Goal: Task Accomplishment & Management: Use online tool/utility

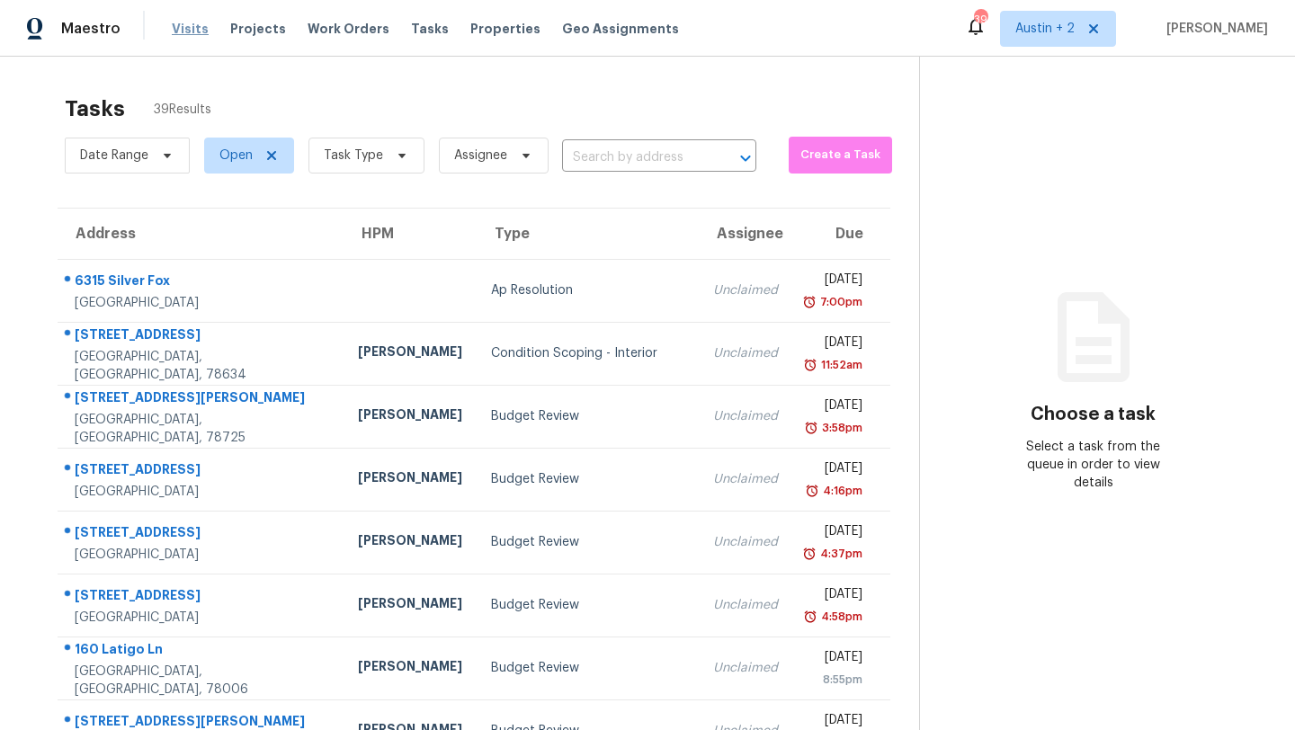
click at [193, 21] on span "Visits" at bounding box center [190, 29] width 37 height 18
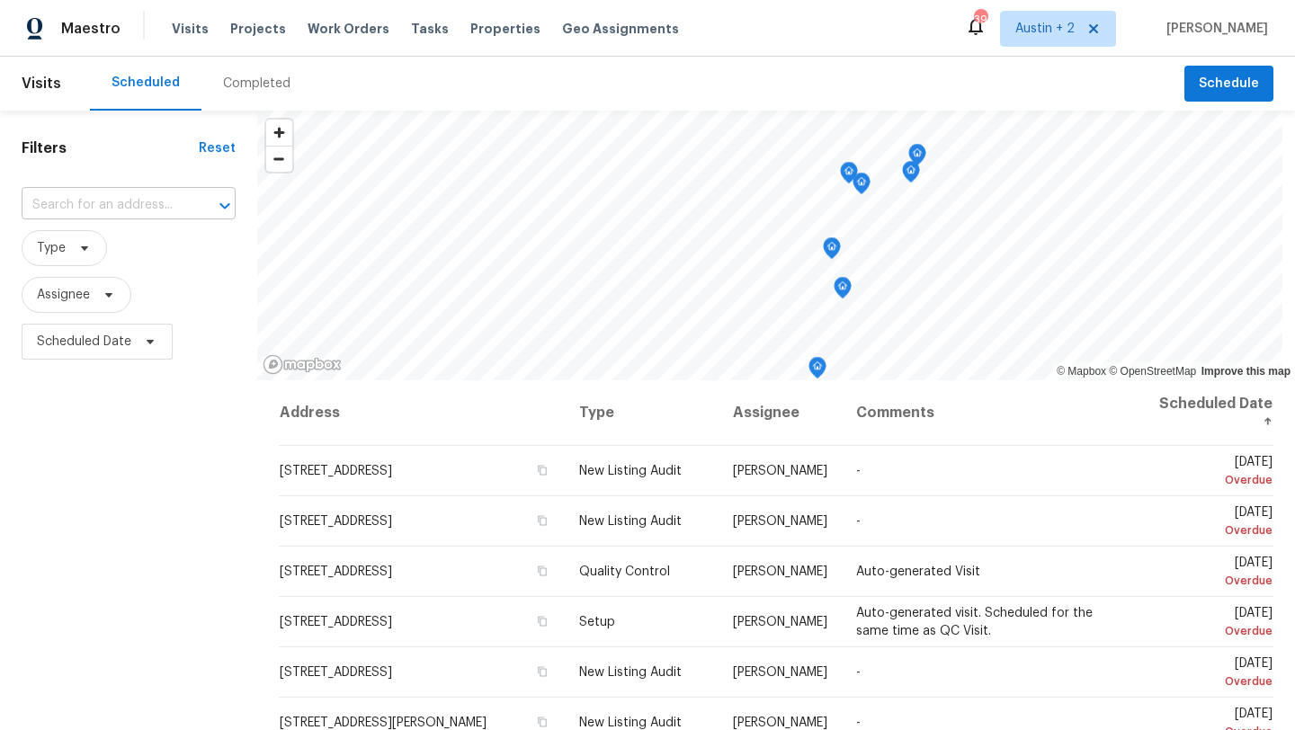
click at [125, 205] on input "text" at bounding box center [104, 206] width 164 height 28
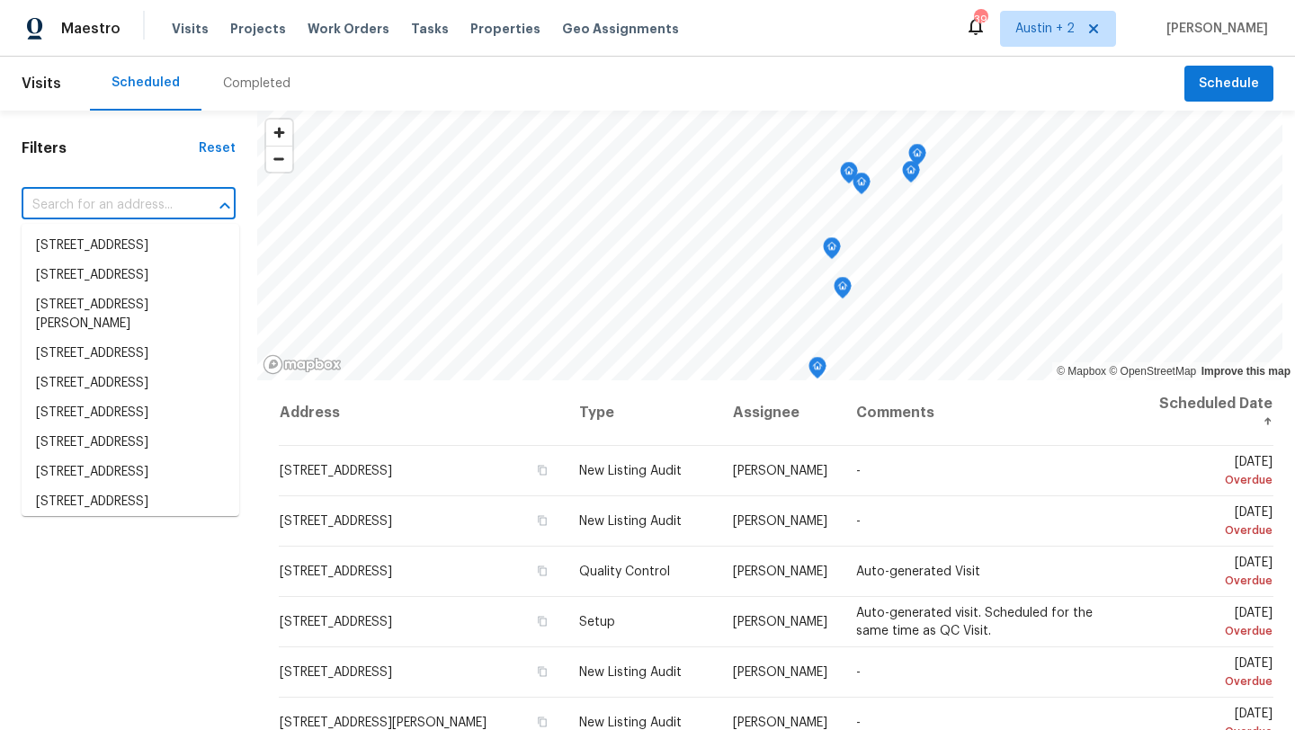
paste input "11007 Anarbor Fld, San Antonio, TX 78254"
type input "11007 Anarbor Fld, San Antonio, TX 78254"
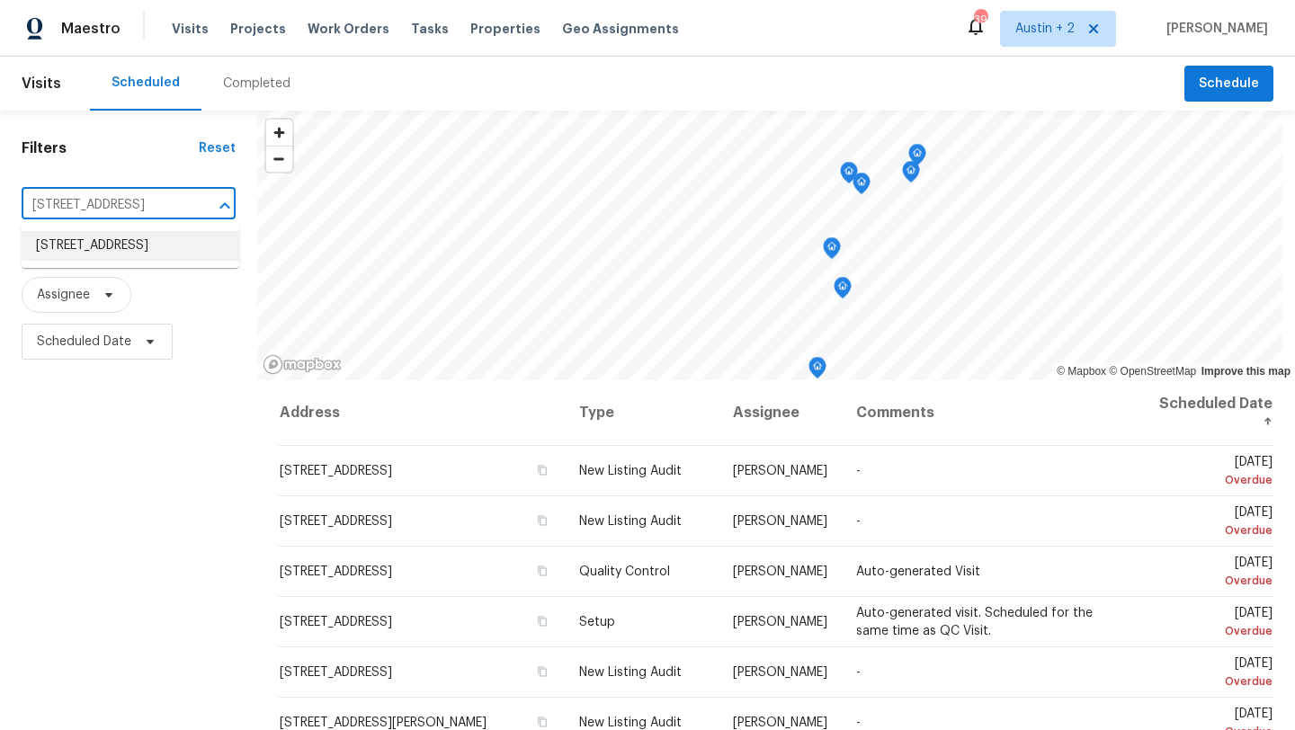
click at [129, 247] on li "11007 Anarbor Fld, San Antonio, TX 78254" at bounding box center [131, 246] width 218 height 30
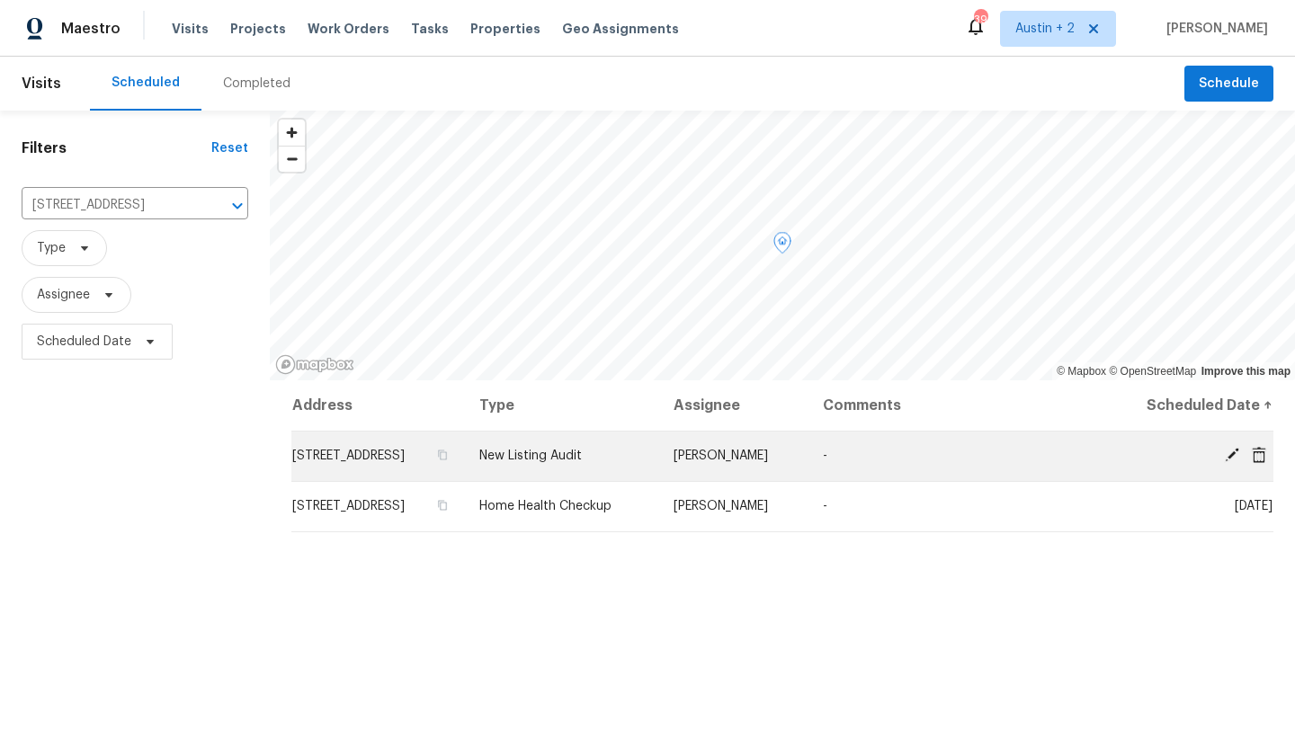
click at [396, 455] on td "11007 Anarbor Fld, San Antonio, TX 78254" at bounding box center [378, 456] width 174 height 50
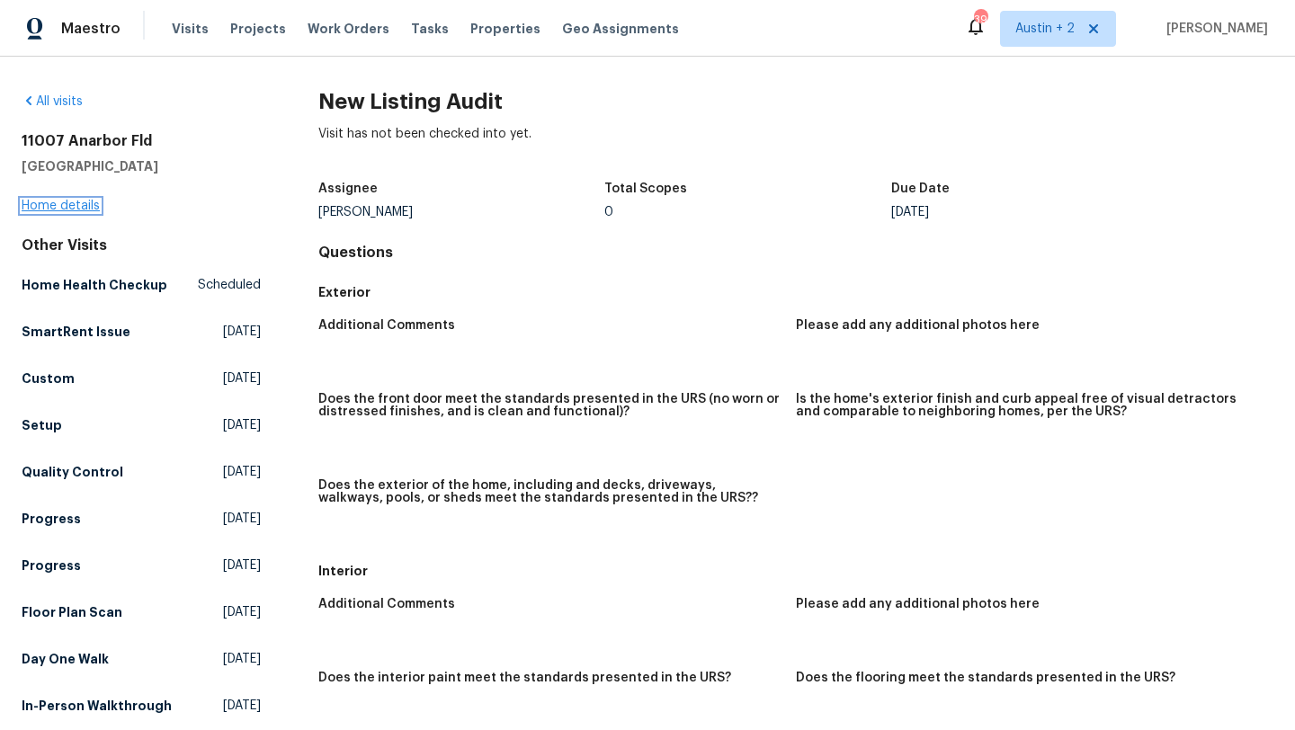
click at [59, 200] on link "Home details" at bounding box center [61, 206] width 78 height 13
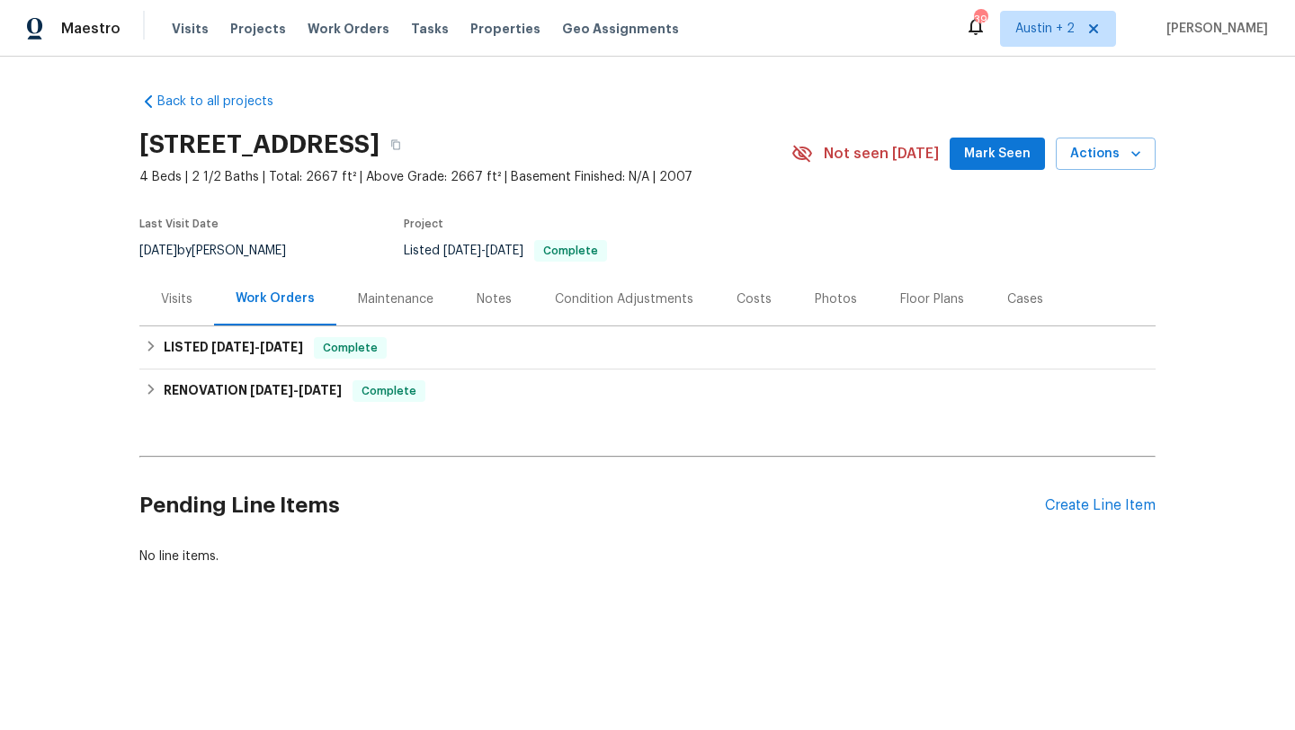
click at [178, 307] on div "Visits" at bounding box center [176, 299] width 31 height 18
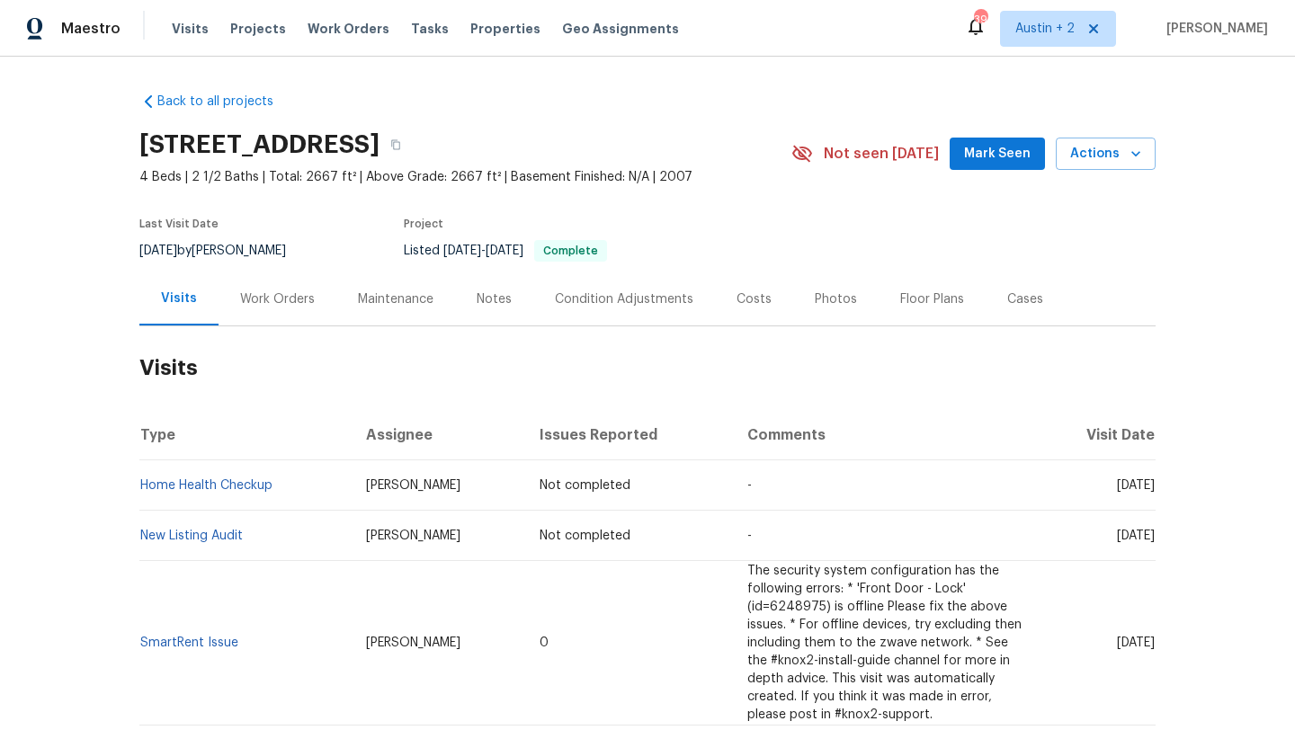
scroll to position [5, 0]
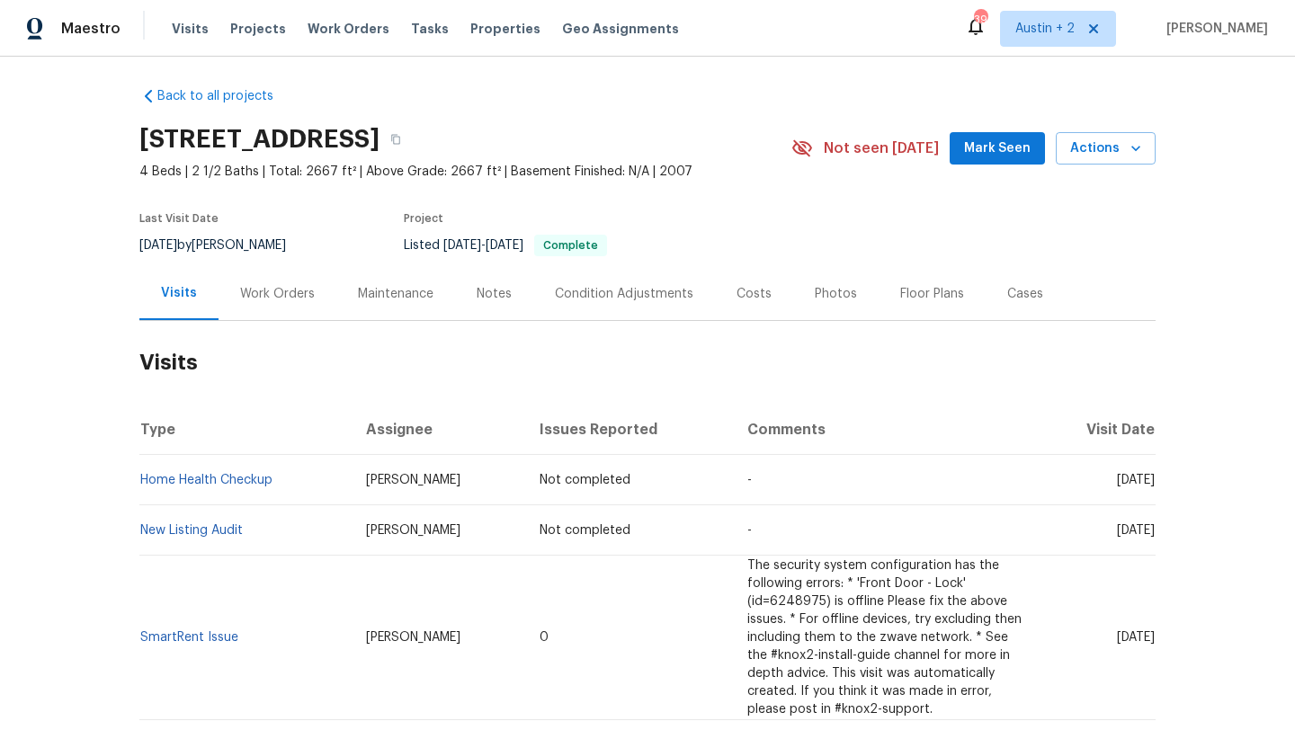
click at [822, 302] on div "Photos" at bounding box center [835, 293] width 85 height 53
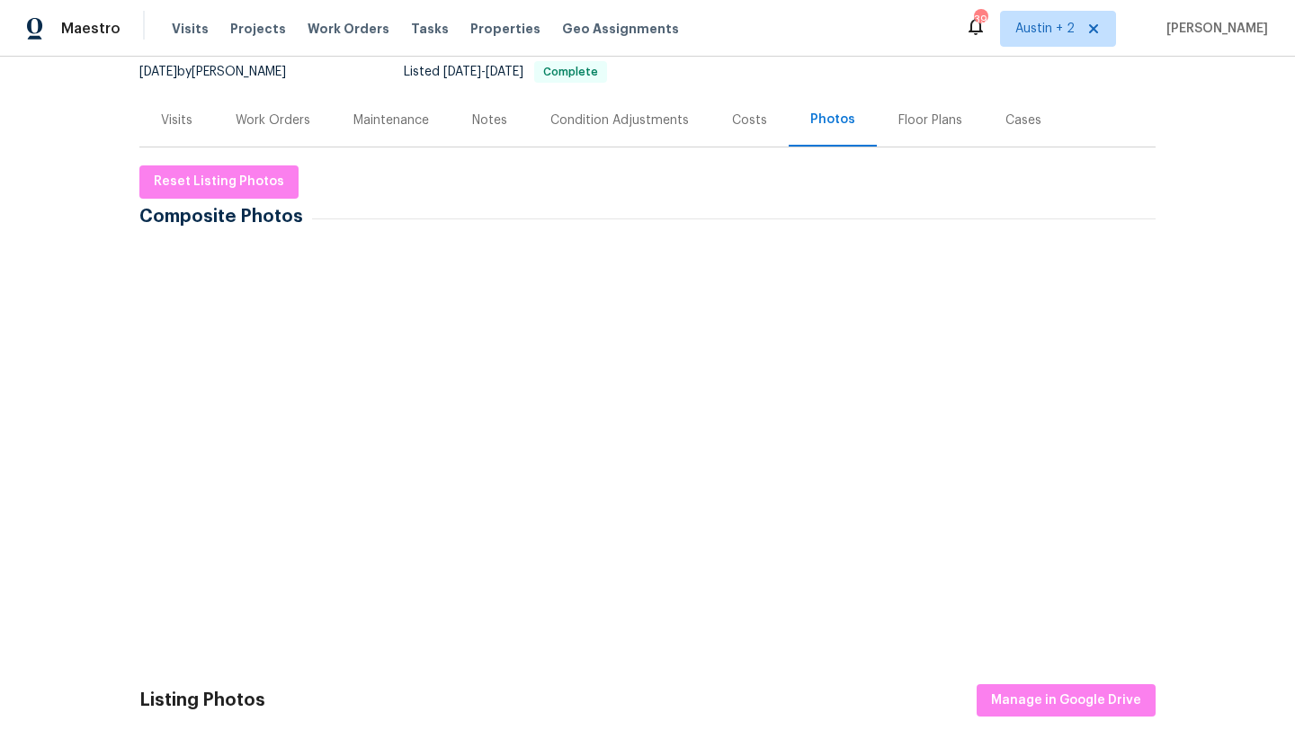
scroll to position [183, 0]
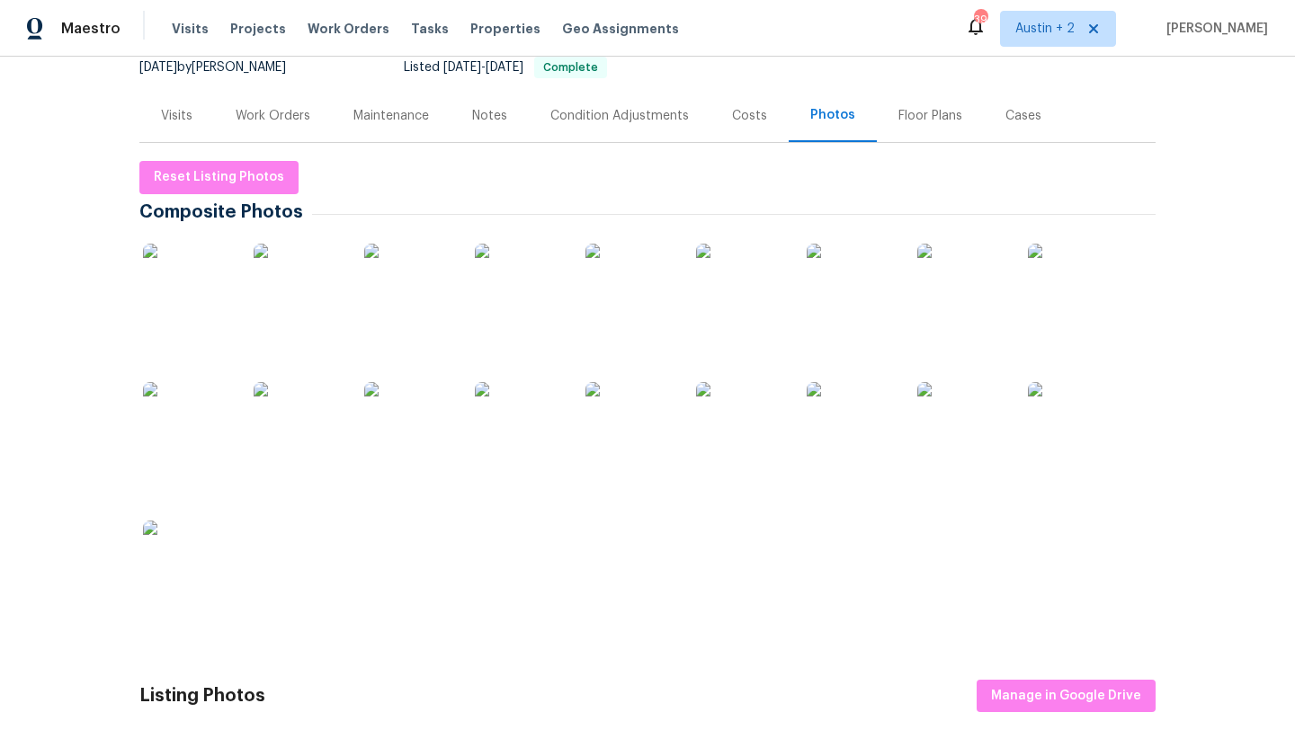
click at [278, 281] on img at bounding box center [299, 289] width 90 height 90
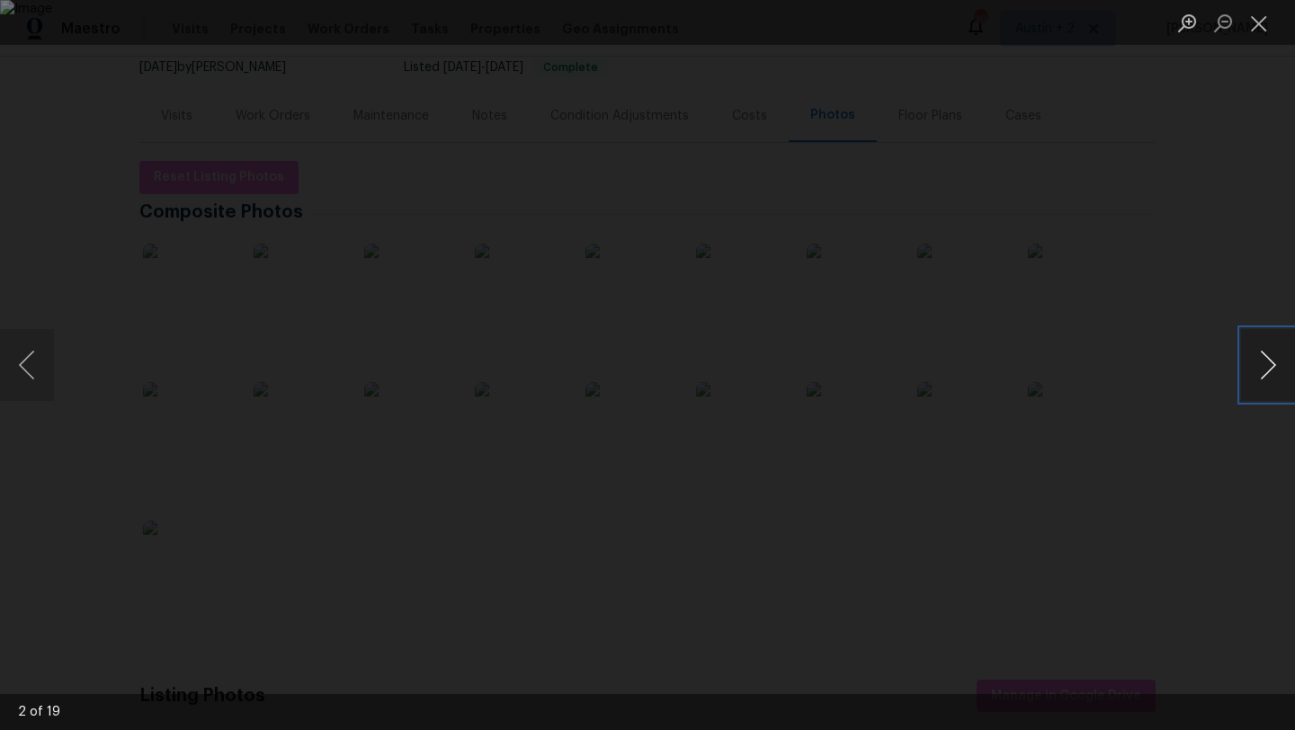
click at [1264, 363] on button "Next image" at bounding box center [1268, 365] width 54 height 72
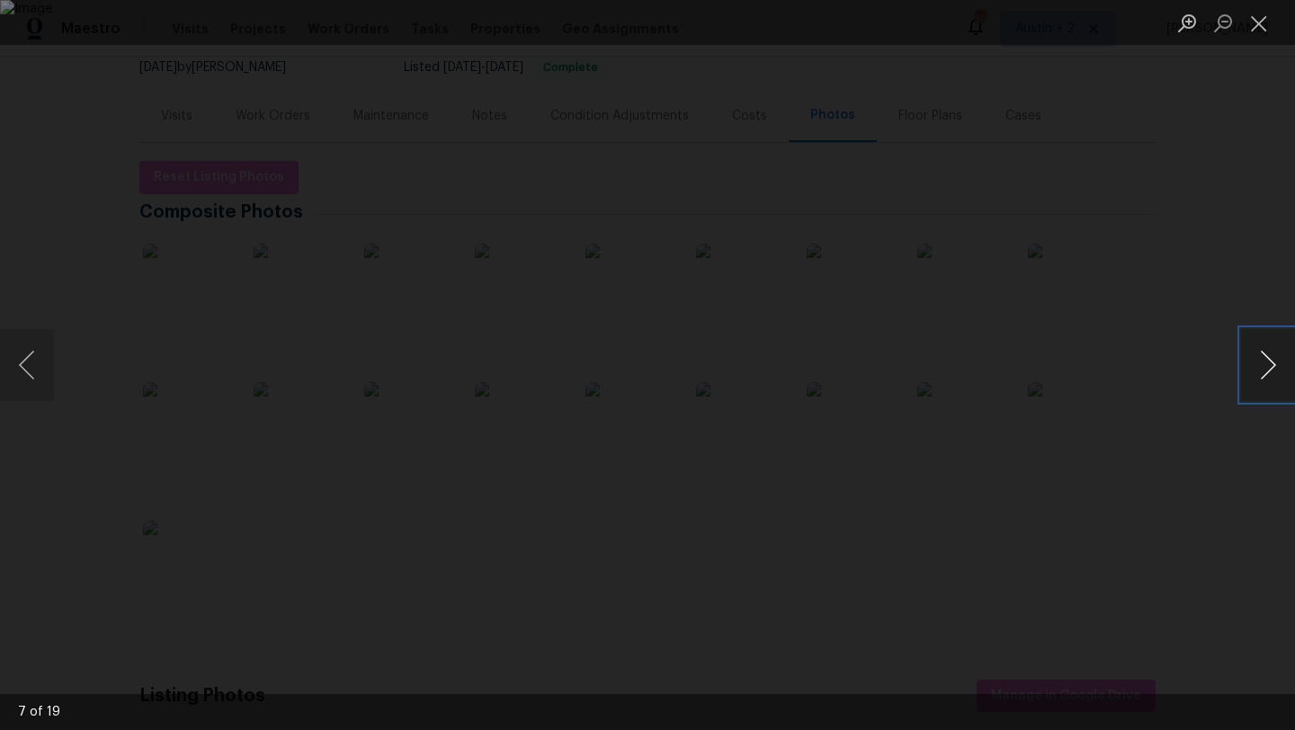
click at [1264, 363] on button "Next image" at bounding box center [1268, 365] width 54 height 72
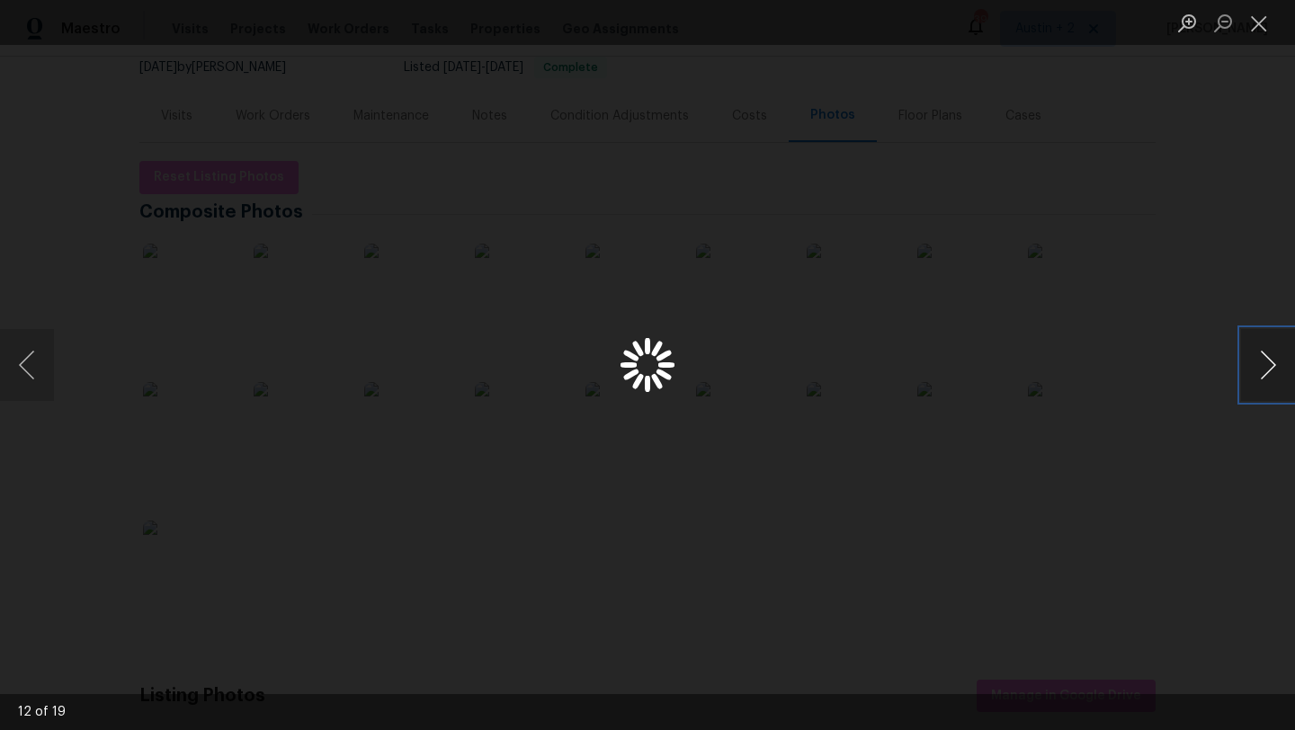
click at [1264, 363] on button "Next image" at bounding box center [1268, 365] width 54 height 72
click at [24, 370] on button "Previous image" at bounding box center [27, 365] width 54 height 72
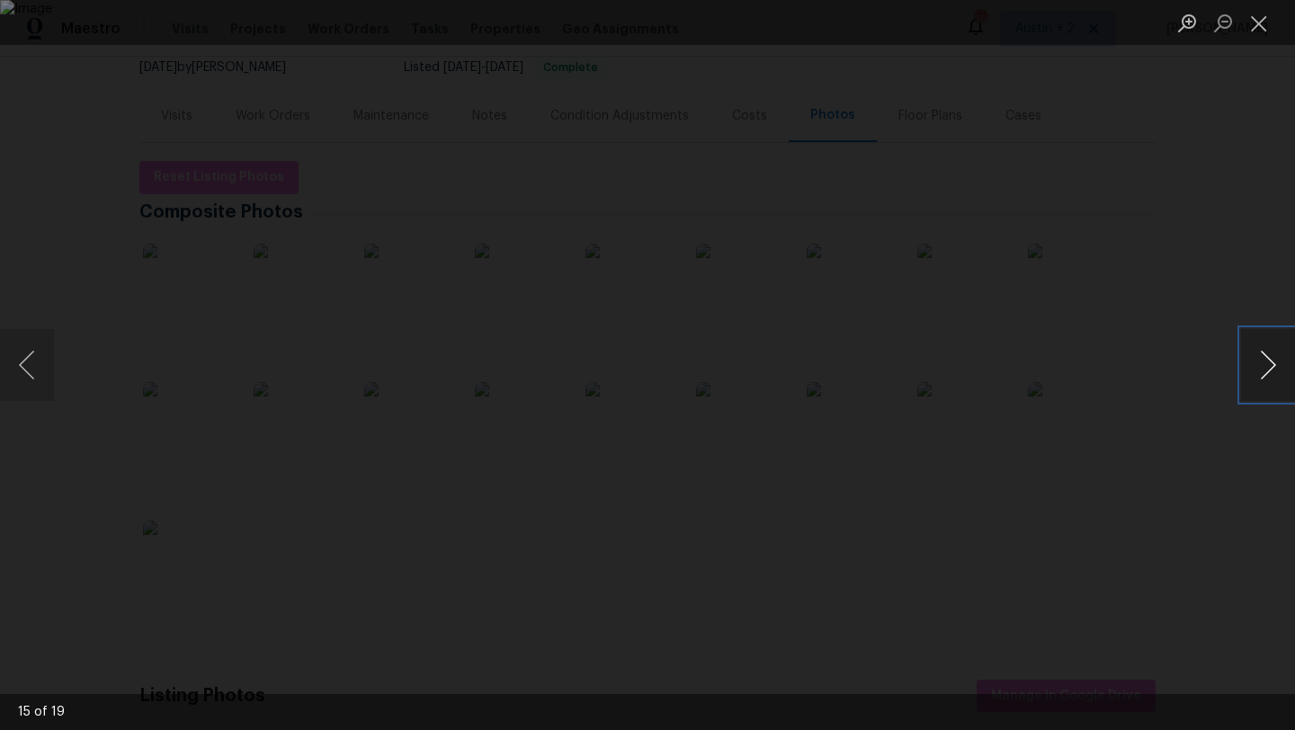
click at [1262, 370] on button "Next image" at bounding box center [1268, 365] width 54 height 72
click at [27, 362] on button "Previous image" at bounding box center [27, 365] width 54 height 72
click at [1264, 359] on button "Next image" at bounding box center [1268, 365] width 54 height 72
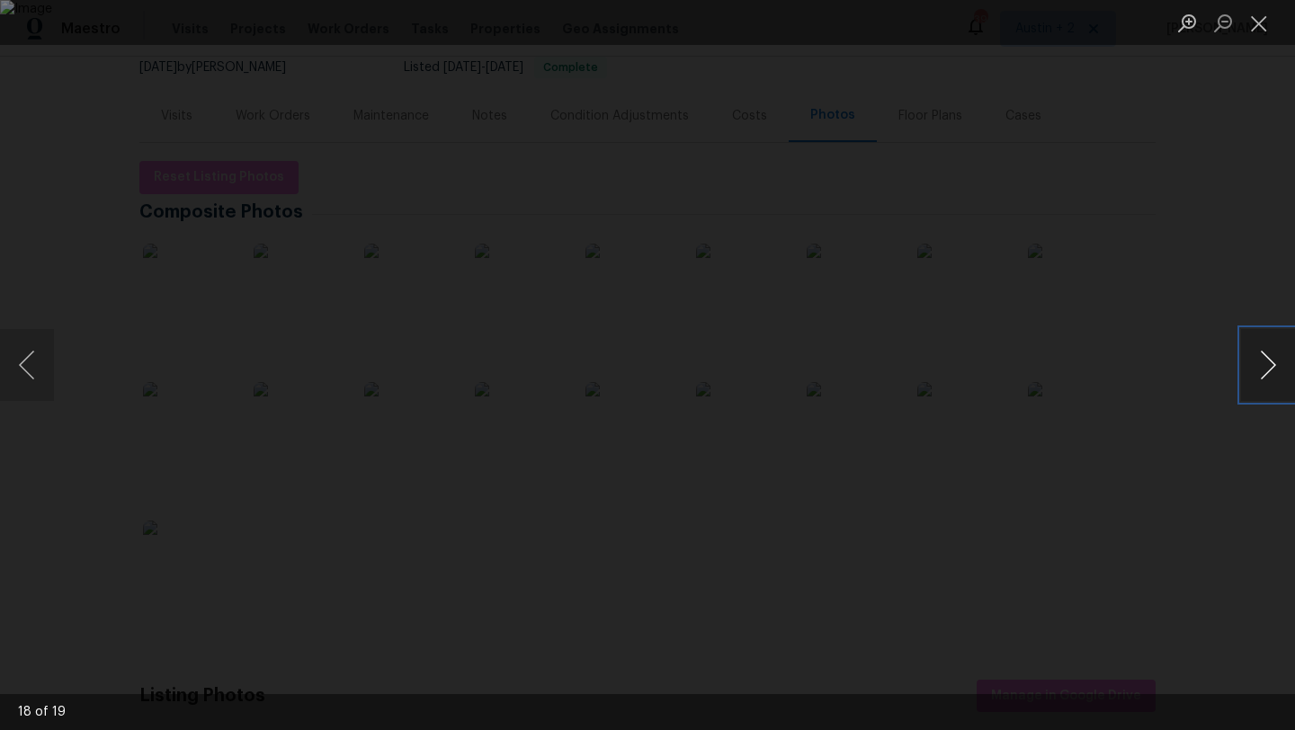
click at [1264, 359] on button "Next image" at bounding box center [1268, 365] width 54 height 72
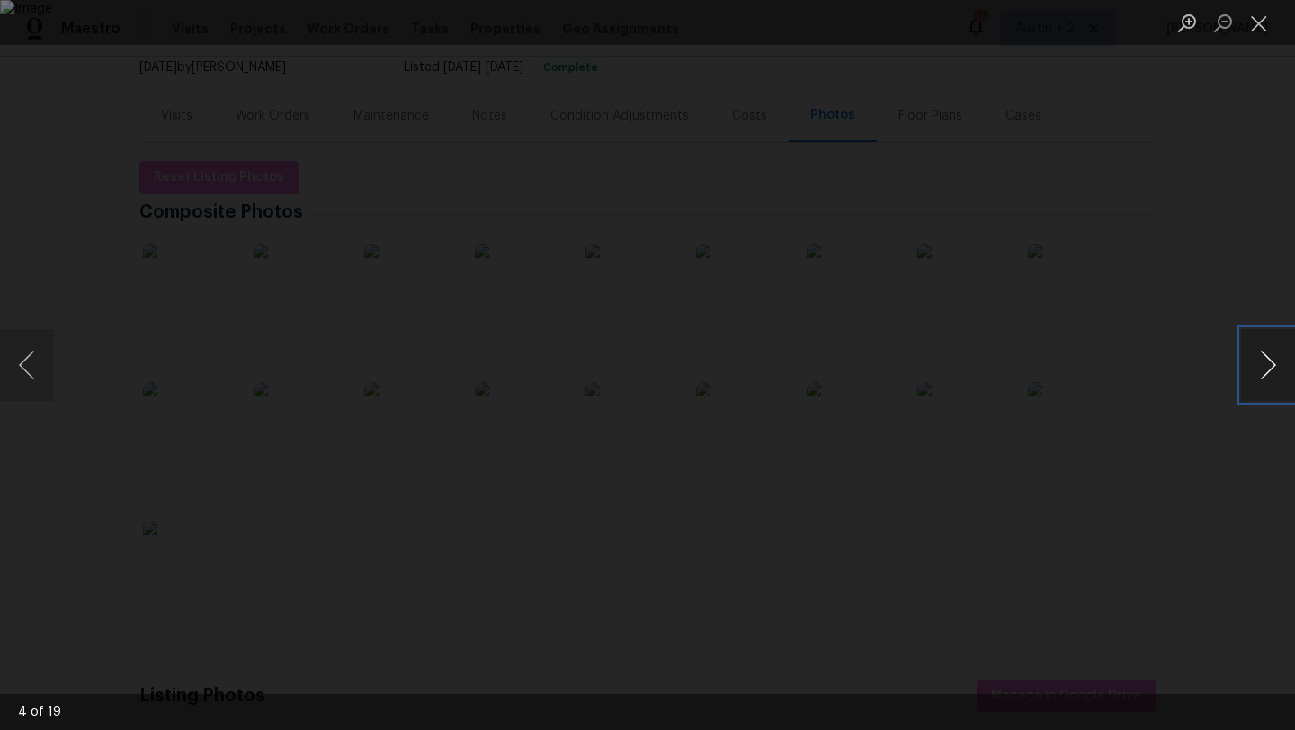
click at [1264, 359] on button "Next image" at bounding box center [1268, 365] width 54 height 72
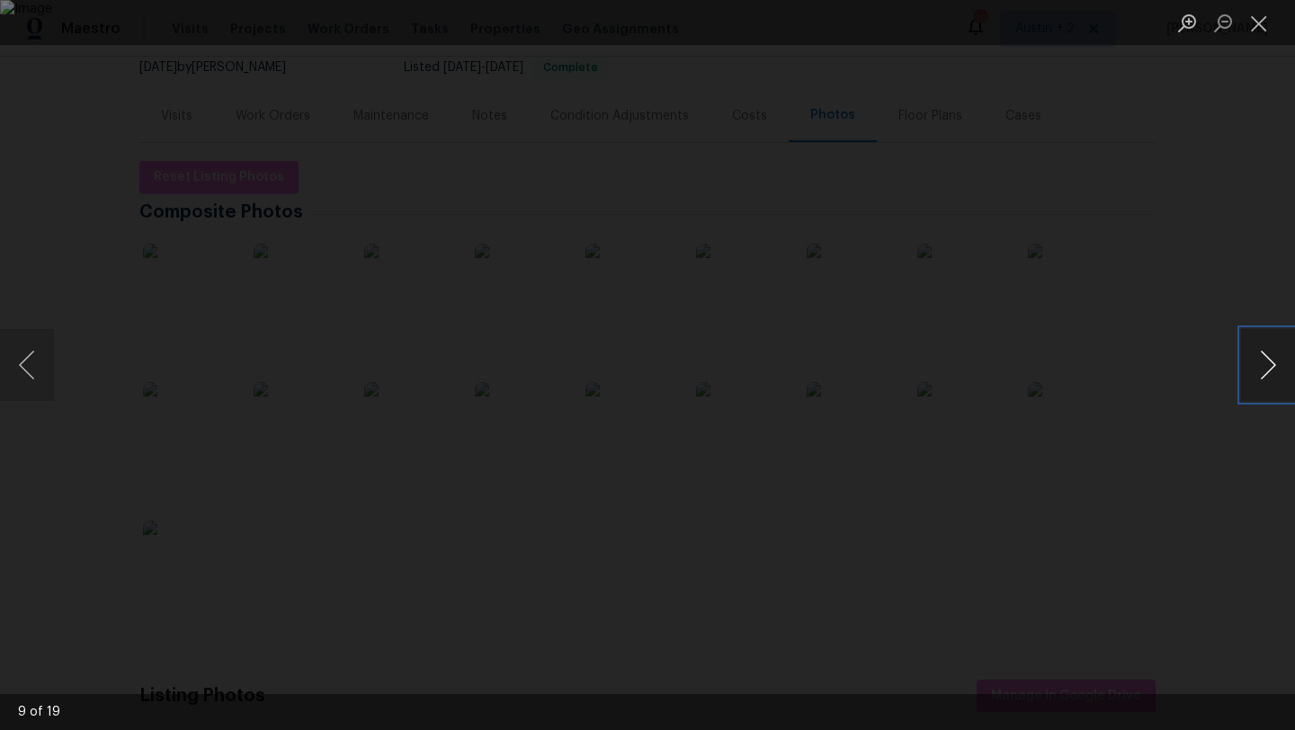
click at [1264, 359] on button "Next image" at bounding box center [1268, 365] width 54 height 72
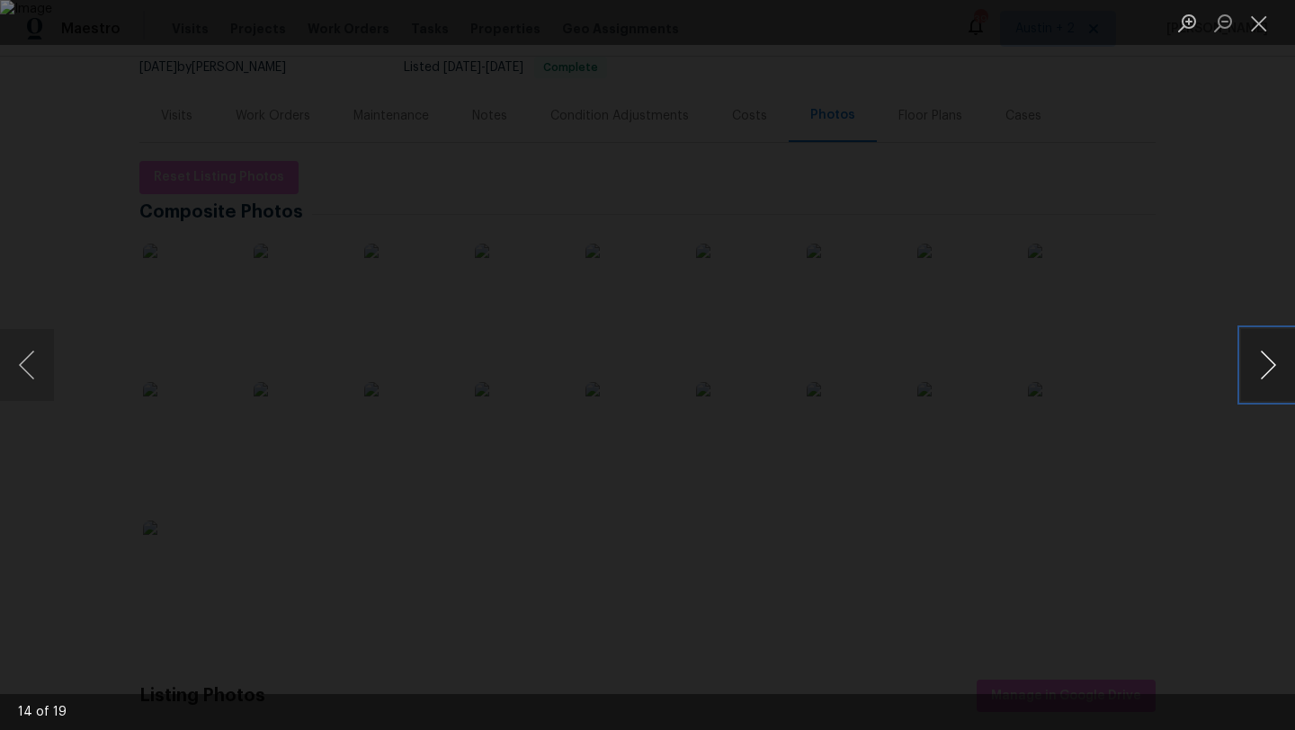
click at [1264, 359] on button "Next image" at bounding box center [1268, 365] width 54 height 72
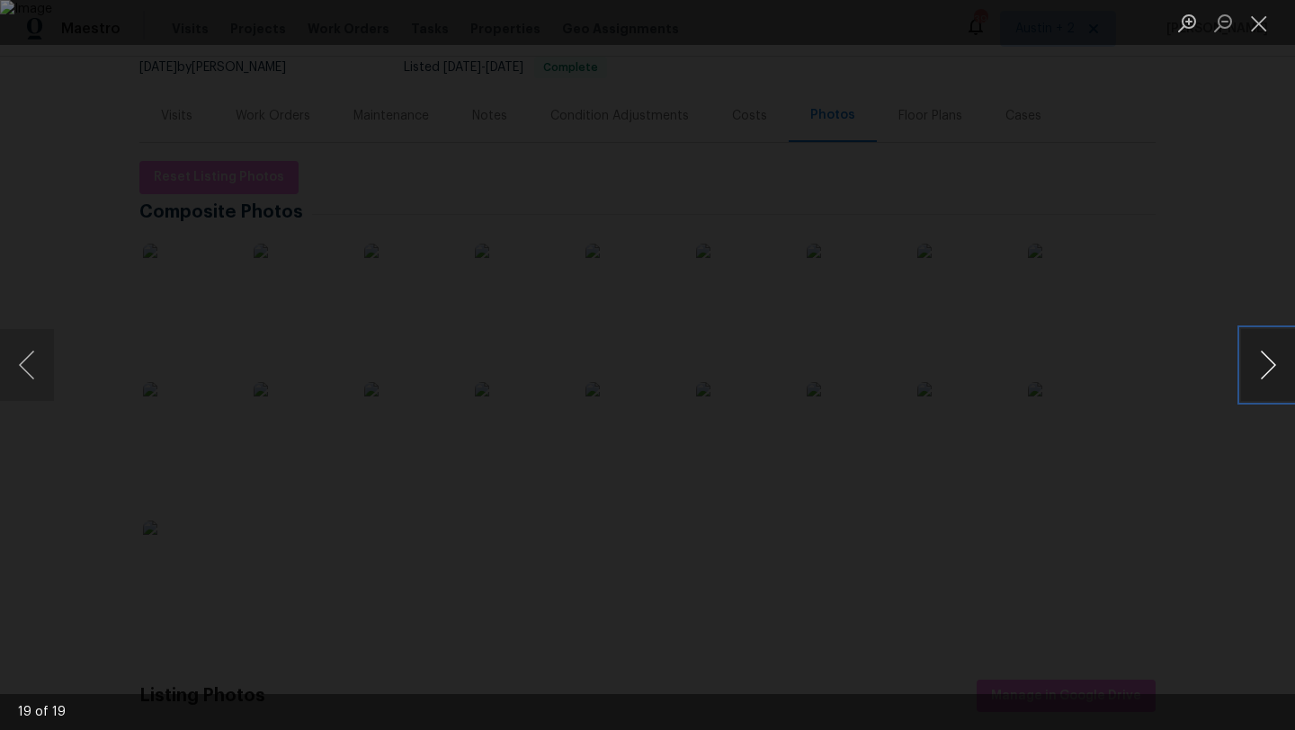
click at [1264, 359] on button "Next image" at bounding box center [1268, 365] width 54 height 72
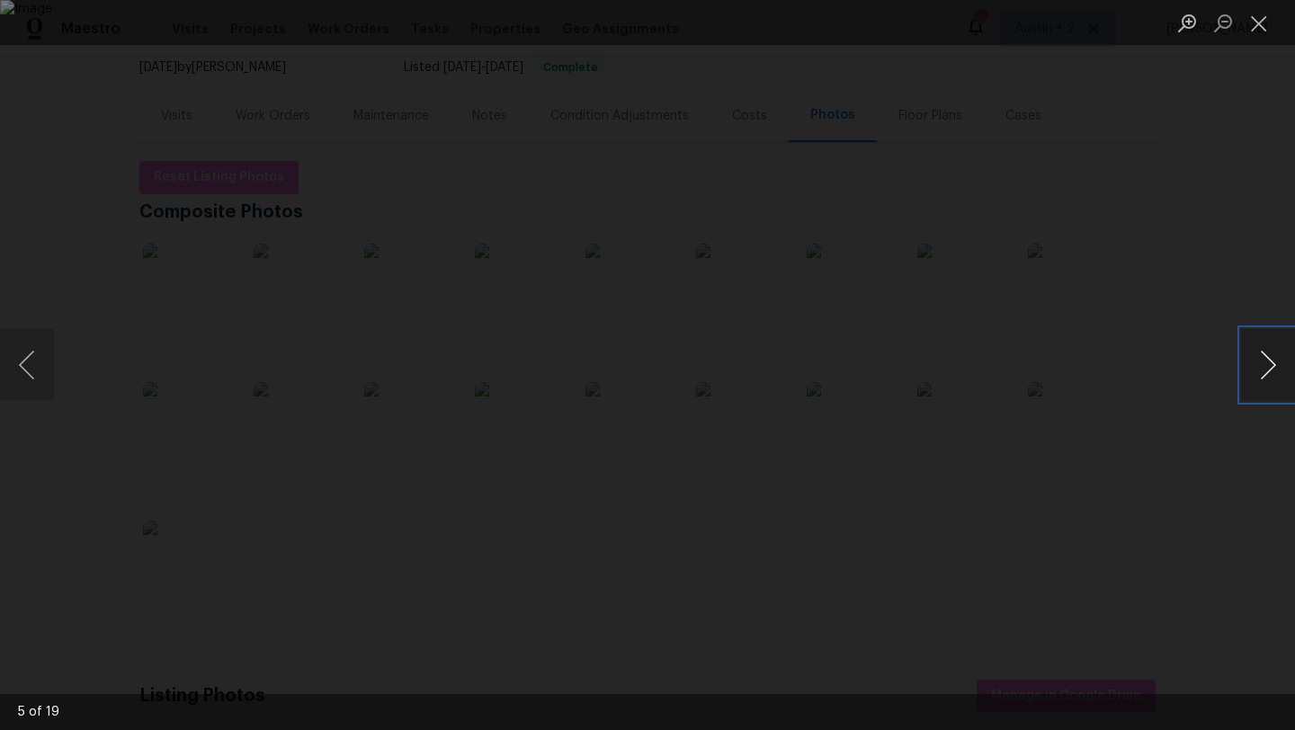
click at [1264, 359] on button "Next image" at bounding box center [1268, 365] width 54 height 72
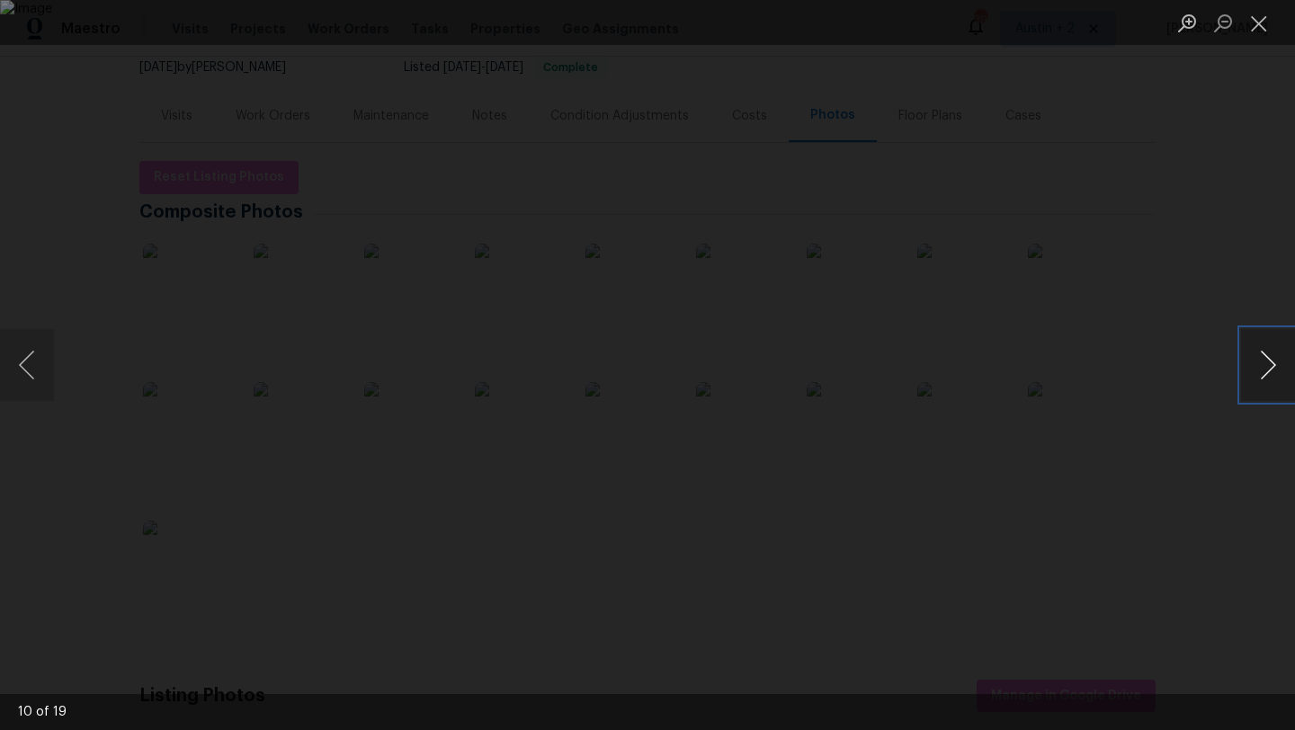
click at [1264, 359] on button "Next image" at bounding box center [1268, 365] width 54 height 72
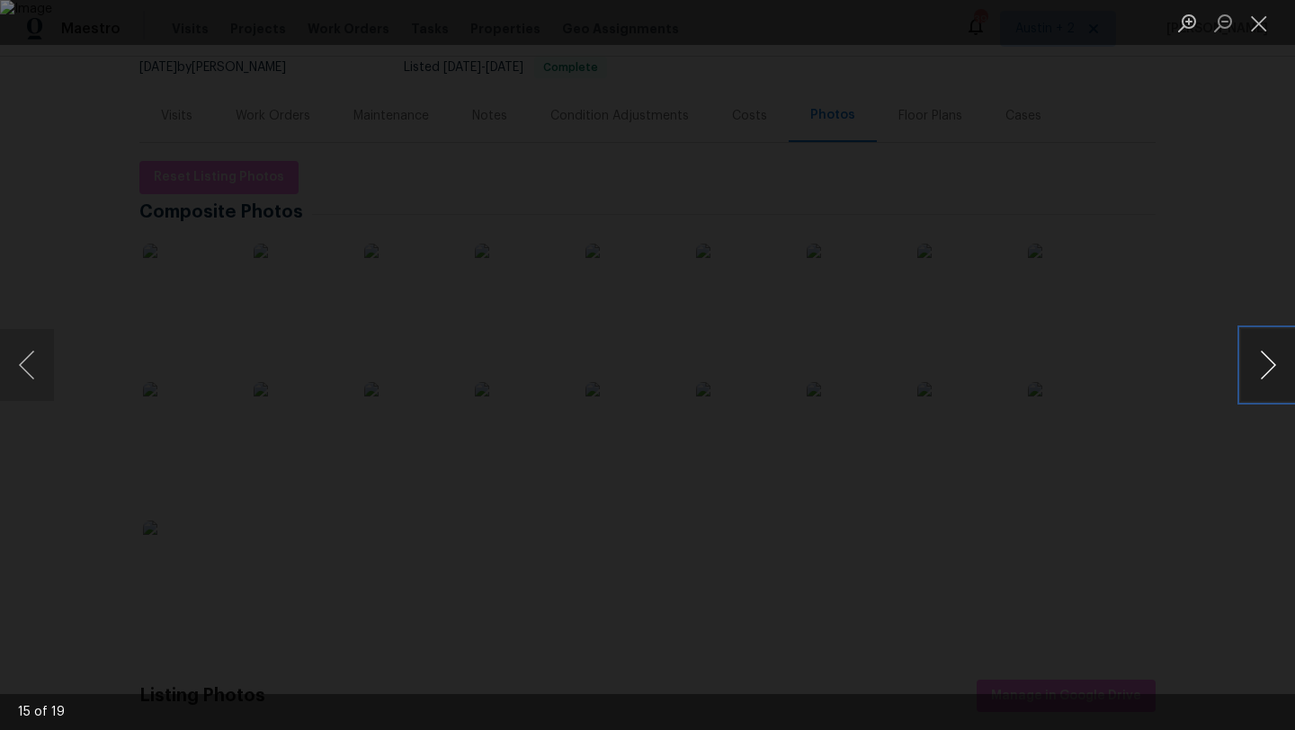
click at [1264, 359] on button "Next image" at bounding box center [1268, 365] width 54 height 72
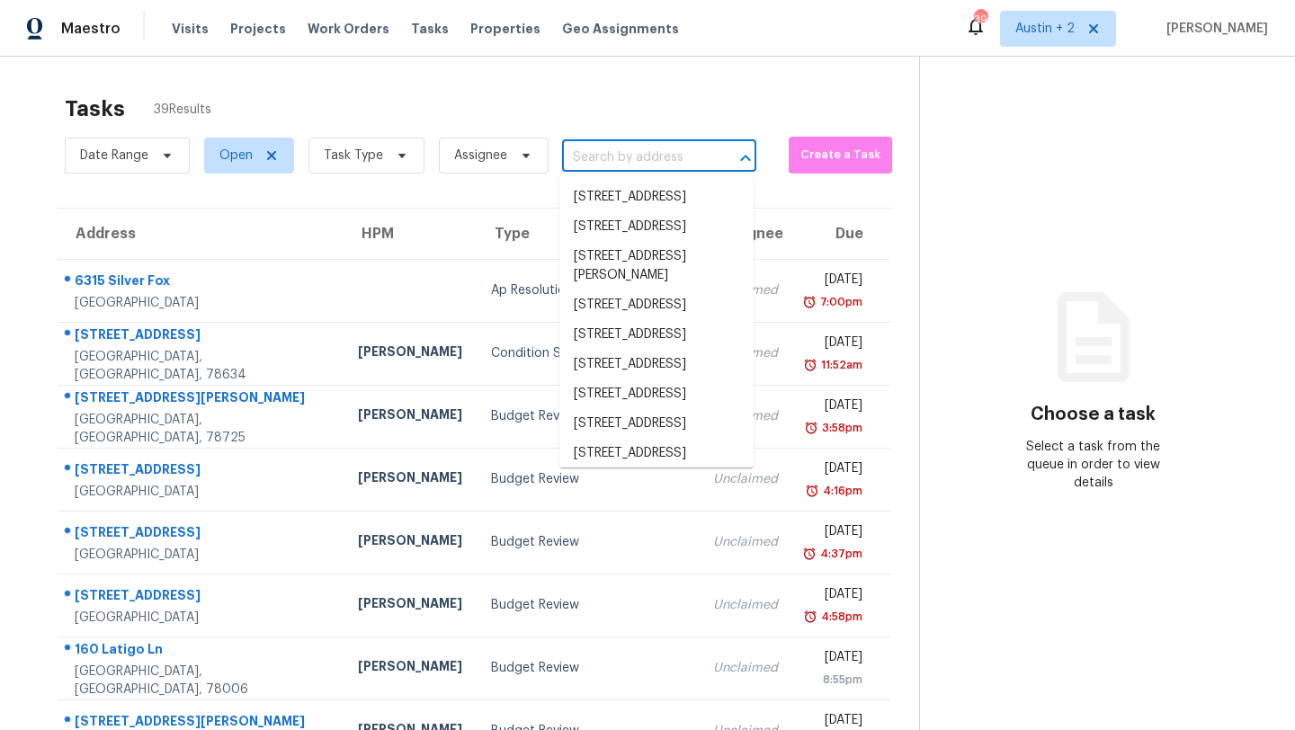
click at [619, 157] on input "text" at bounding box center [634, 158] width 144 height 28
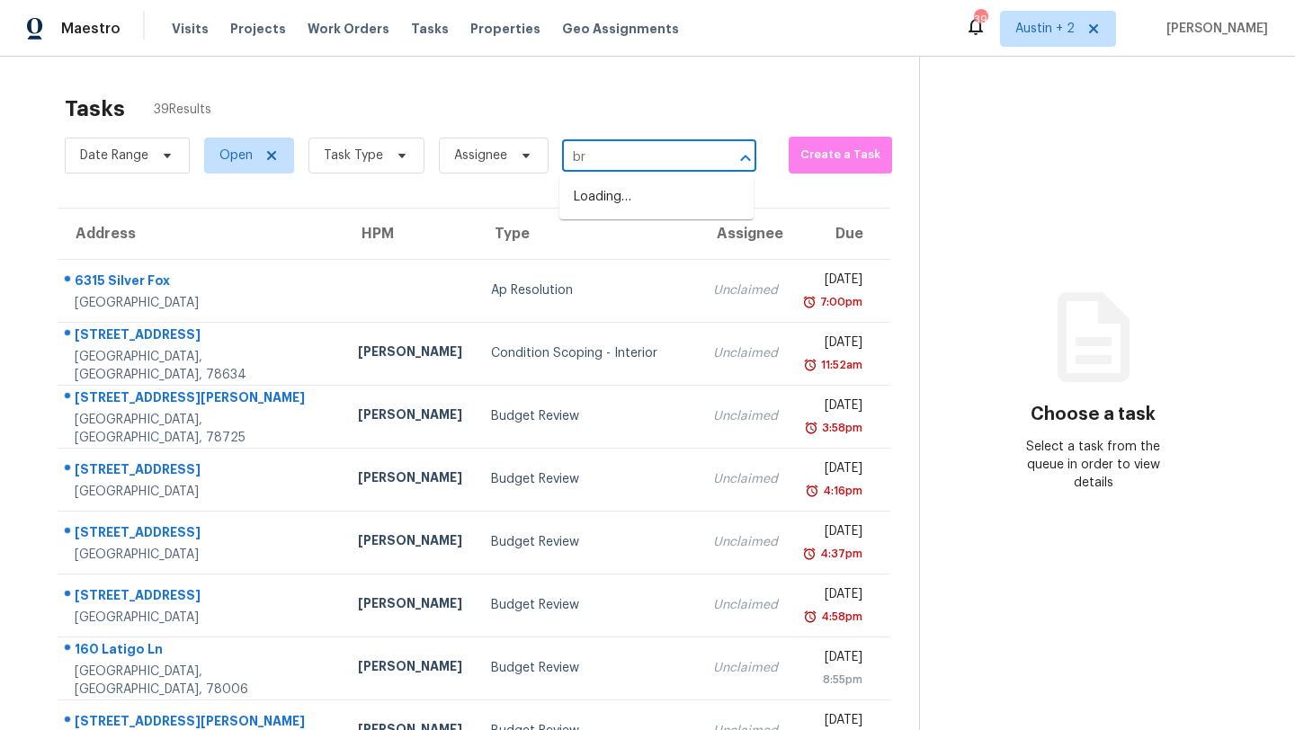
type input "b"
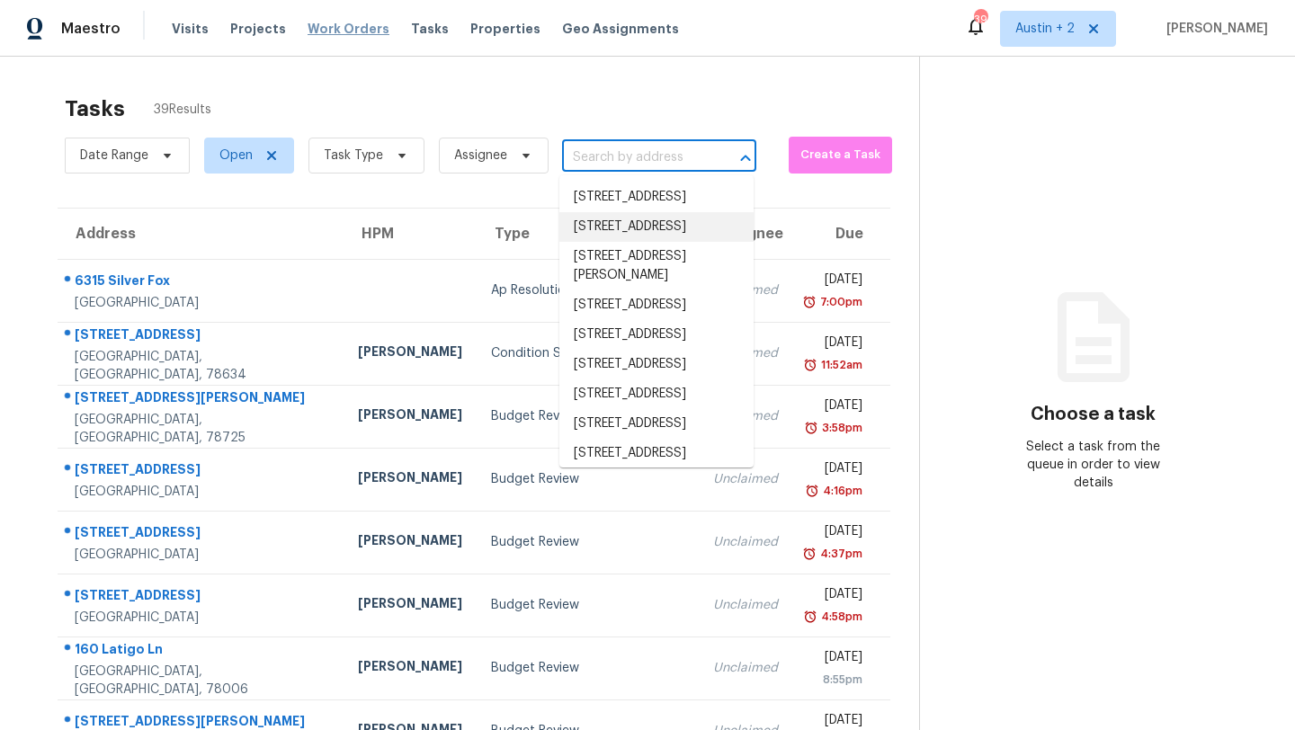
click at [333, 33] on span "Work Orders" at bounding box center [349, 29] width 82 height 18
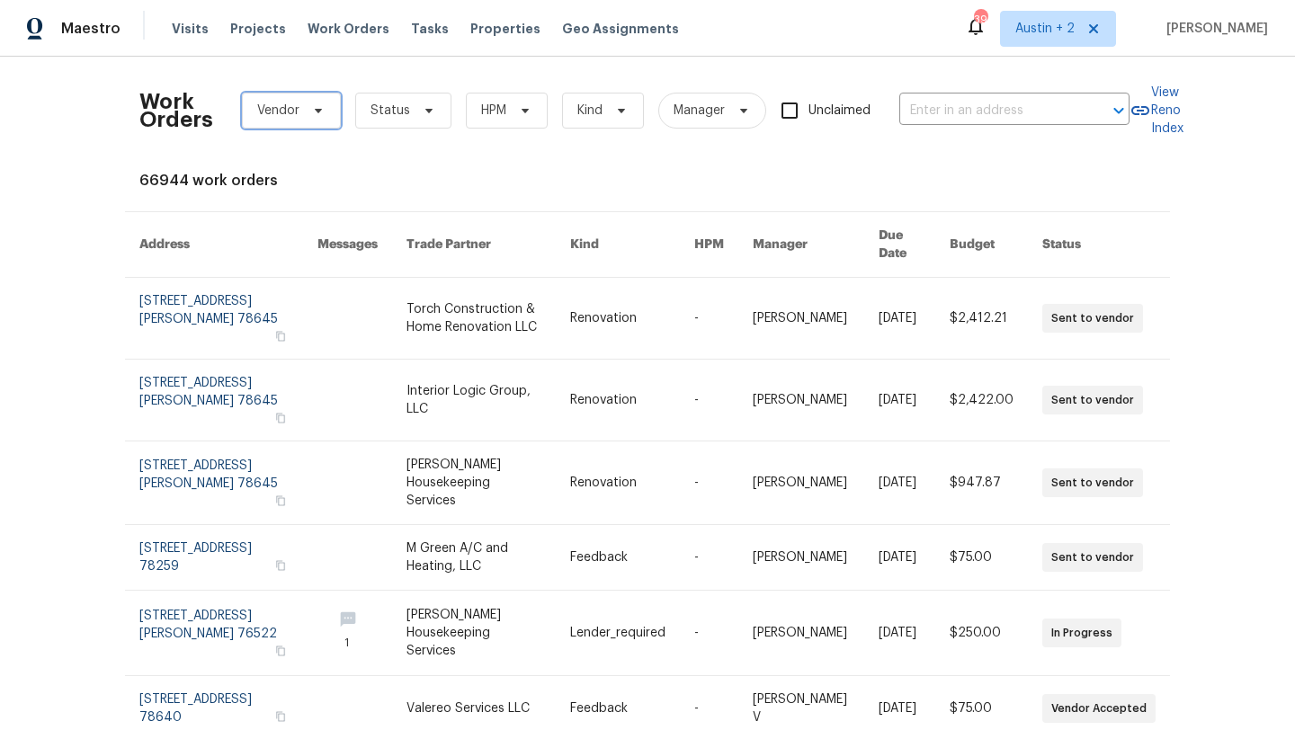
click at [322, 115] on icon at bounding box center [318, 110] width 14 height 14
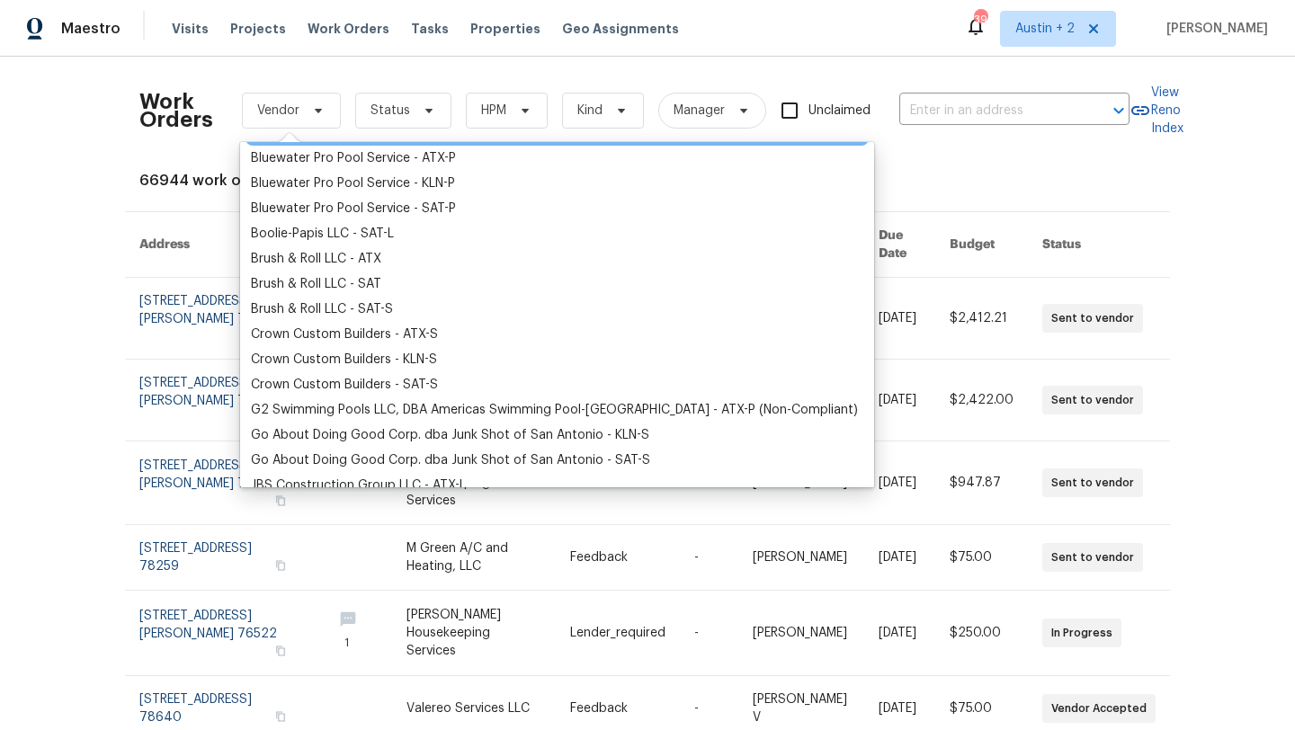
scroll to position [255, 0]
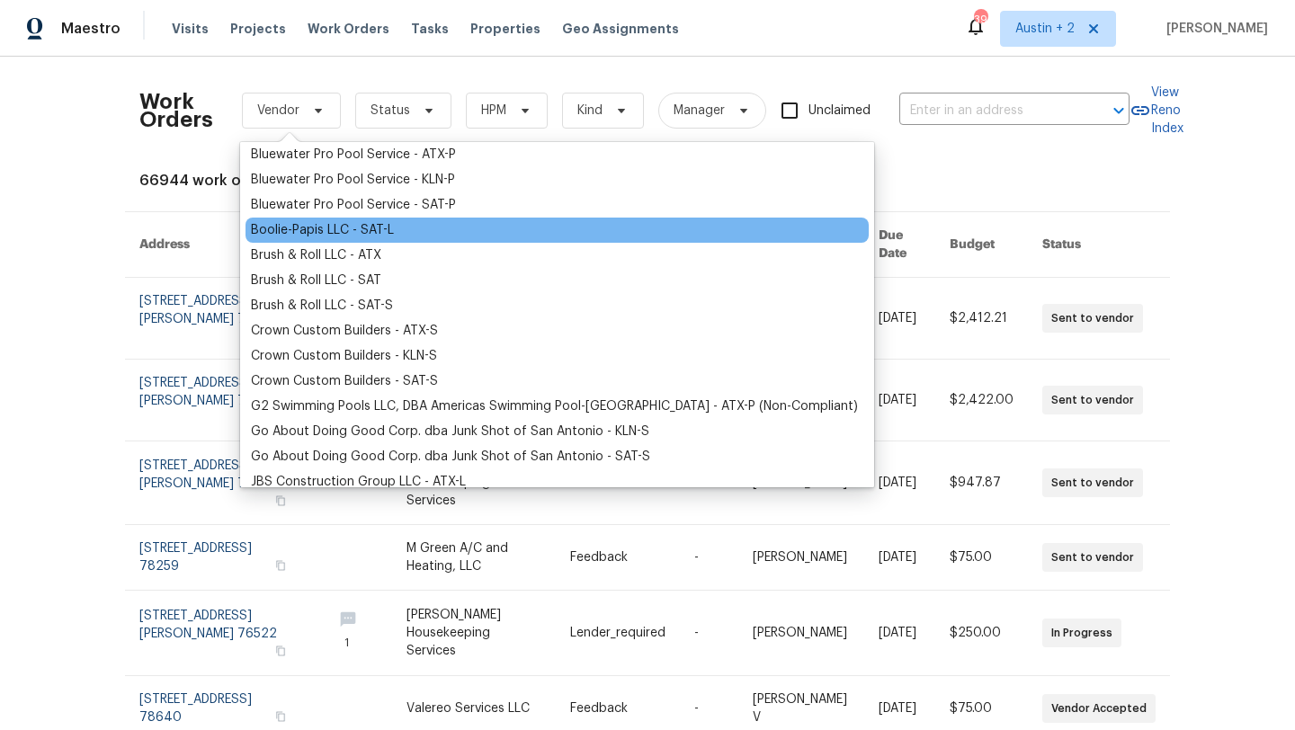
type input "b"
click at [351, 236] on div "Boolie-Papis LLC - SAT-L" at bounding box center [322, 230] width 143 height 18
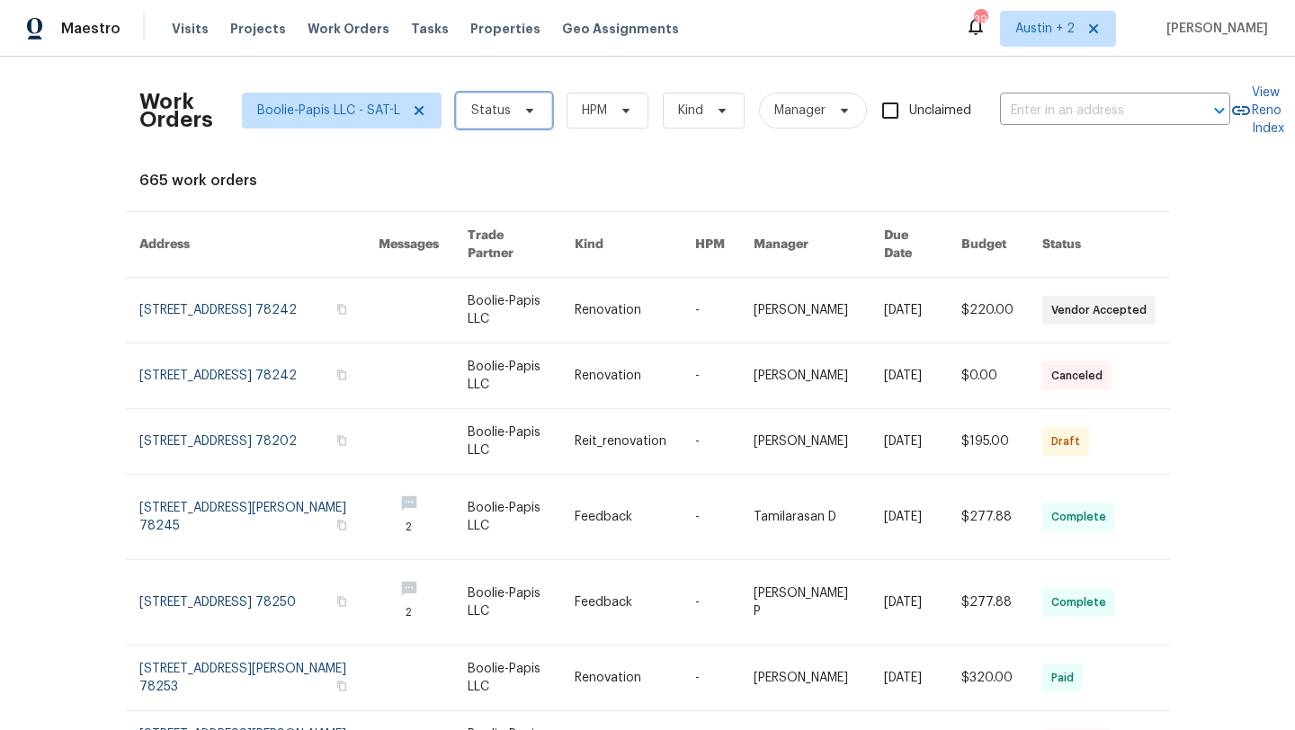
click at [522, 112] on icon at bounding box center [529, 110] width 14 height 14
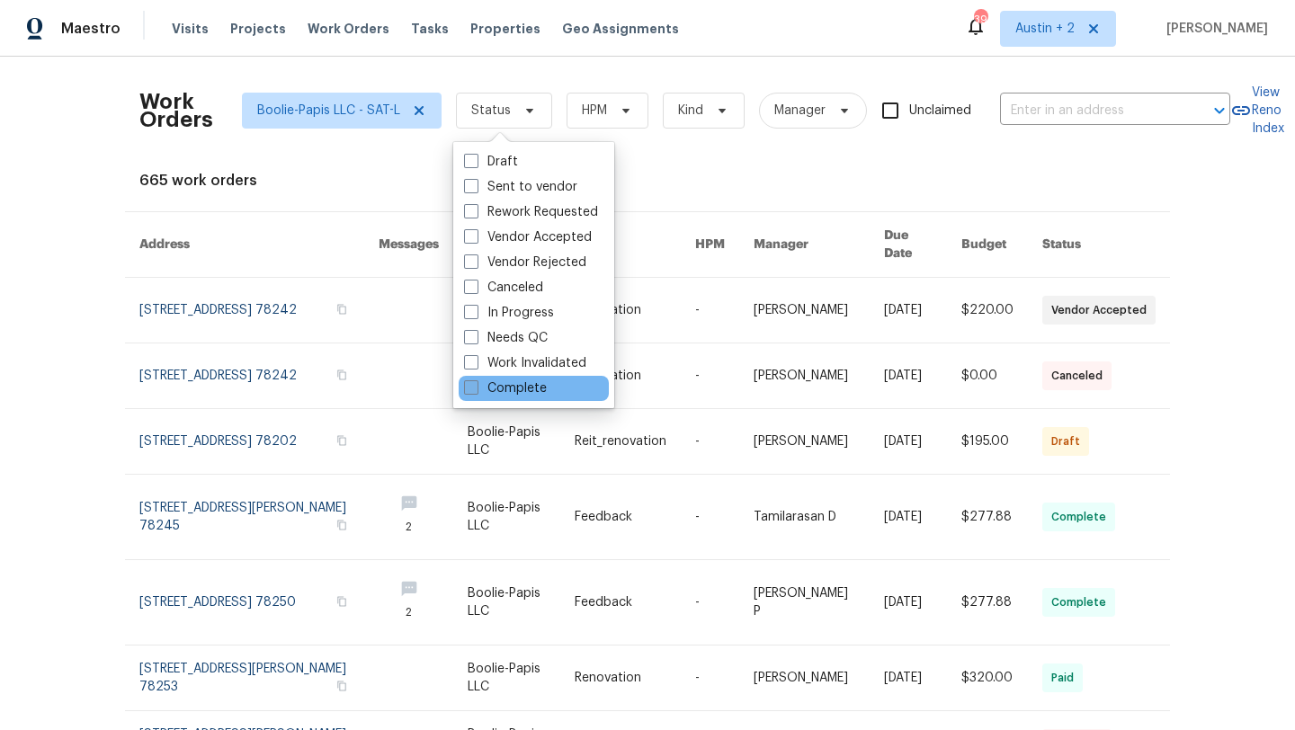
click at [524, 393] on label "Complete" at bounding box center [505, 388] width 83 height 18
click at [476, 391] on input "Complete" at bounding box center [470, 385] width 12 height 12
checkbox input "true"
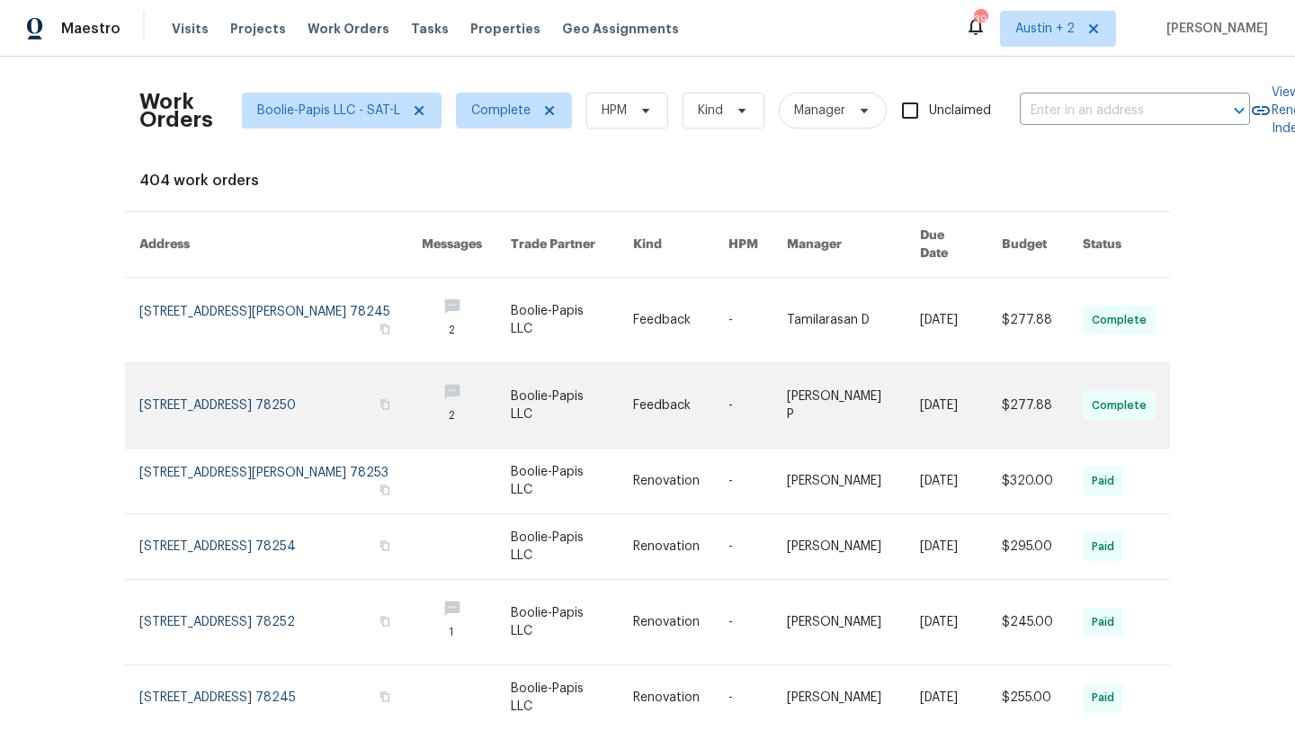
click at [281, 390] on link at bounding box center [280, 405] width 282 height 85
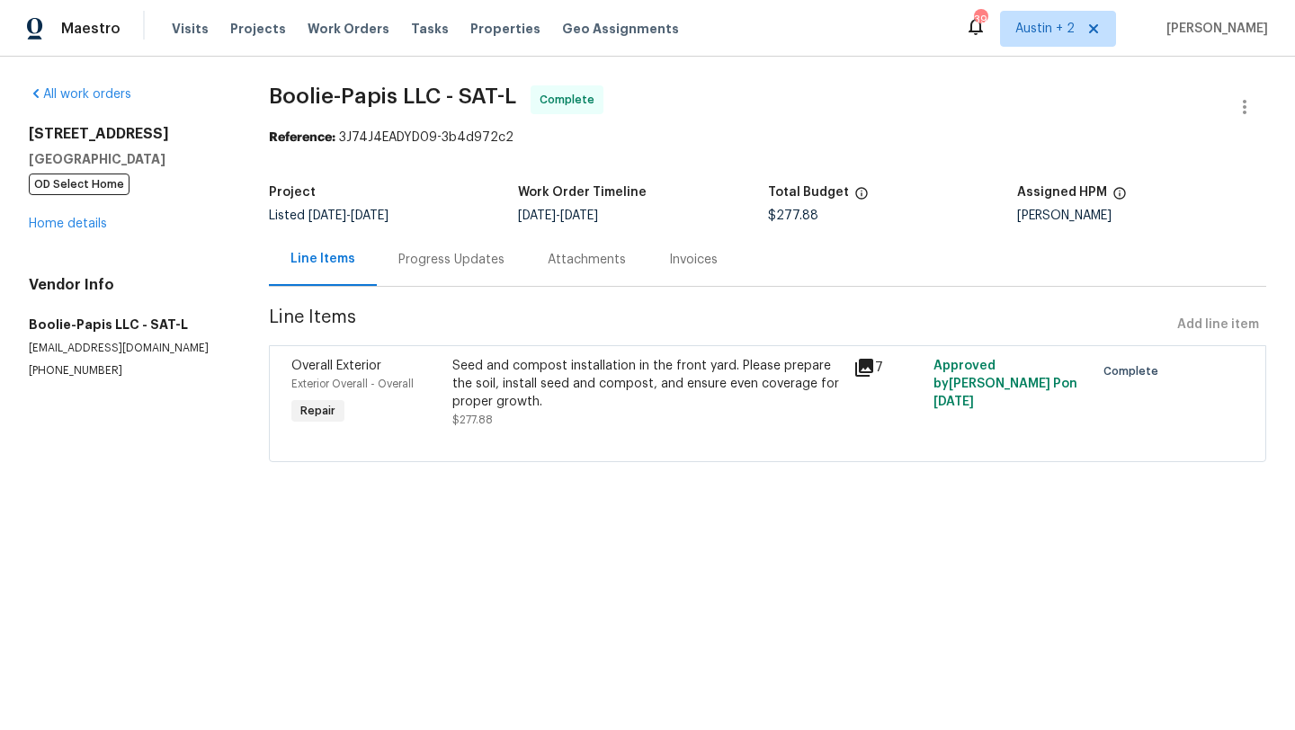
click at [870, 368] on icon at bounding box center [864, 368] width 18 height 18
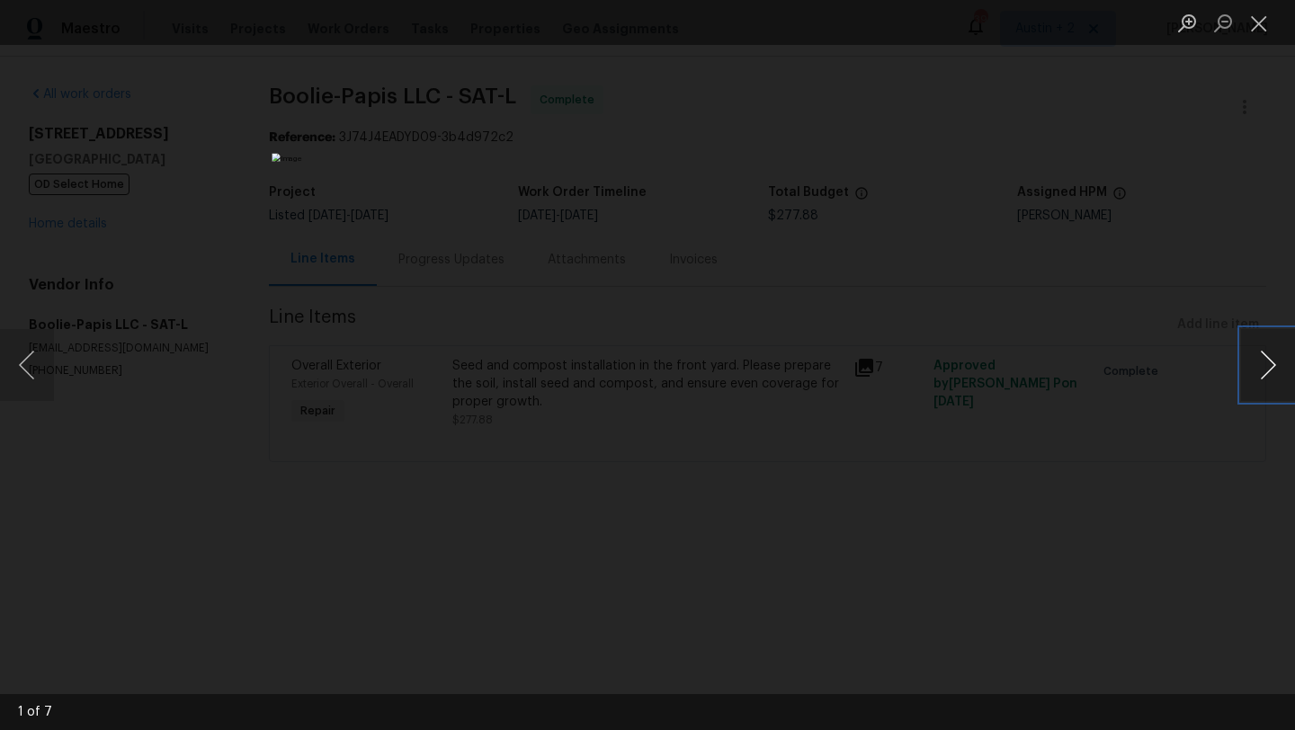
click at [1269, 370] on button "Next image" at bounding box center [1268, 365] width 54 height 72
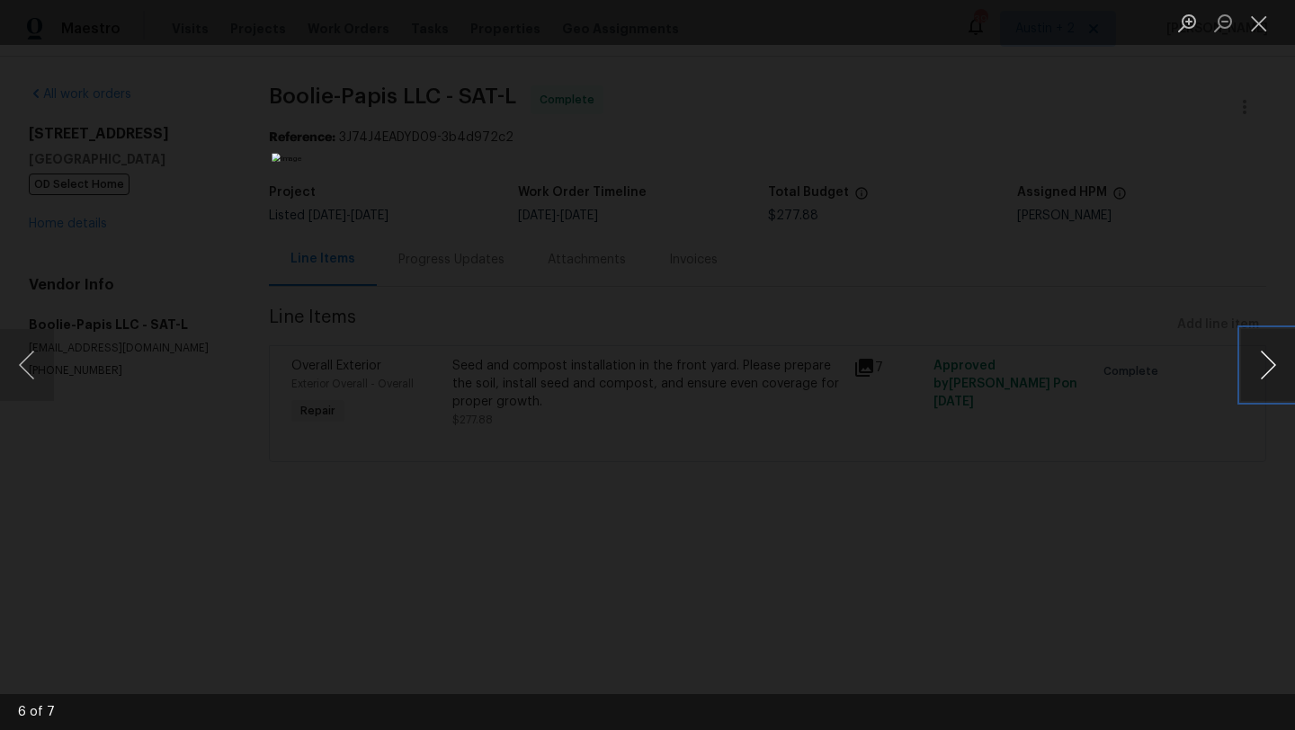
click at [1269, 370] on button "Next image" at bounding box center [1268, 365] width 54 height 72
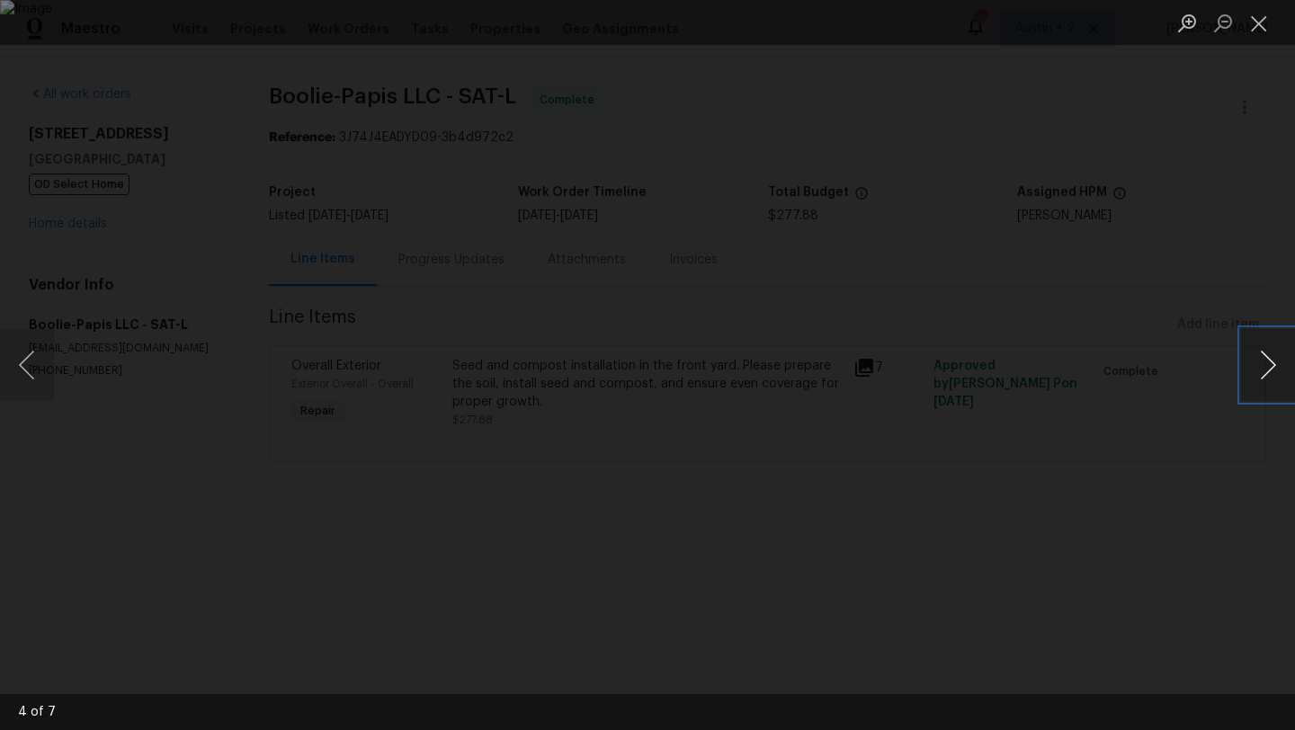
click at [1269, 370] on button "Next image" at bounding box center [1268, 365] width 54 height 72
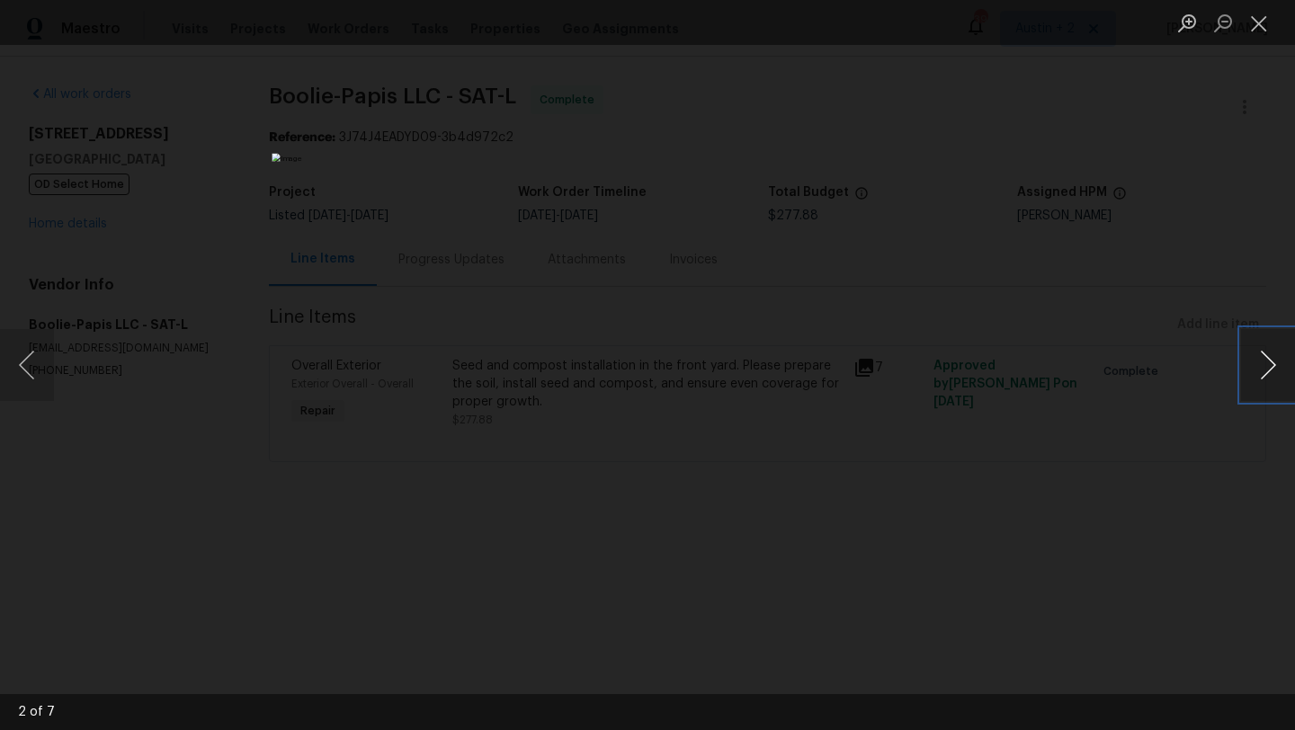
click at [1269, 370] on button "Next image" at bounding box center [1268, 365] width 54 height 72
click at [1260, 23] on button "Close lightbox" at bounding box center [1259, 22] width 36 height 31
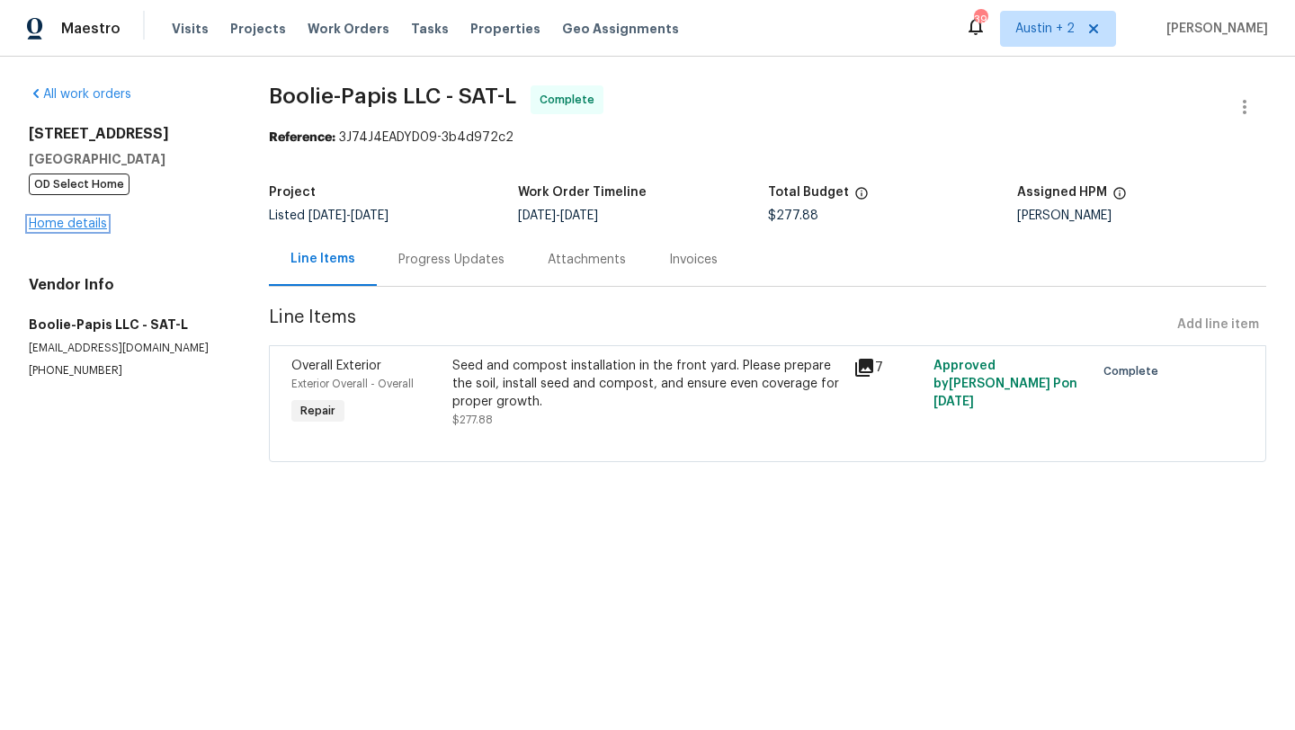
click at [90, 225] on link "Home details" at bounding box center [68, 224] width 78 height 13
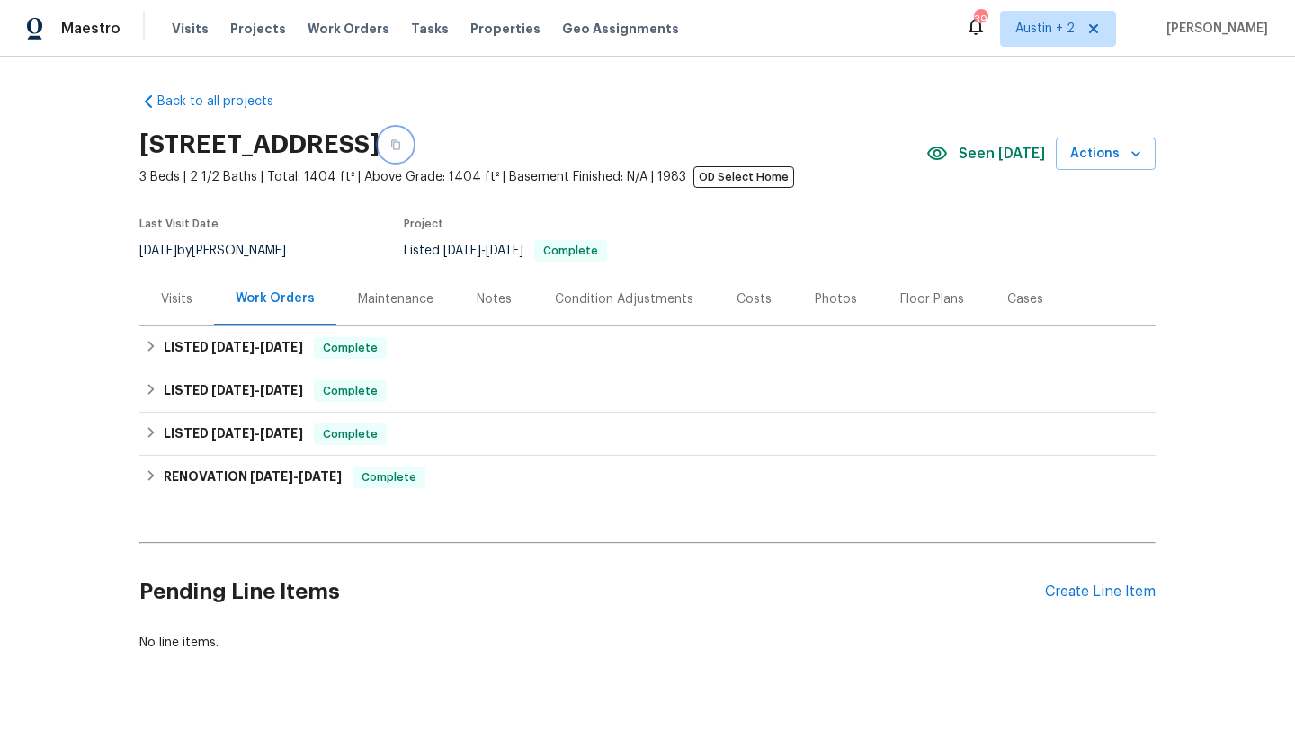
click at [401, 142] on icon "button" at bounding box center [395, 144] width 11 height 11
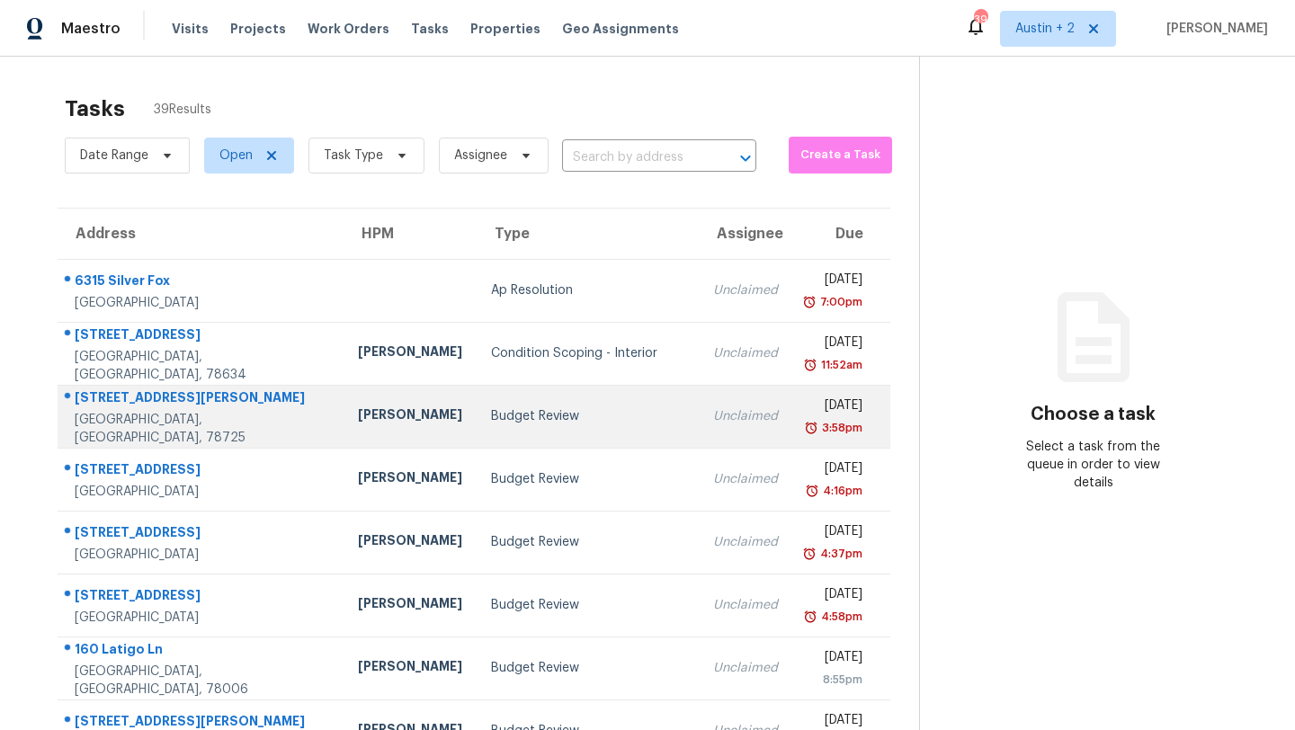
scroll to position [206, 0]
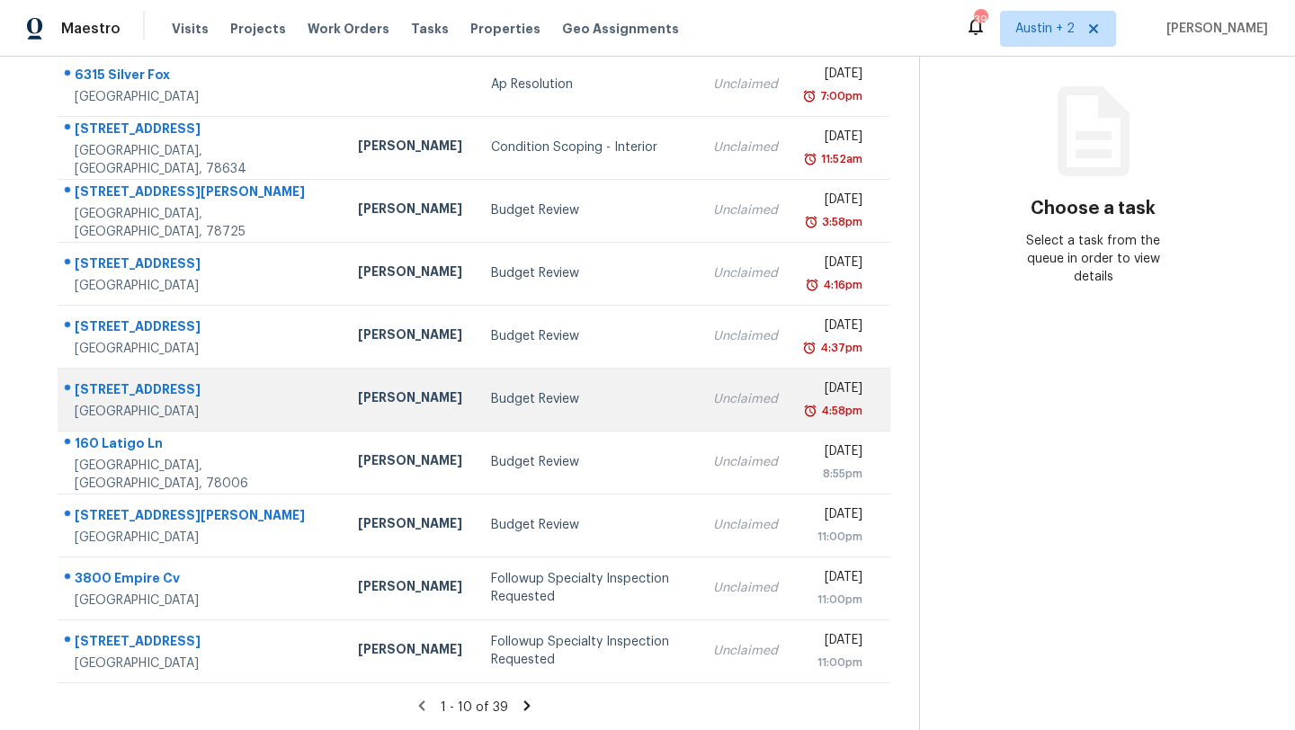
click at [499, 390] on div "Budget Review" at bounding box center [587, 399] width 193 height 18
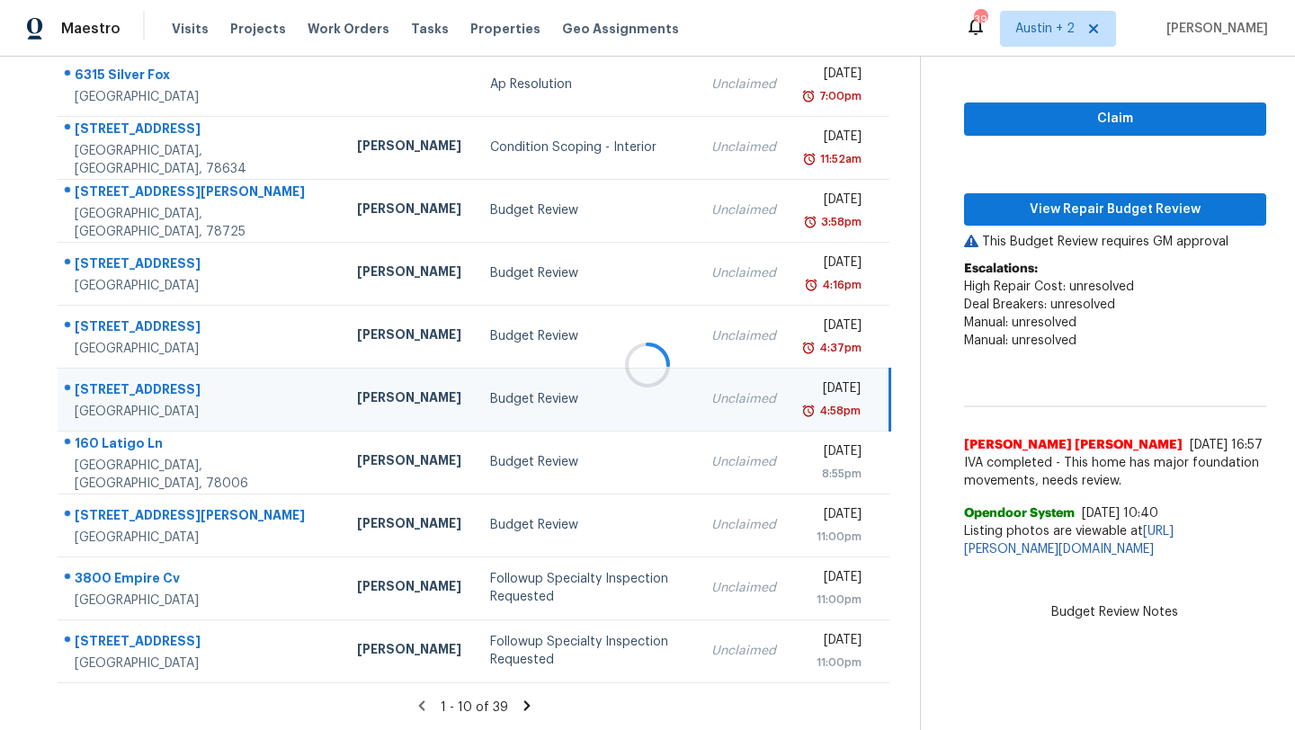
click at [1009, 211] on div at bounding box center [647, 365] width 1295 height 730
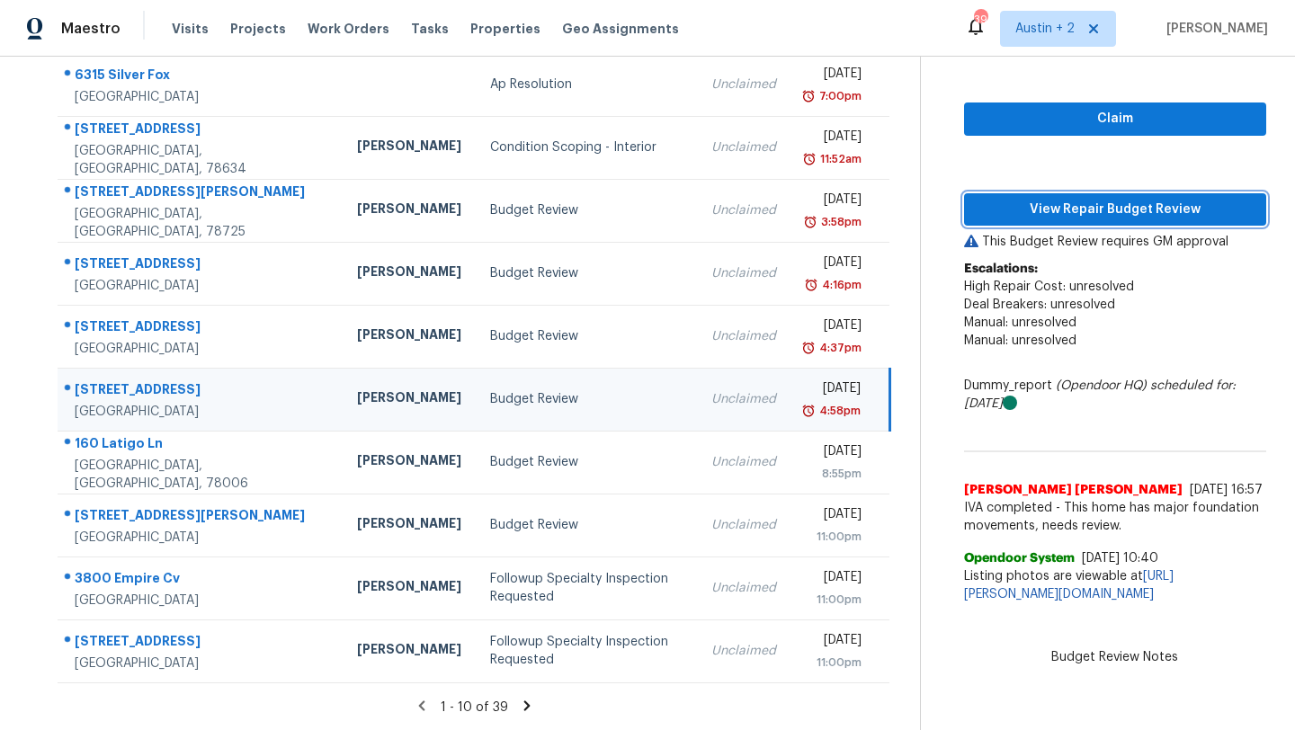
click at [1009, 211] on span "View Repair Budget Review" at bounding box center [1114, 210] width 273 height 22
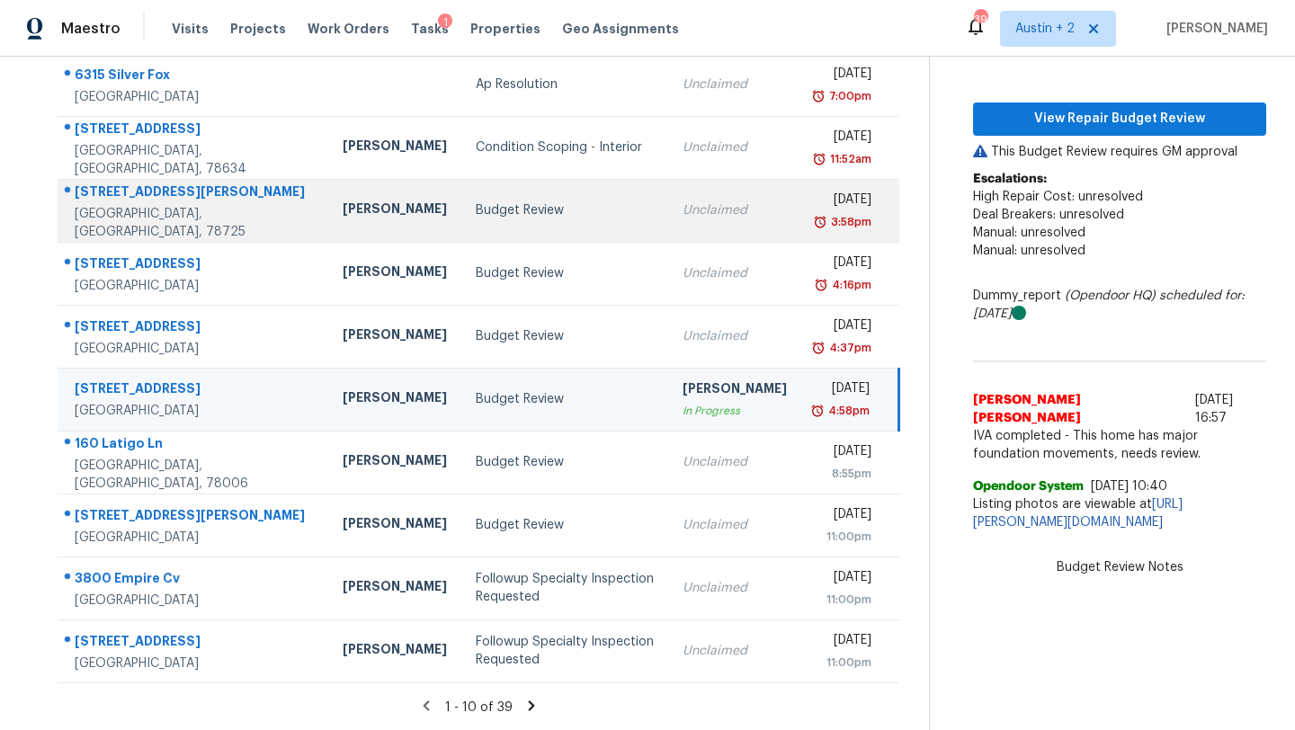
click at [476, 216] on div "Budget Review" at bounding box center [565, 210] width 178 height 18
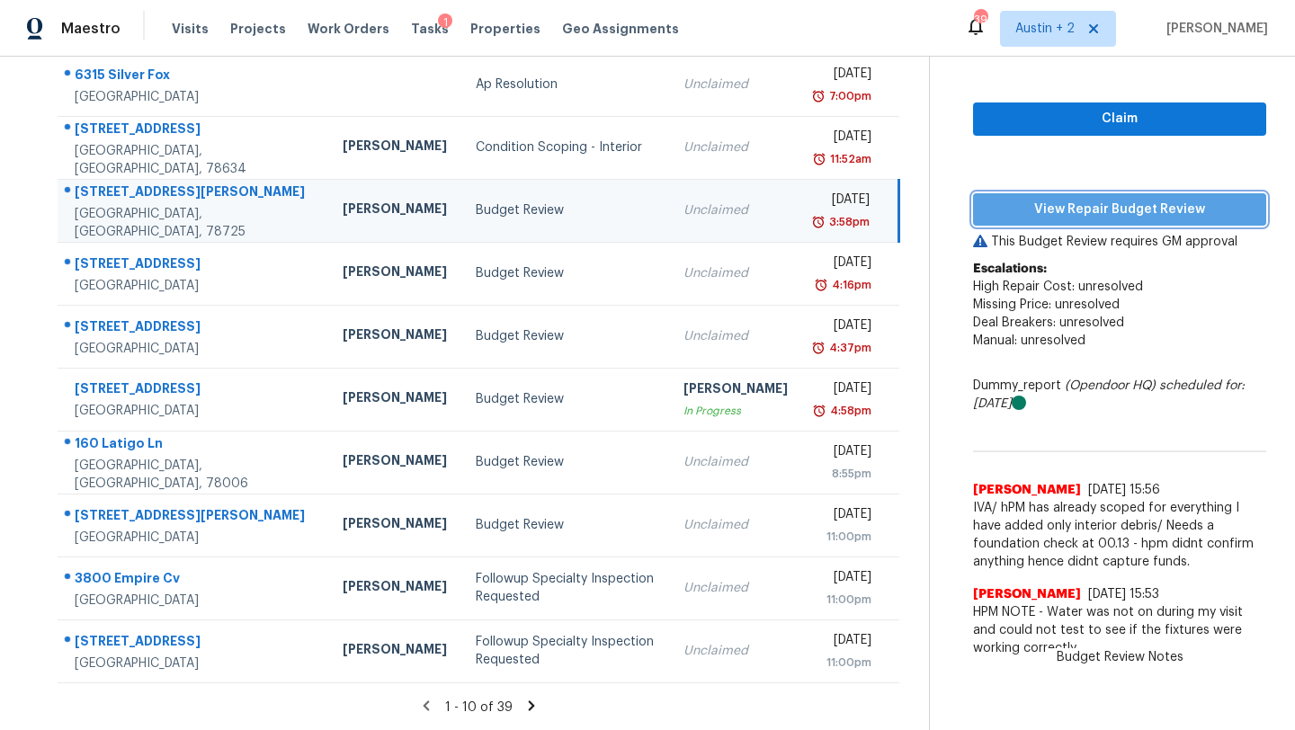
click at [1065, 208] on span "View Repair Budget Review" at bounding box center [1119, 210] width 264 height 22
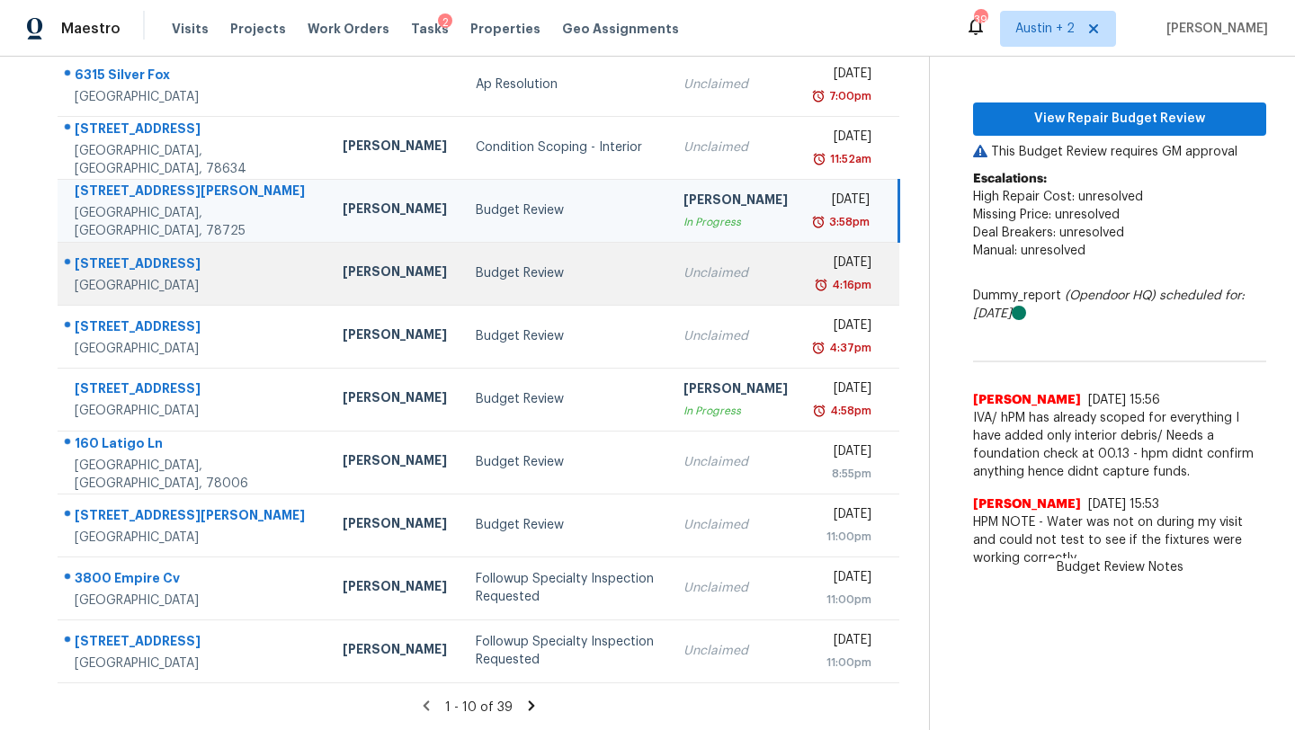
click at [461, 293] on td "Budget Review" at bounding box center [564, 273] width 207 height 63
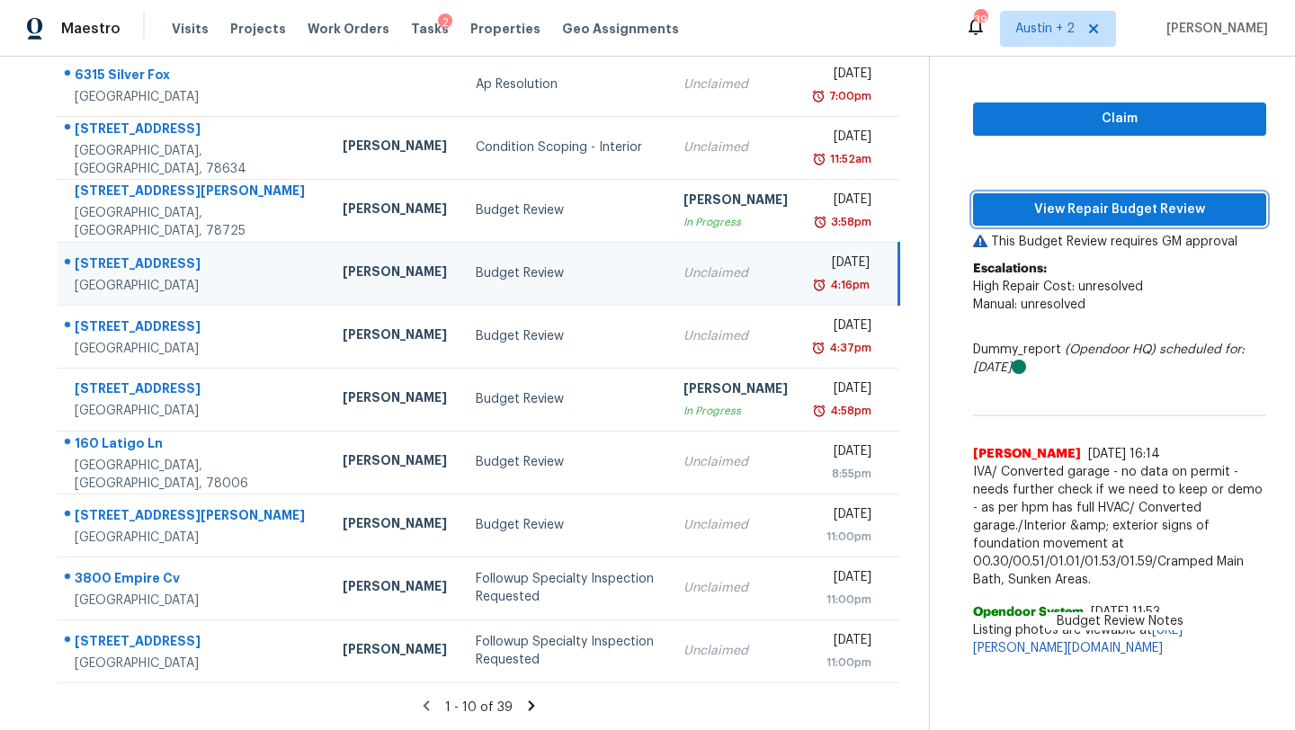
click at [1049, 213] on span "View Repair Budget Review" at bounding box center [1119, 210] width 264 height 22
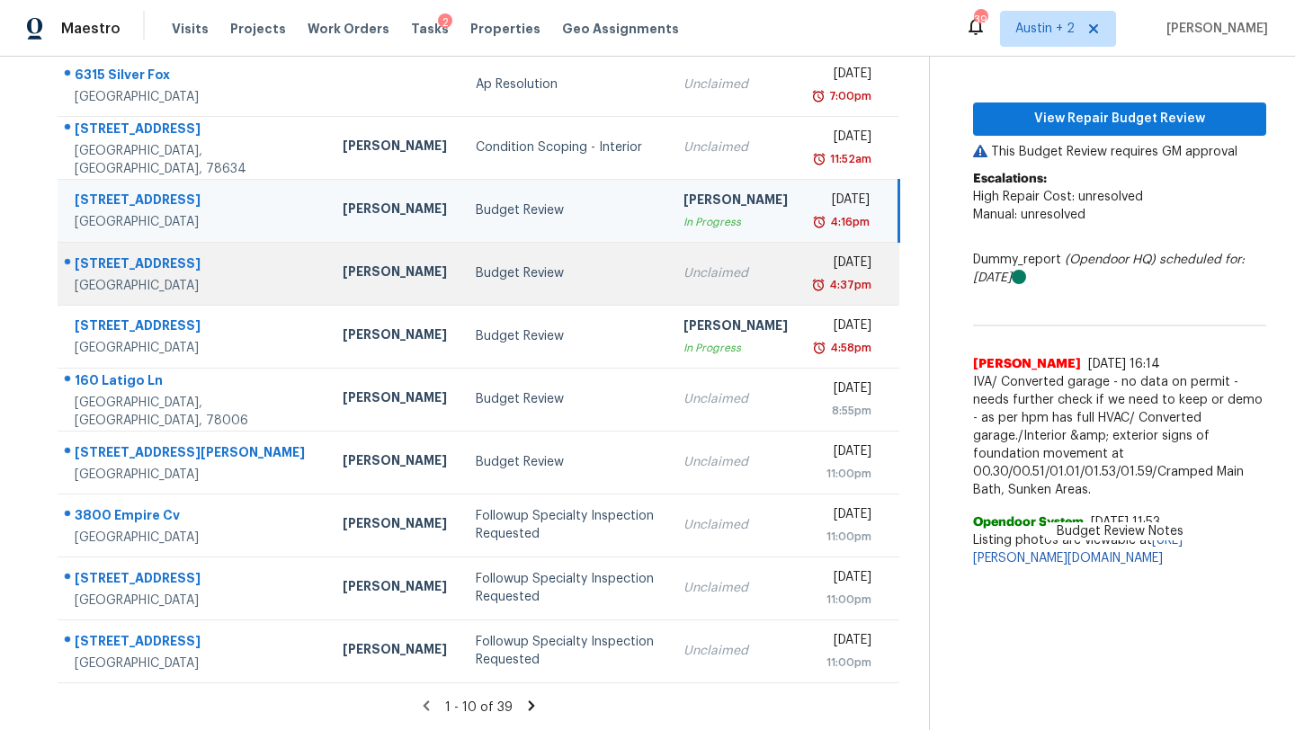
click at [461, 294] on td "Budget Review" at bounding box center [564, 273] width 207 height 63
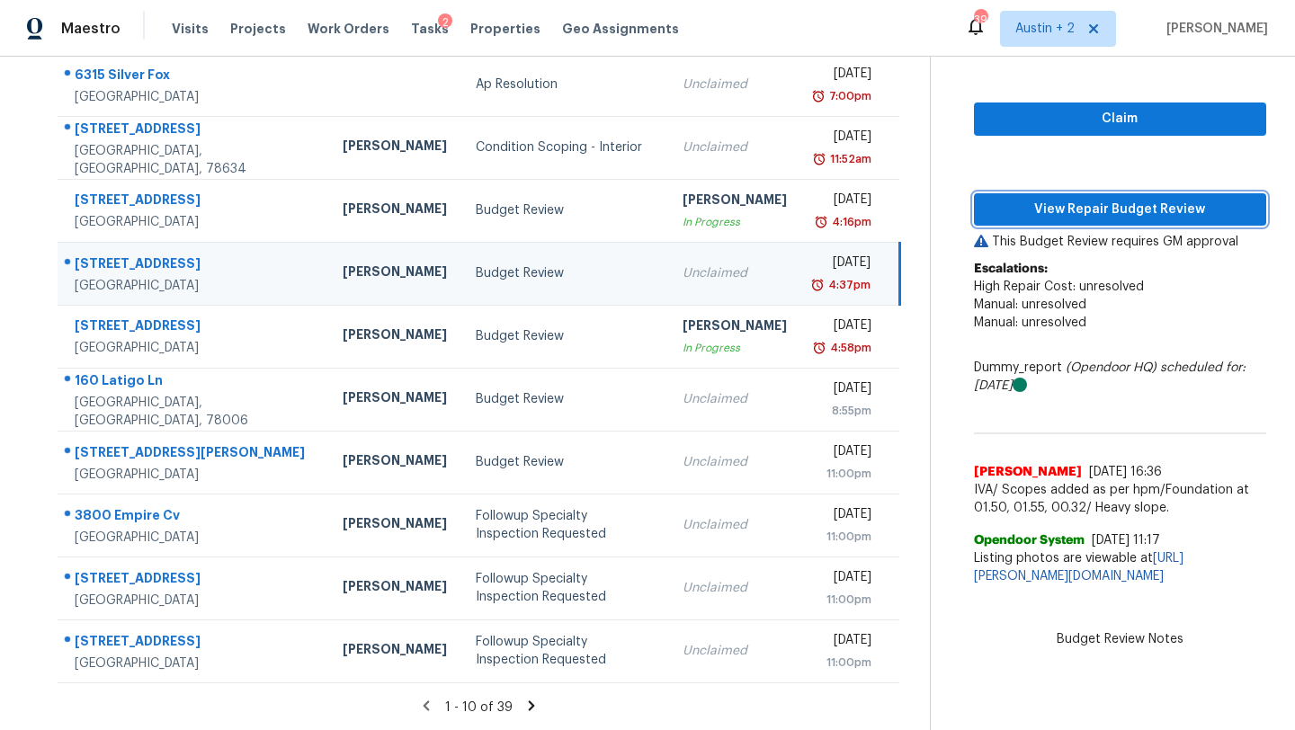
click at [1107, 206] on span "View Repair Budget Review" at bounding box center [1119, 210] width 263 height 22
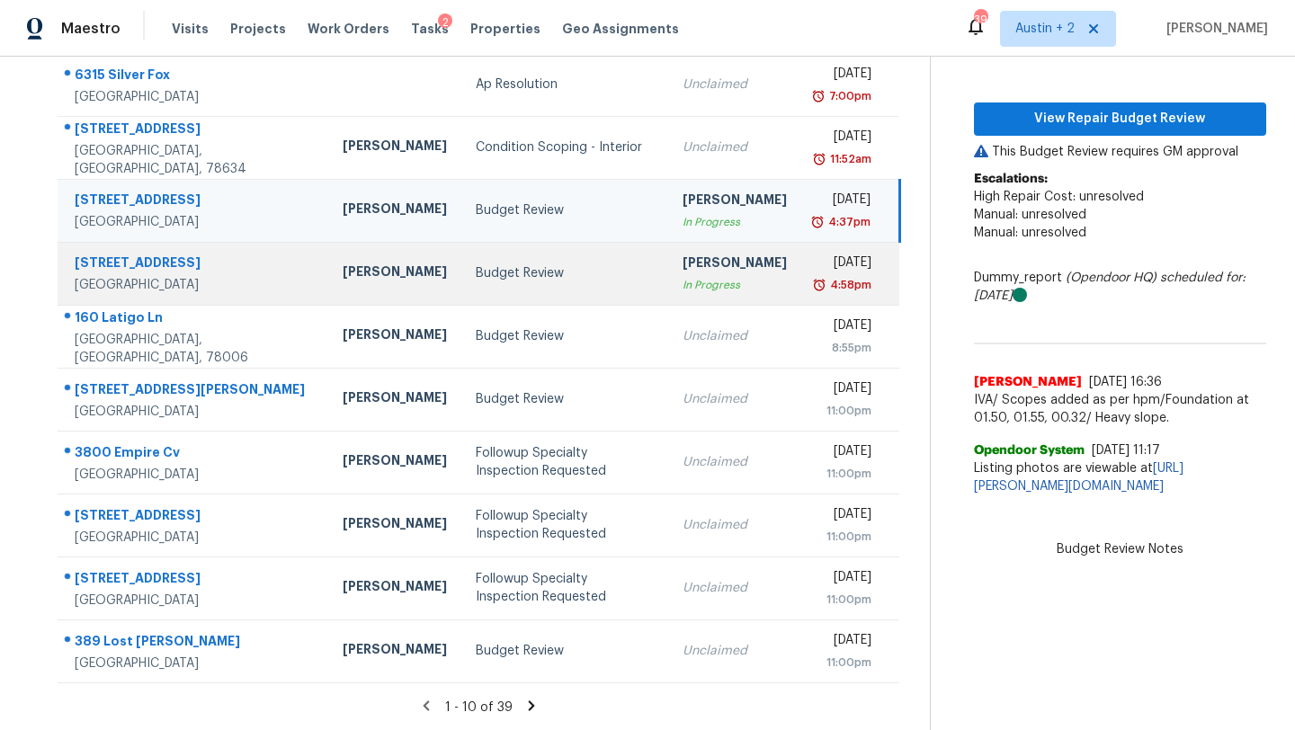
click at [461, 295] on td "Budget Review" at bounding box center [564, 273] width 207 height 63
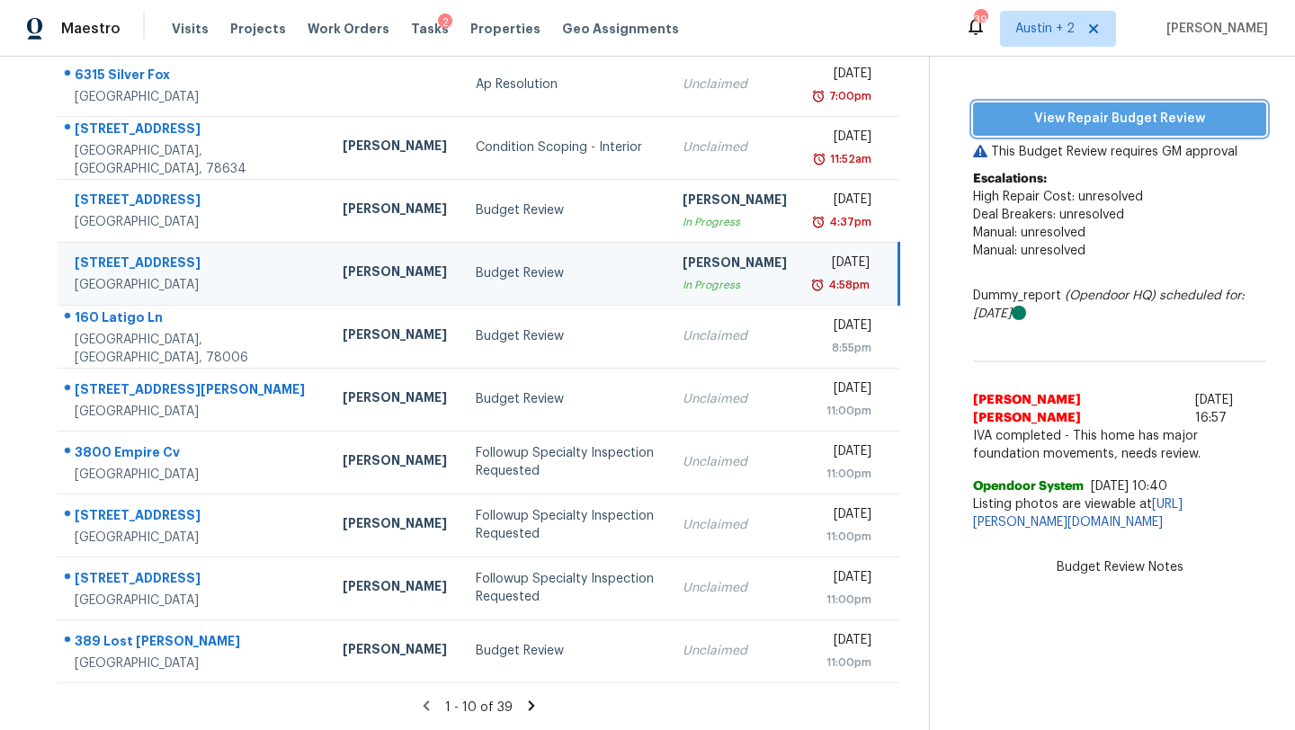
click at [1023, 103] on button "View Repair Budget Review" at bounding box center [1119, 119] width 293 height 33
click at [338, 38] on div "Visits Projects Work Orders Tasks 2 Properties Geo Assignments" at bounding box center [436, 29] width 529 height 36
click at [338, 27] on span "Work Orders" at bounding box center [349, 29] width 82 height 18
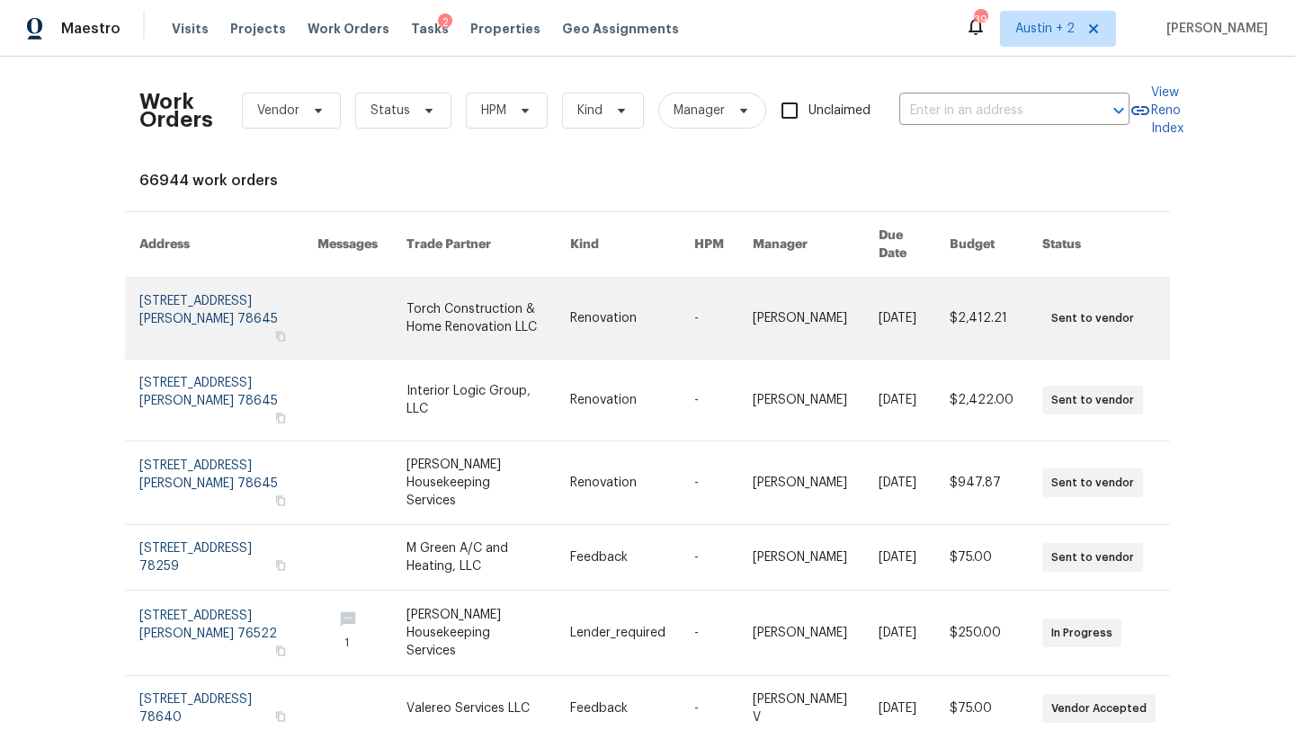
click at [422, 305] on link at bounding box center [488, 318] width 164 height 81
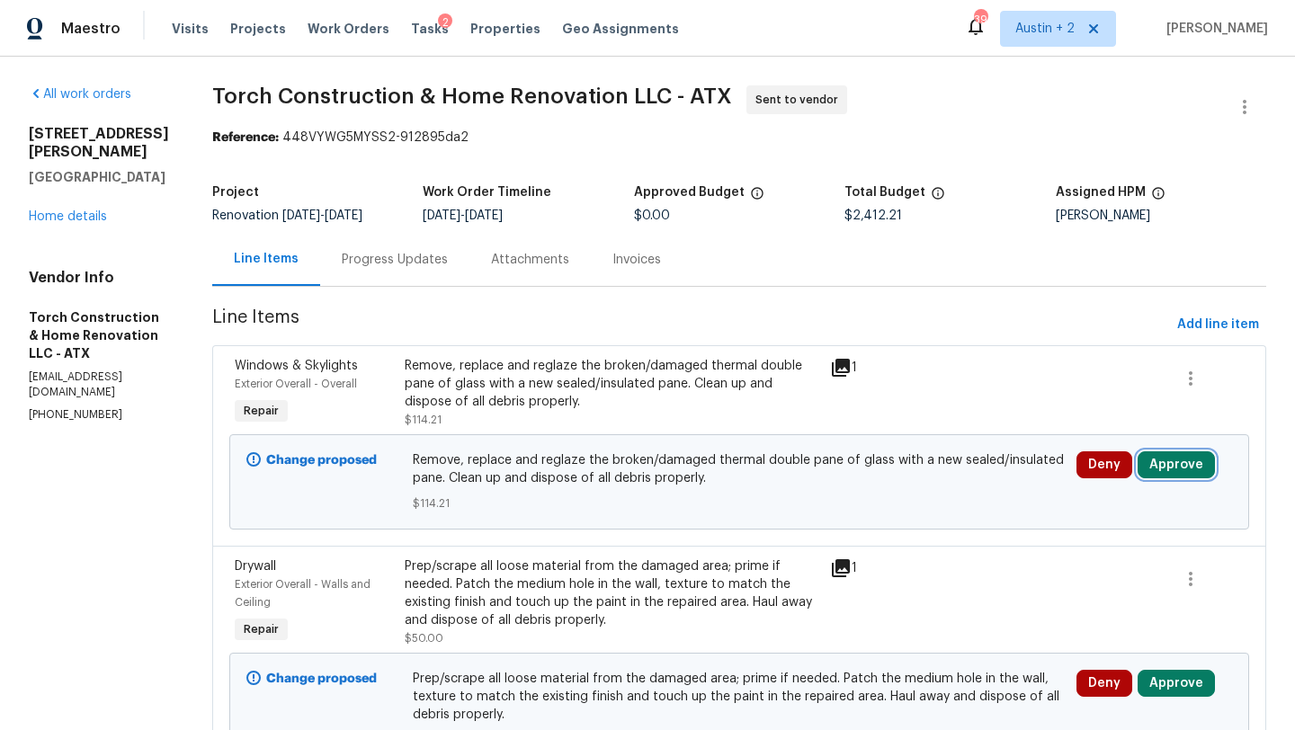
click at [1176, 465] on button "Approve" at bounding box center [1176, 464] width 77 height 27
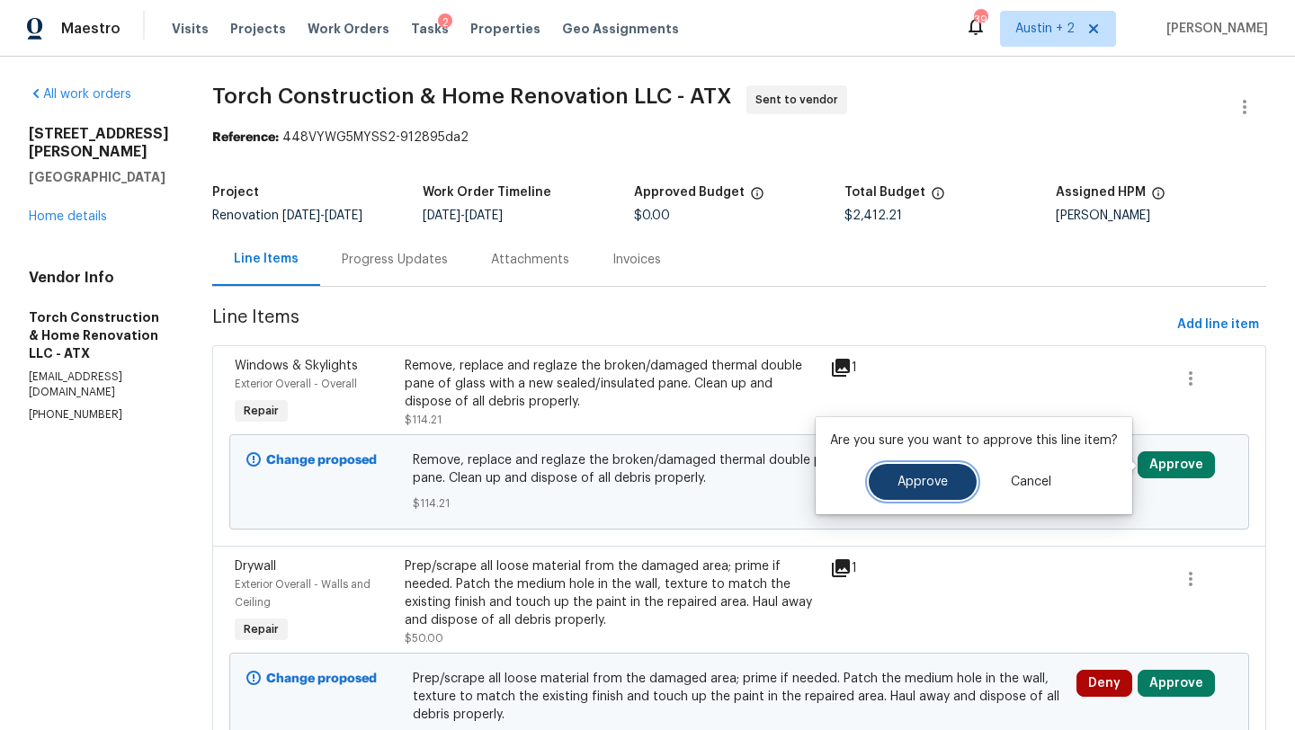
click at [889, 486] on button "Approve" at bounding box center [923, 482] width 108 height 36
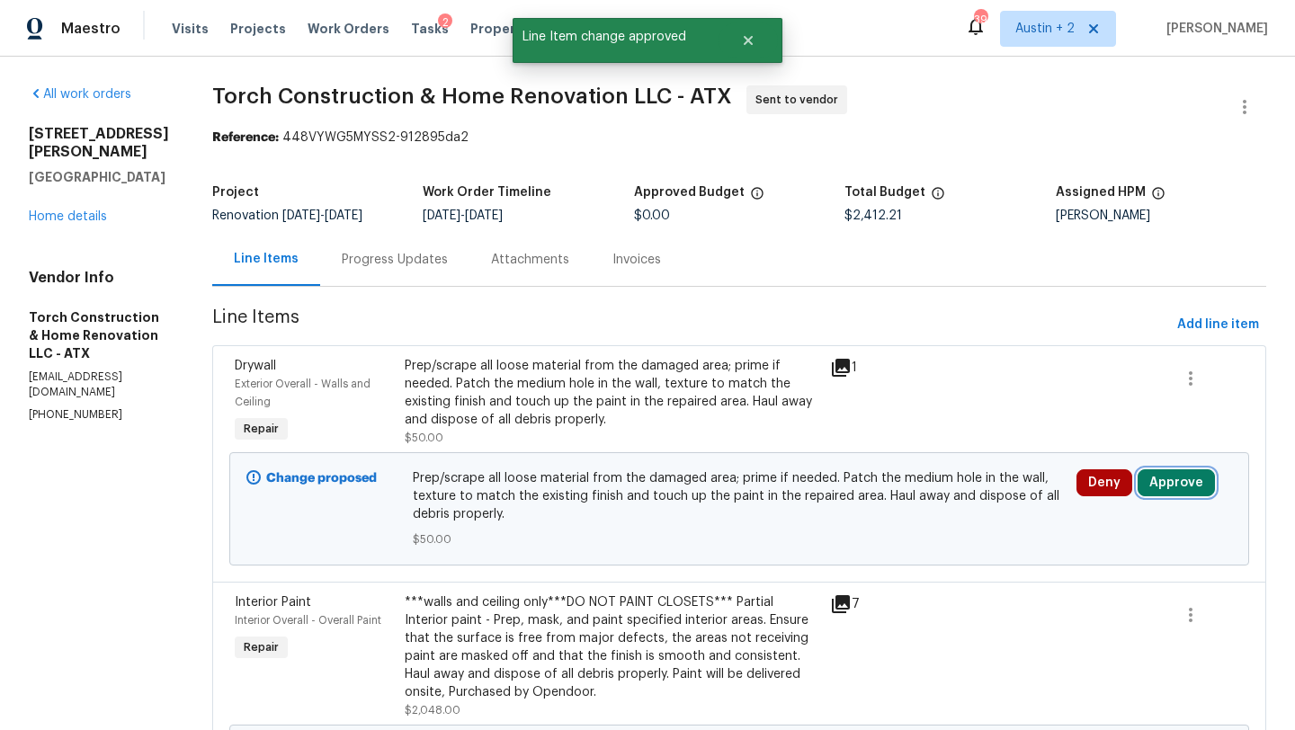
click at [1166, 481] on button "Approve" at bounding box center [1176, 482] width 77 height 27
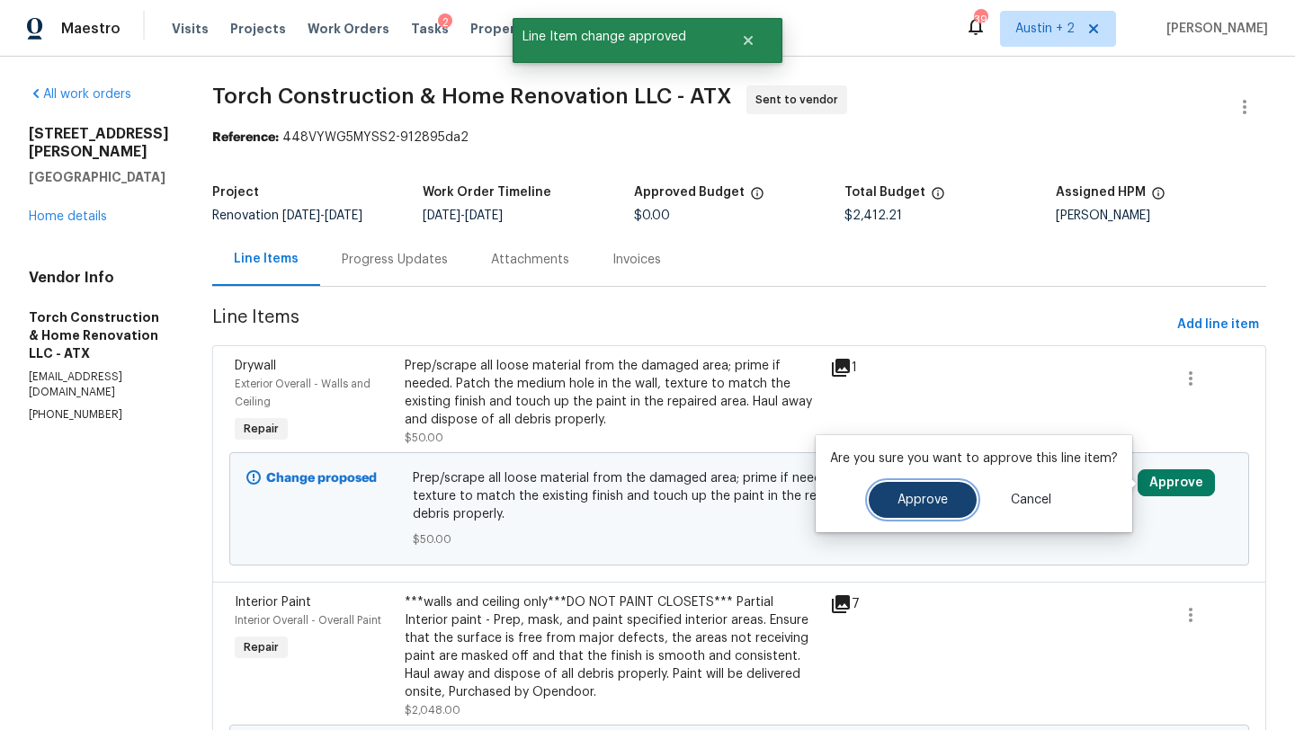
click at [938, 492] on button "Approve" at bounding box center [923, 500] width 108 height 36
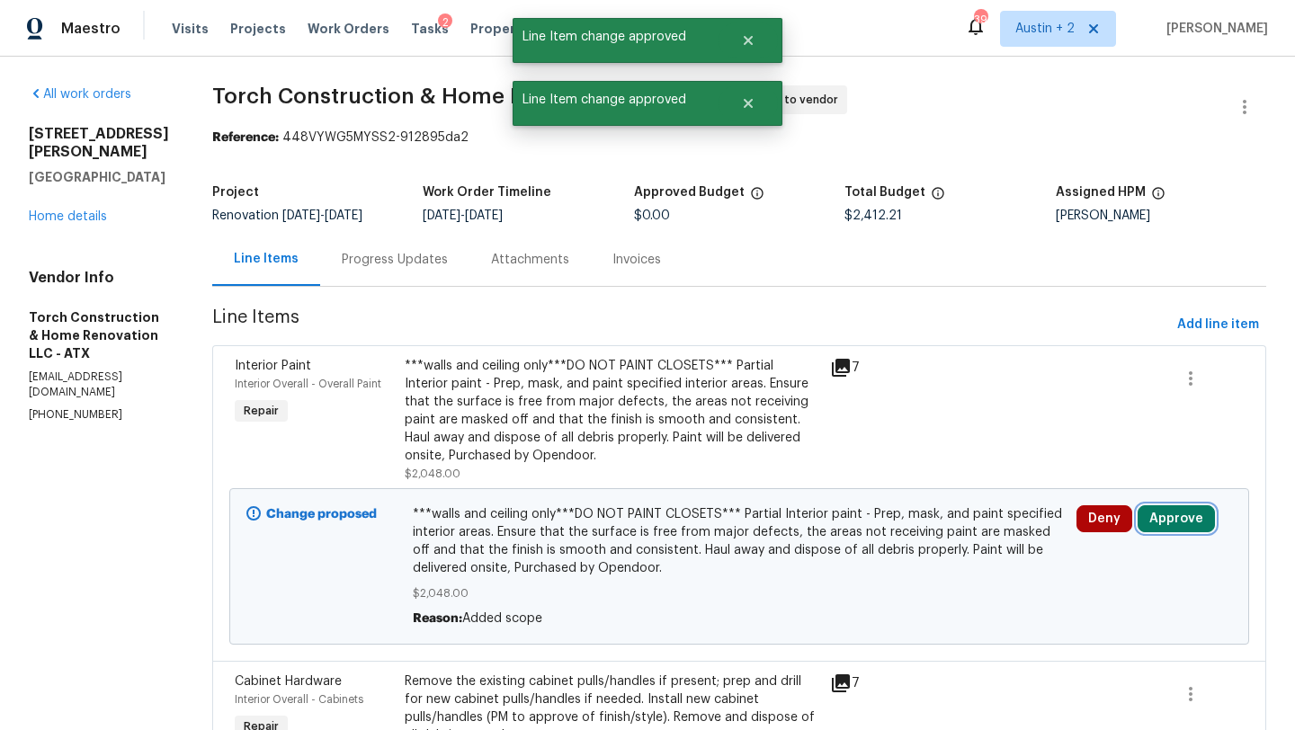
click at [1164, 513] on button "Approve" at bounding box center [1176, 518] width 77 height 27
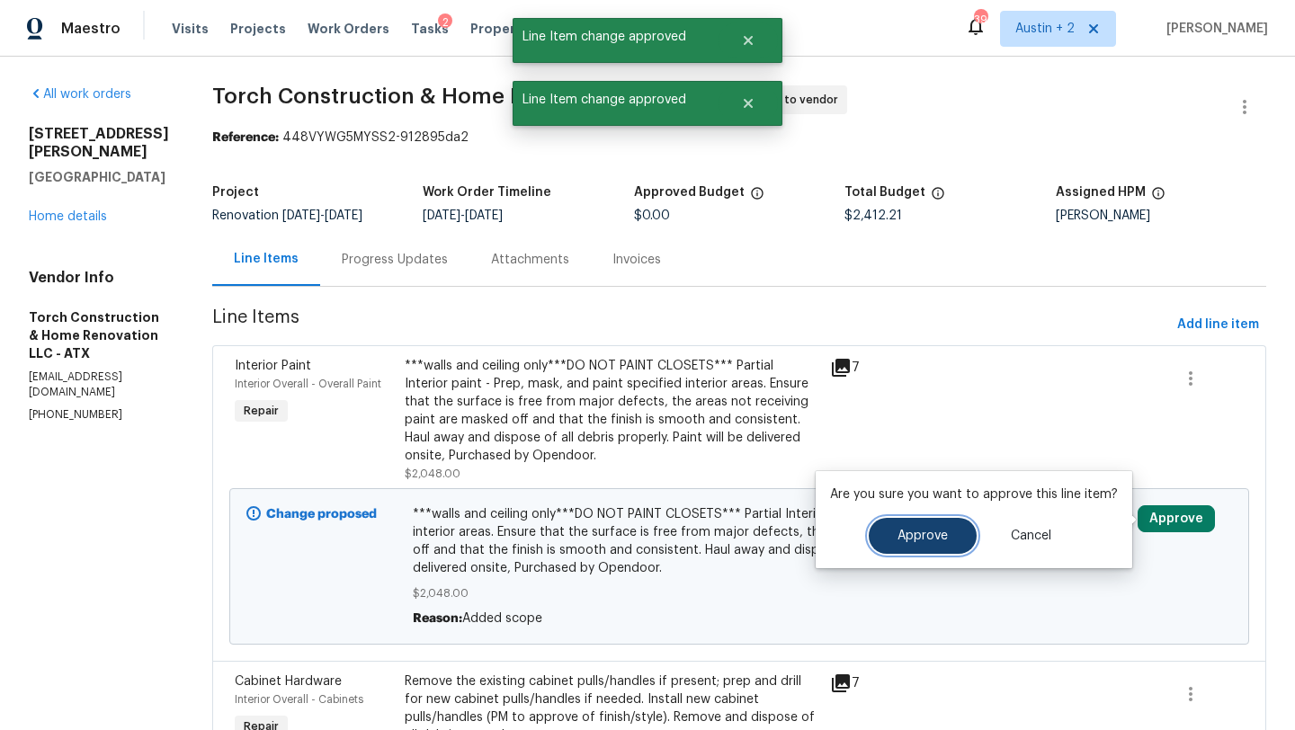
click at [897, 535] on span "Approve" at bounding box center [922, 536] width 50 height 13
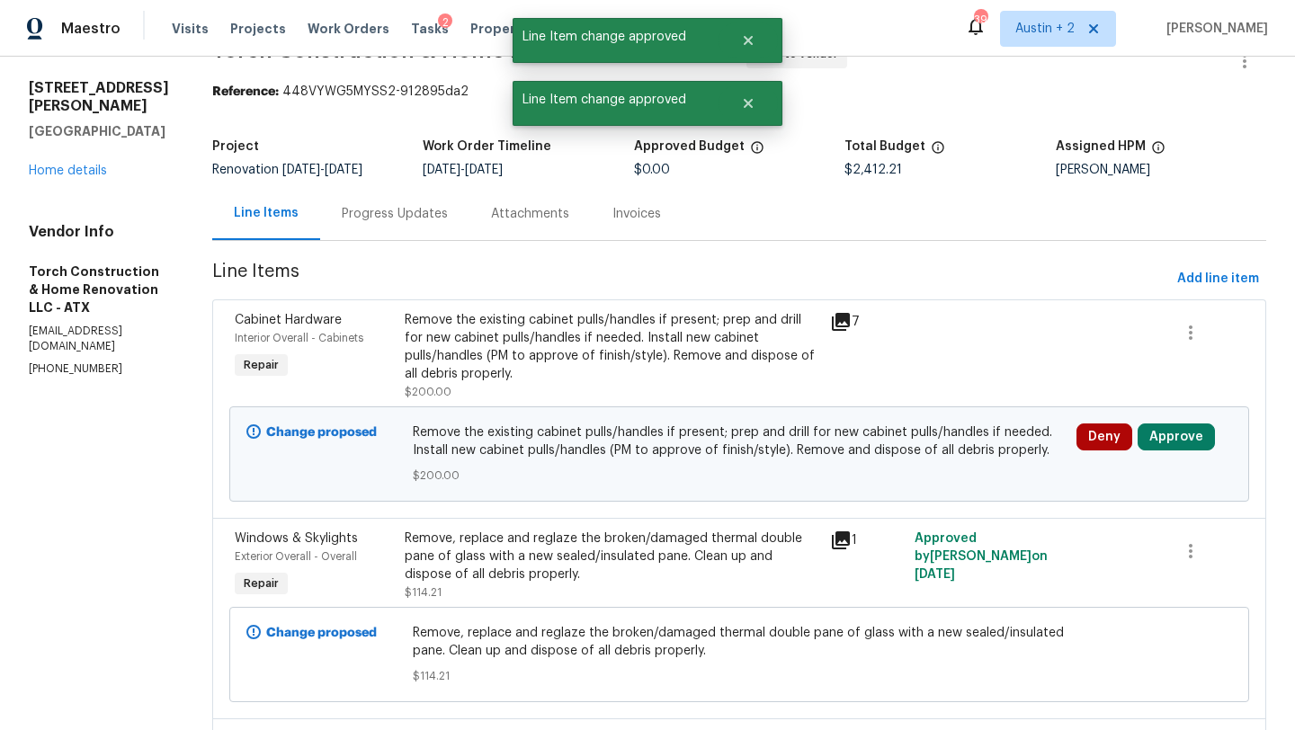
scroll to position [48, 0]
click at [1201, 439] on button "Approve" at bounding box center [1176, 435] width 77 height 27
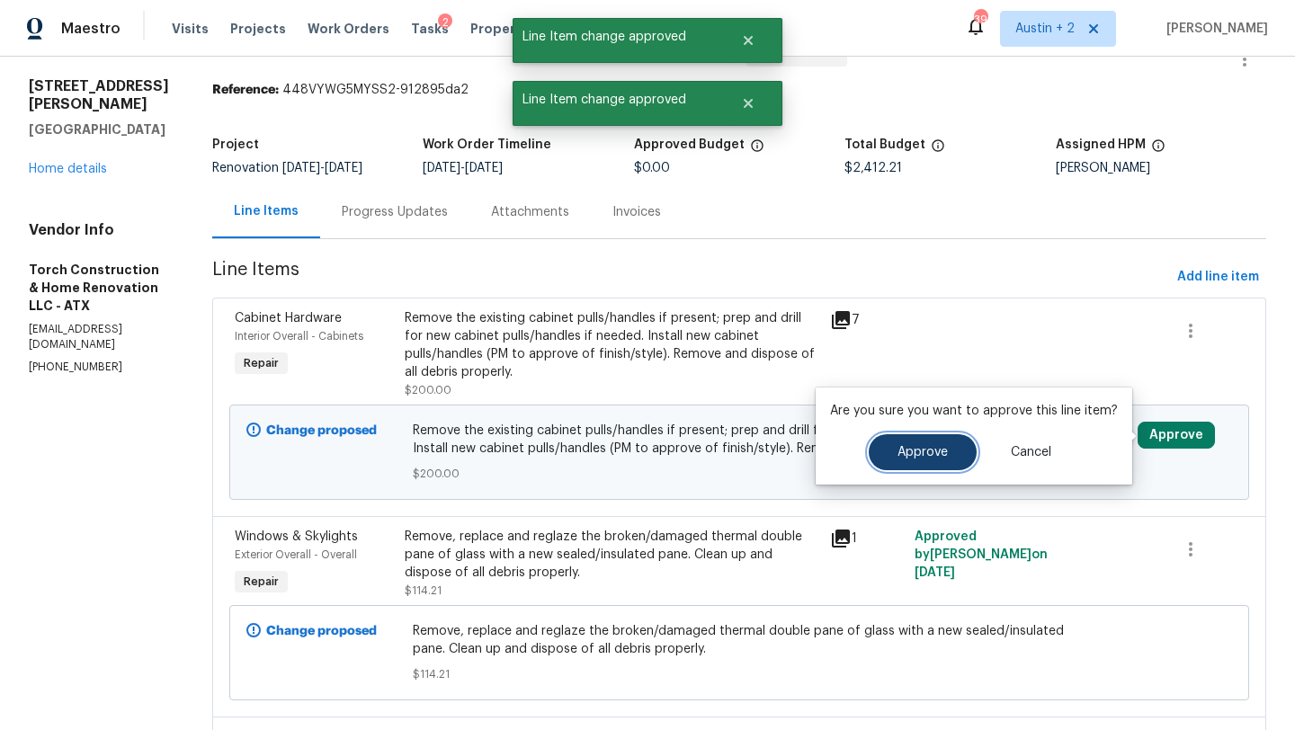
click at [943, 447] on span "Approve" at bounding box center [922, 452] width 50 height 13
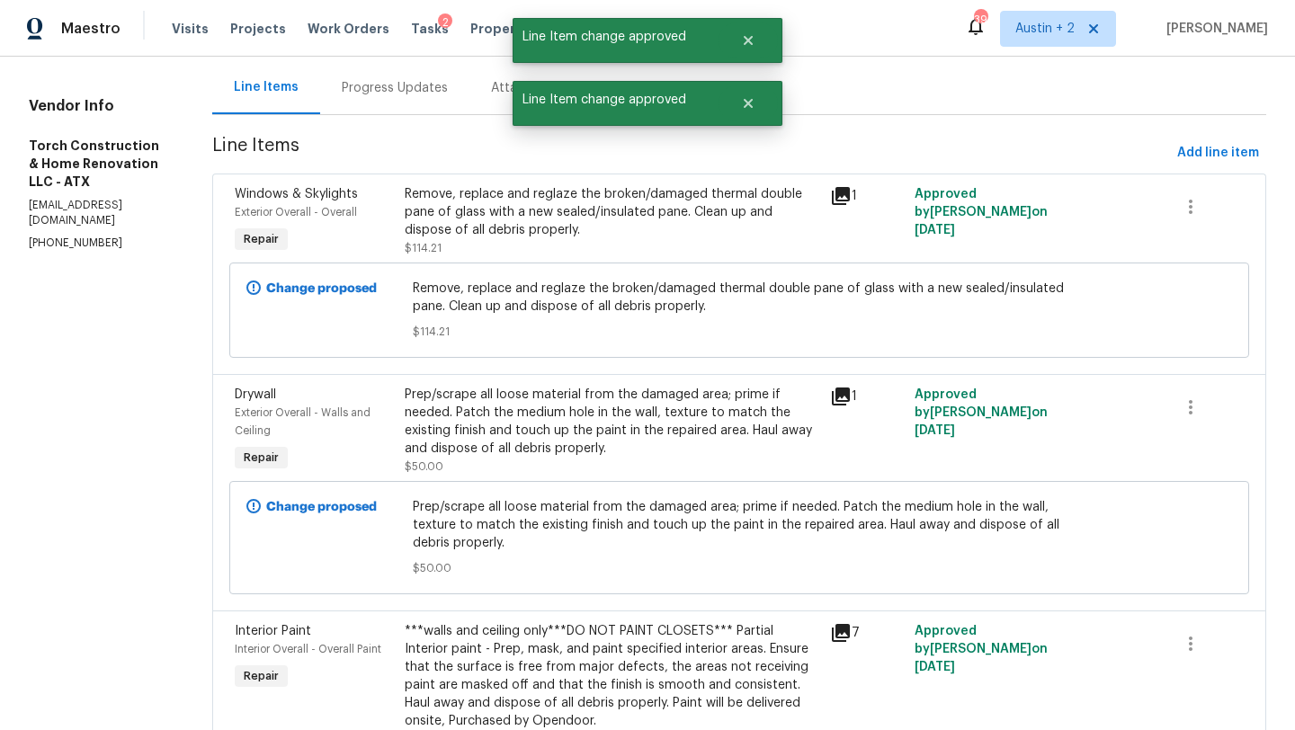
scroll to position [15, 0]
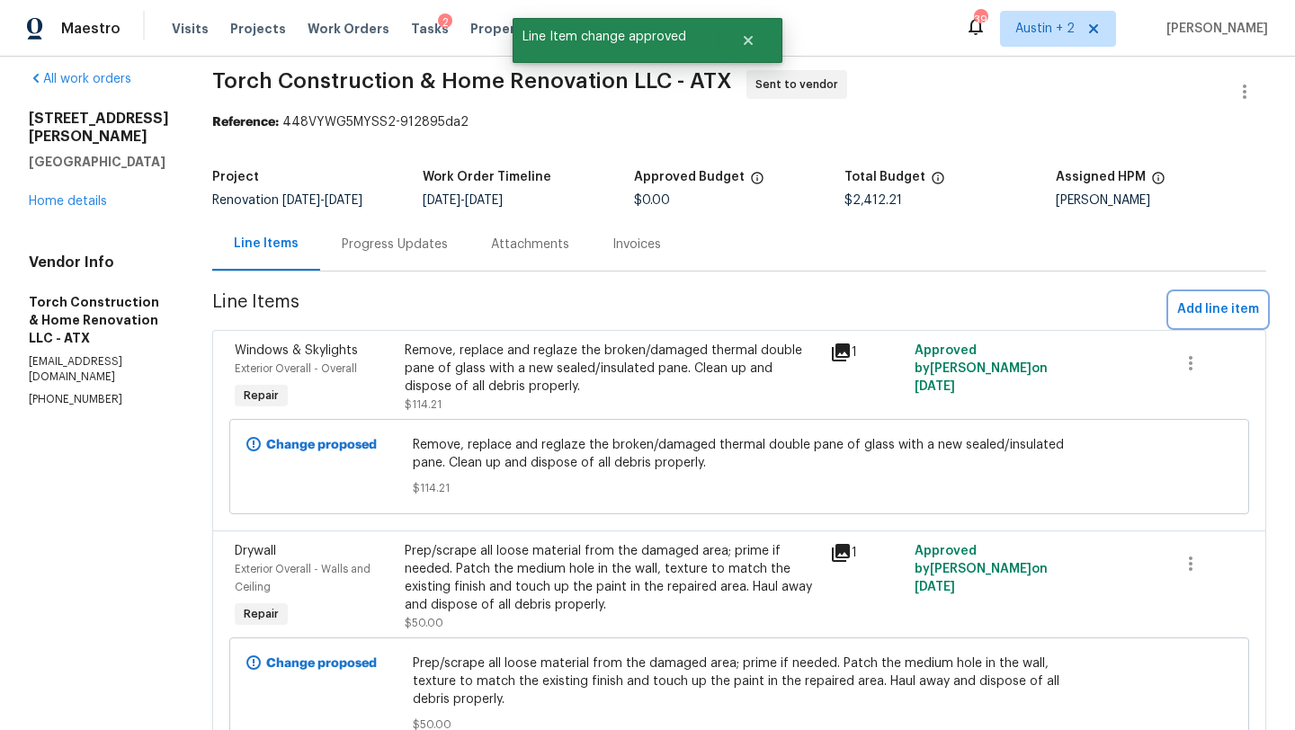
click at [1194, 309] on span "Add line item" at bounding box center [1218, 310] width 82 height 22
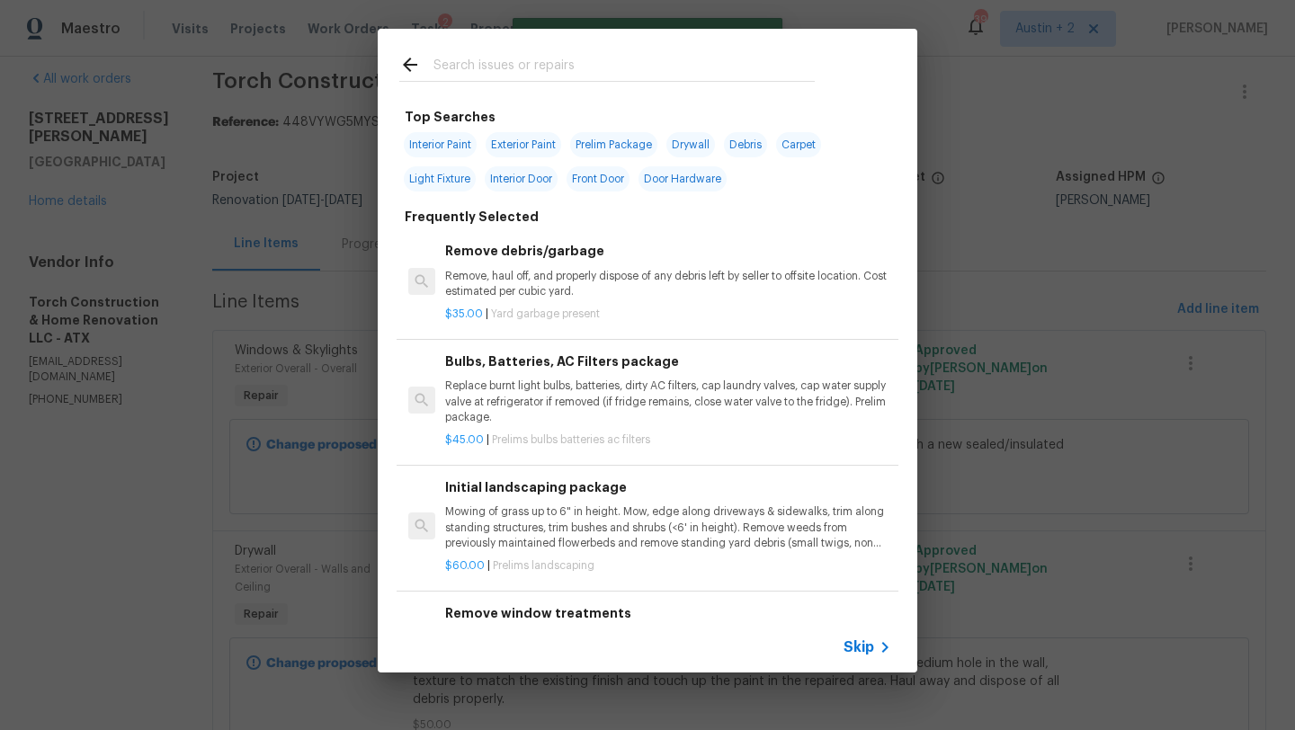
click at [534, 74] on input "text" at bounding box center [623, 67] width 381 height 27
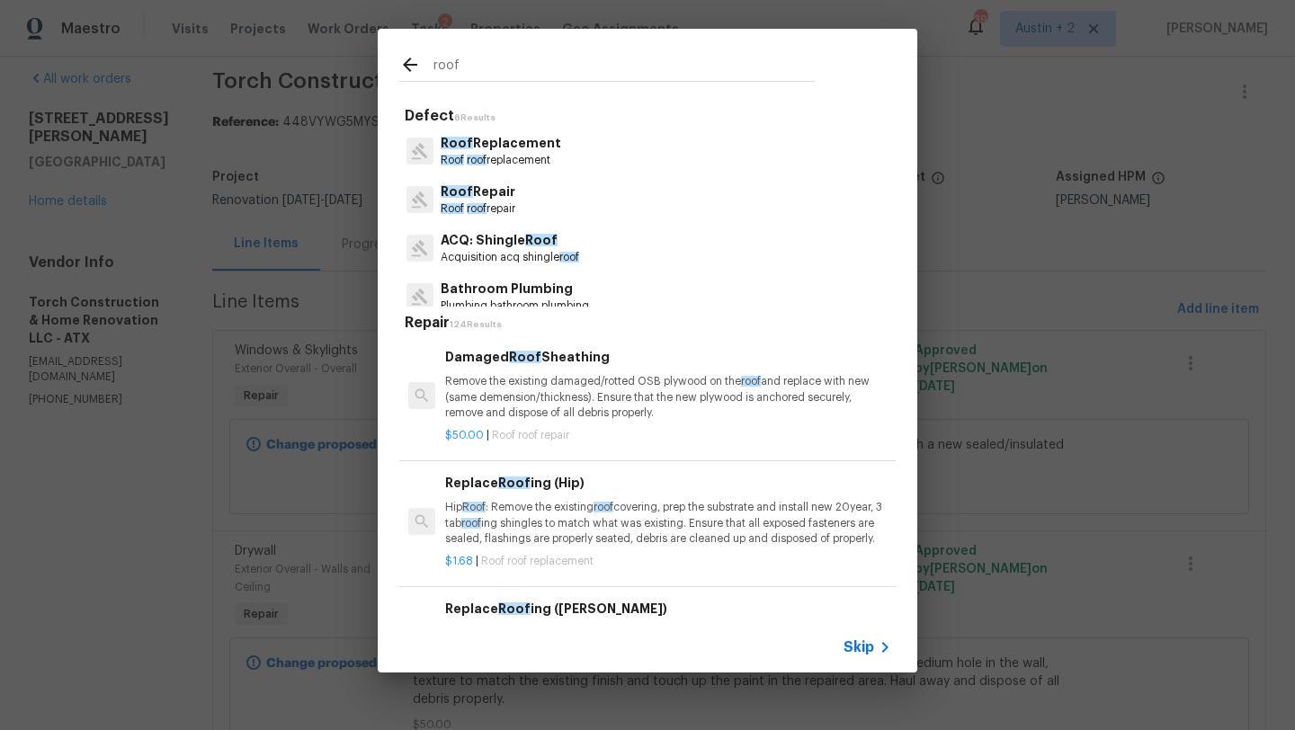
type input "roof"
click at [527, 158] on p "Roof roof replacement" at bounding box center [501, 160] width 120 height 15
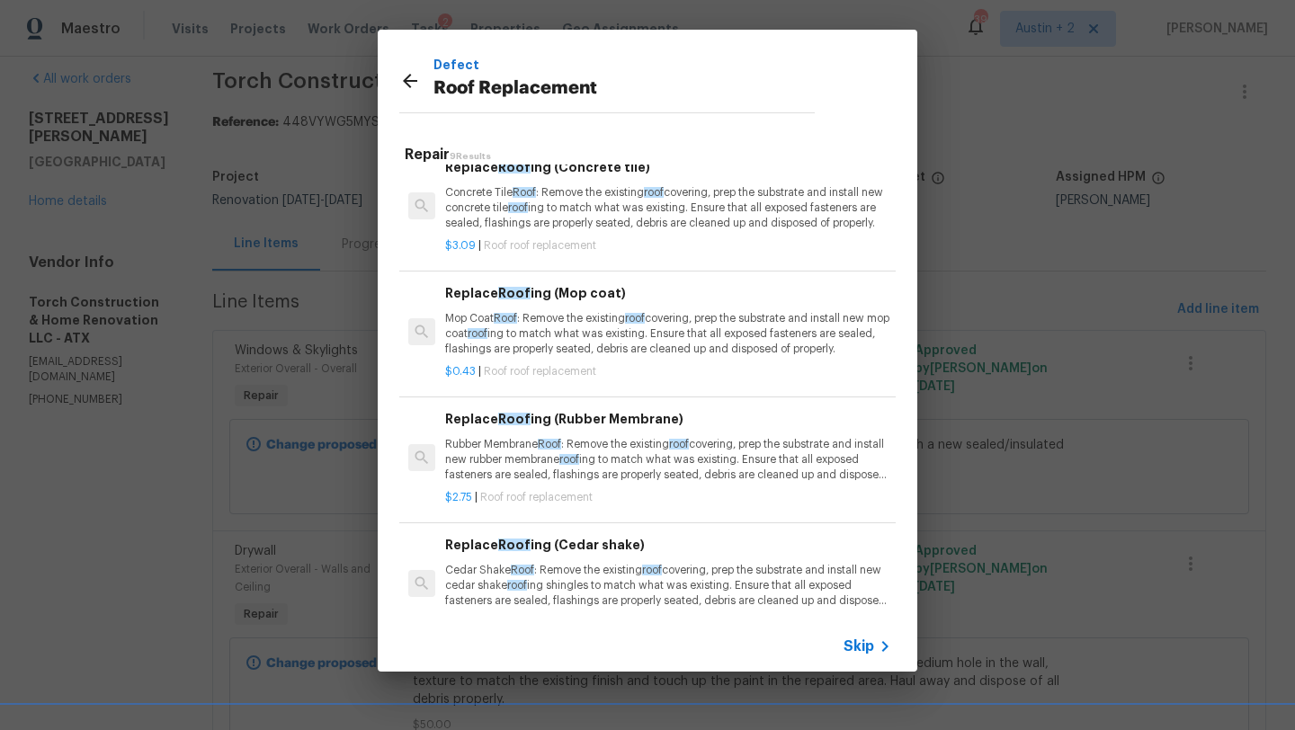
scroll to position [0, 0]
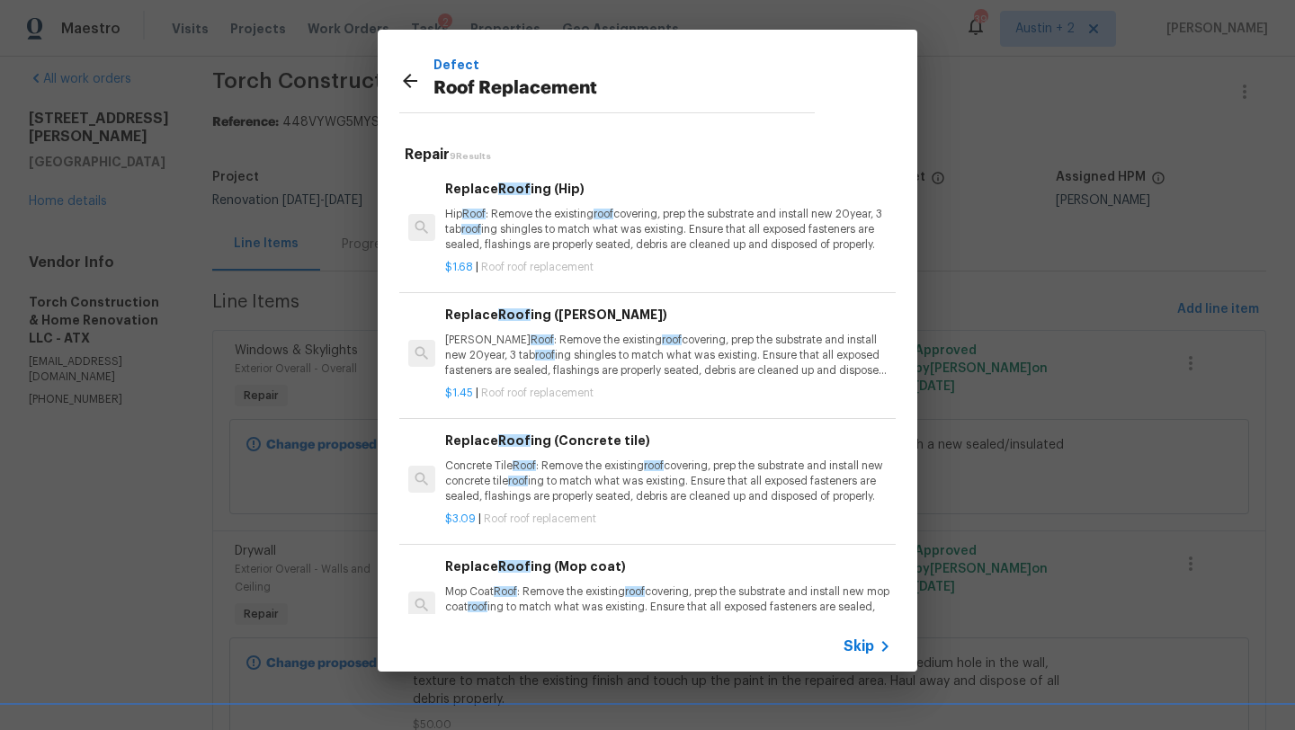
click at [579, 348] on p "Gable Roof : Remove the existing roof covering, prep the substrate and install …" at bounding box center [668, 356] width 446 height 46
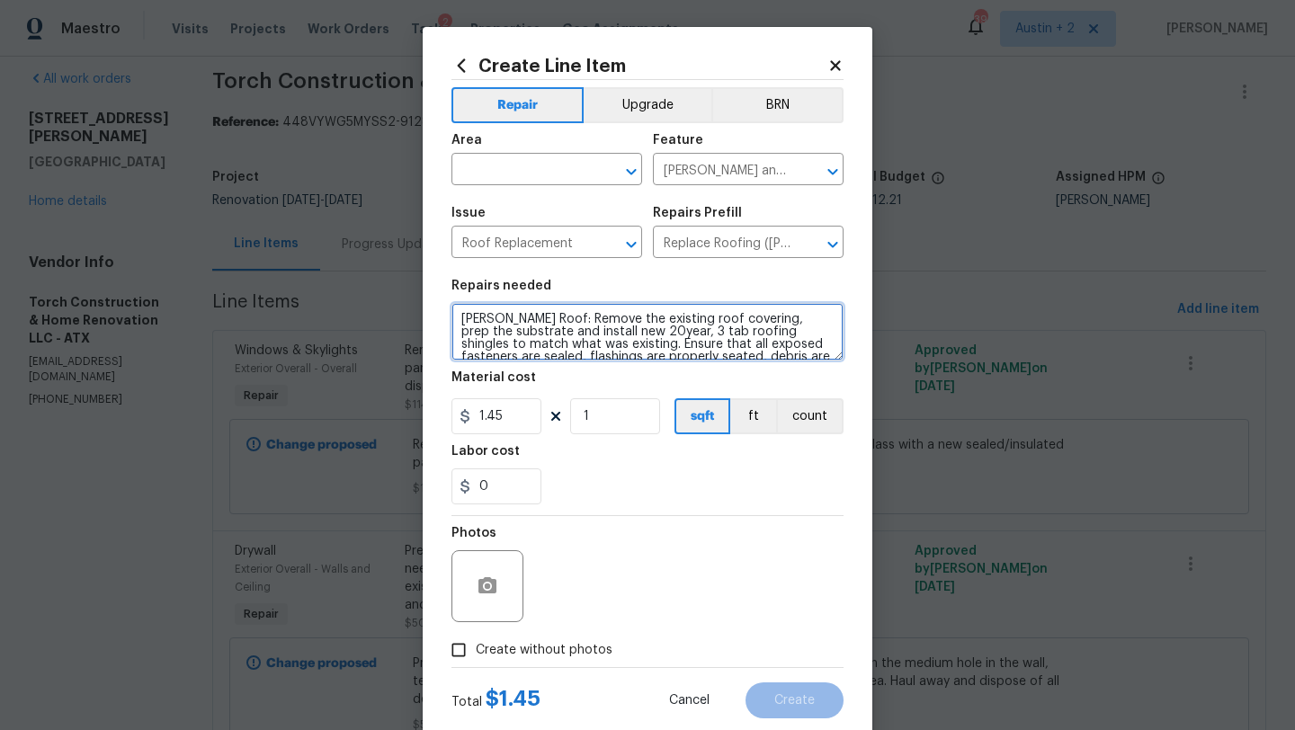
scroll to position [25, 0]
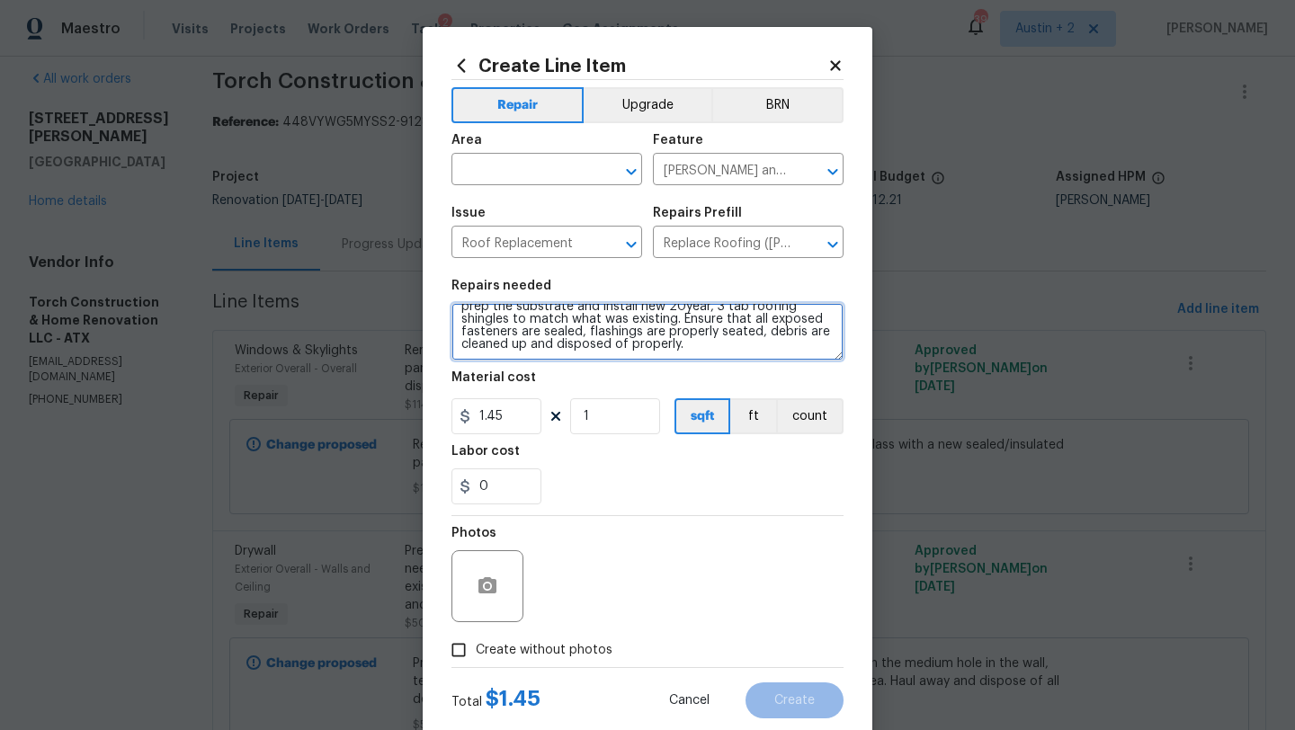
drag, startPoint x: 459, startPoint y: 317, endPoint x: 720, endPoint y: 545, distance: 346.8
click at [720, 545] on div "Repair Upgrade BRN Area ​ Feature Eaves and Trim ​ Issue Roof Replacement ​ Rep…" at bounding box center [647, 373] width 392 height 587
click at [838, 63] on icon at bounding box center [835, 65] width 10 height 10
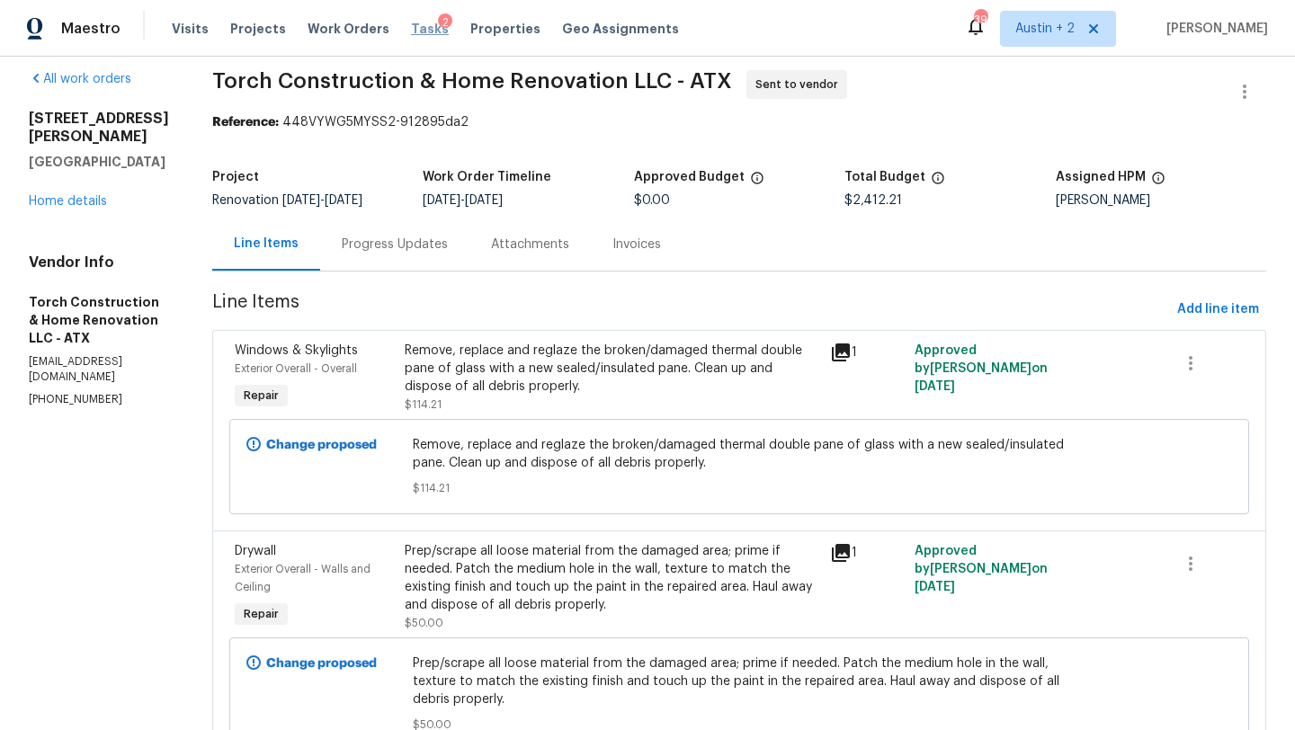
click at [411, 27] on span "Tasks" at bounding box center [430, 28] width 38 height 13
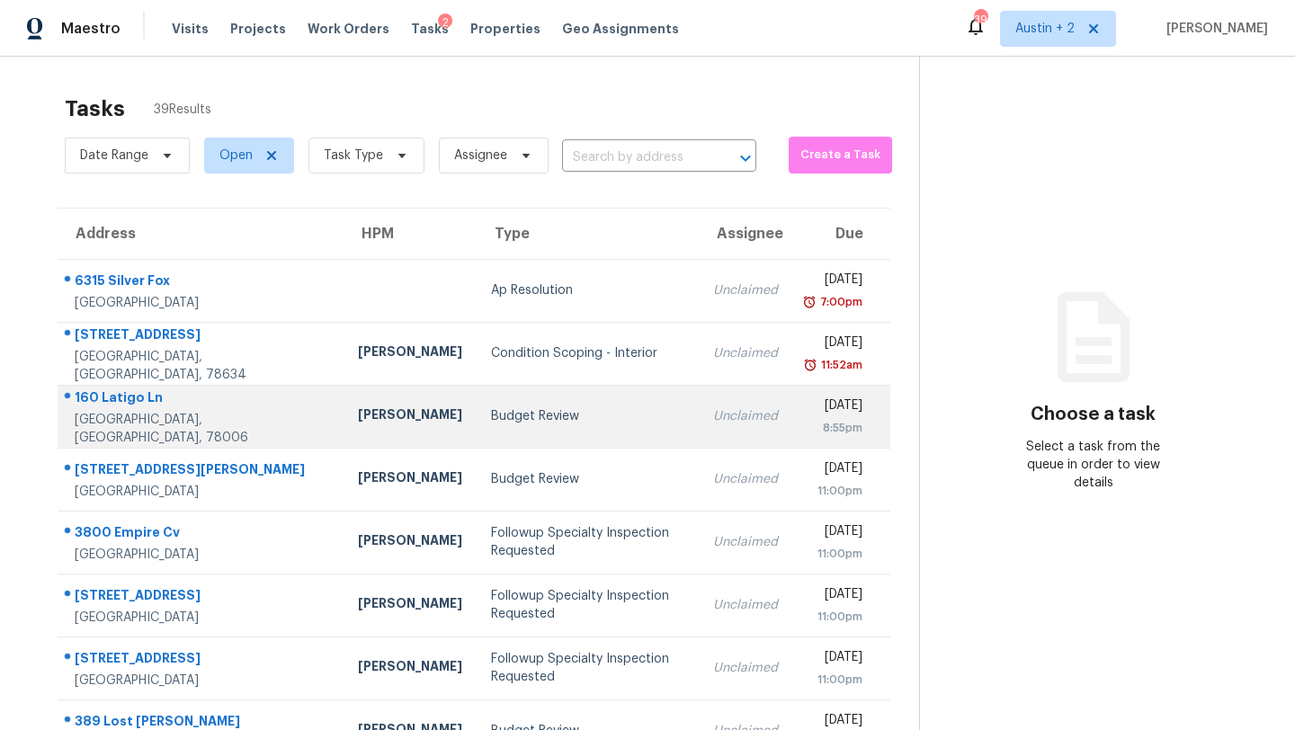
scroll to position [206, 0]
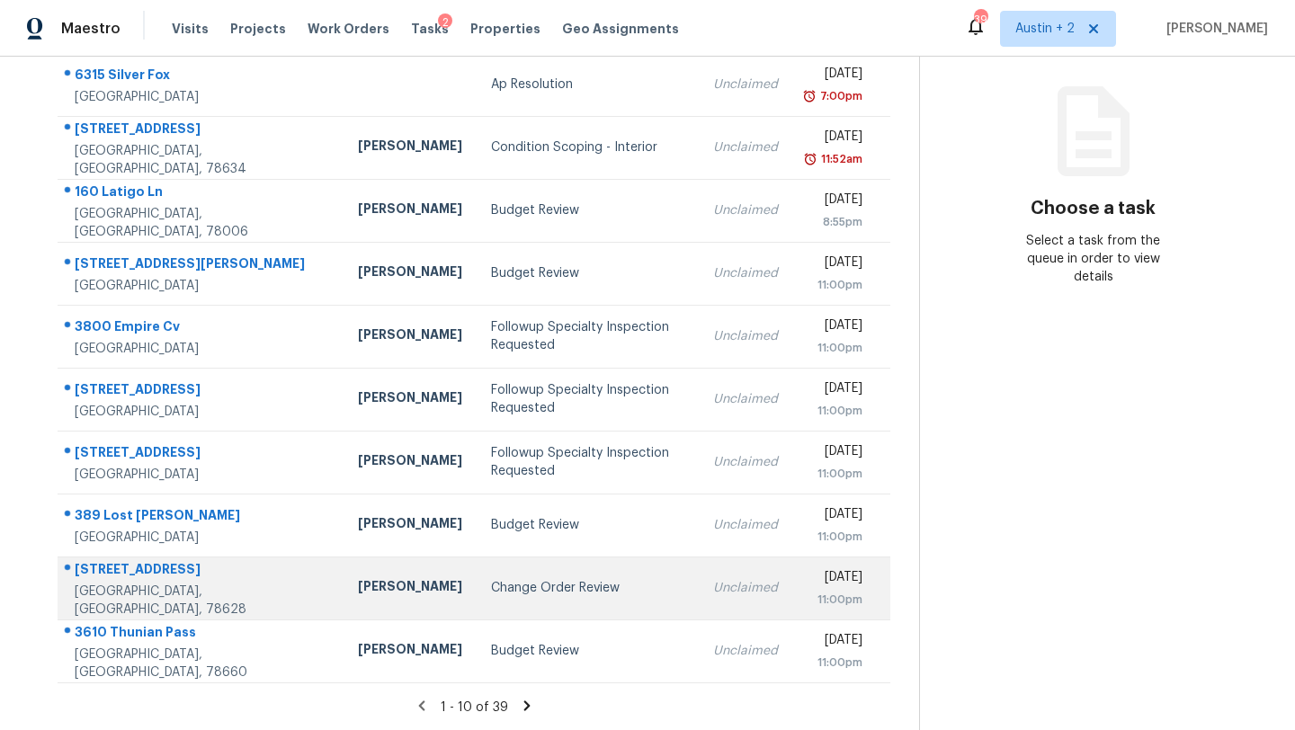
click at [491, 589] on div "Change Order Review" at bounding box center [587, 588] width 193 height 18
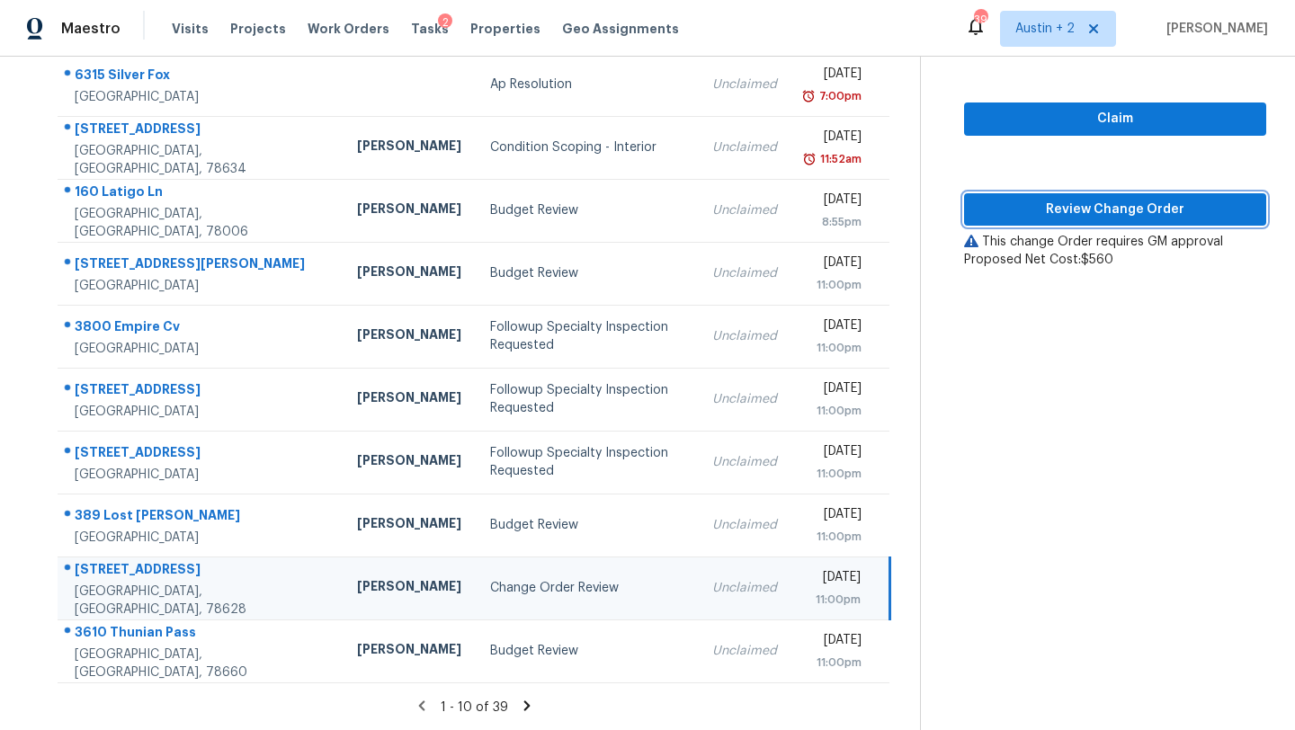
click at [1023, 209] on span "Review Change Order" at bounding box center [1114, 210] width 273 height 22
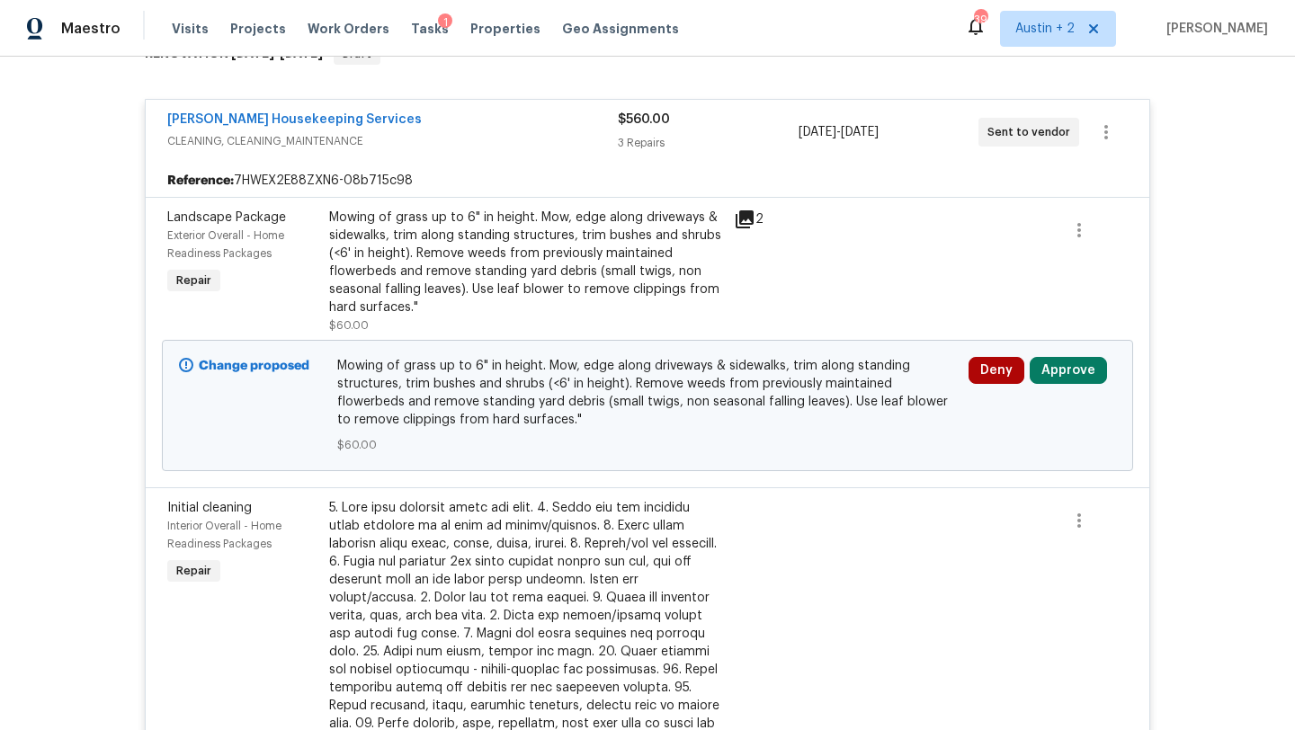
scroll to position [324, 0]
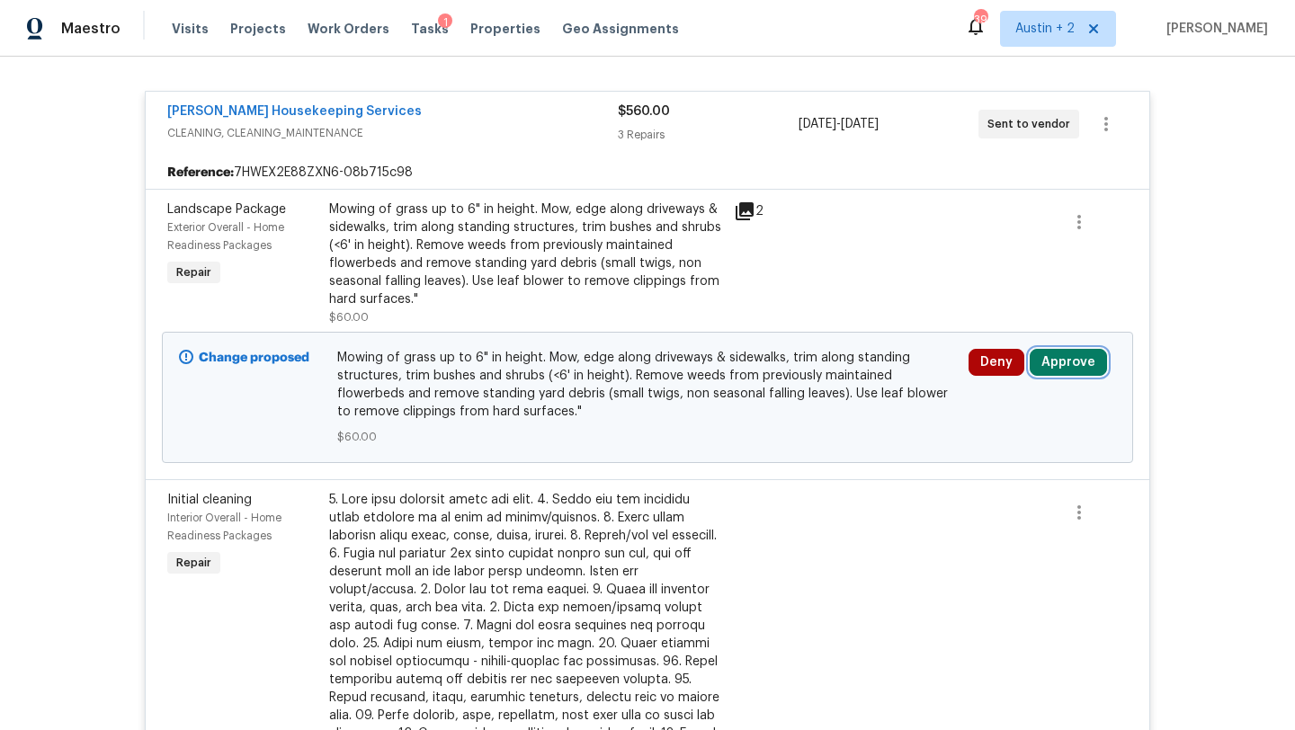
click at [1070, 367] on button "Approve" at bounding box center [1068, 362] width 77 height 27
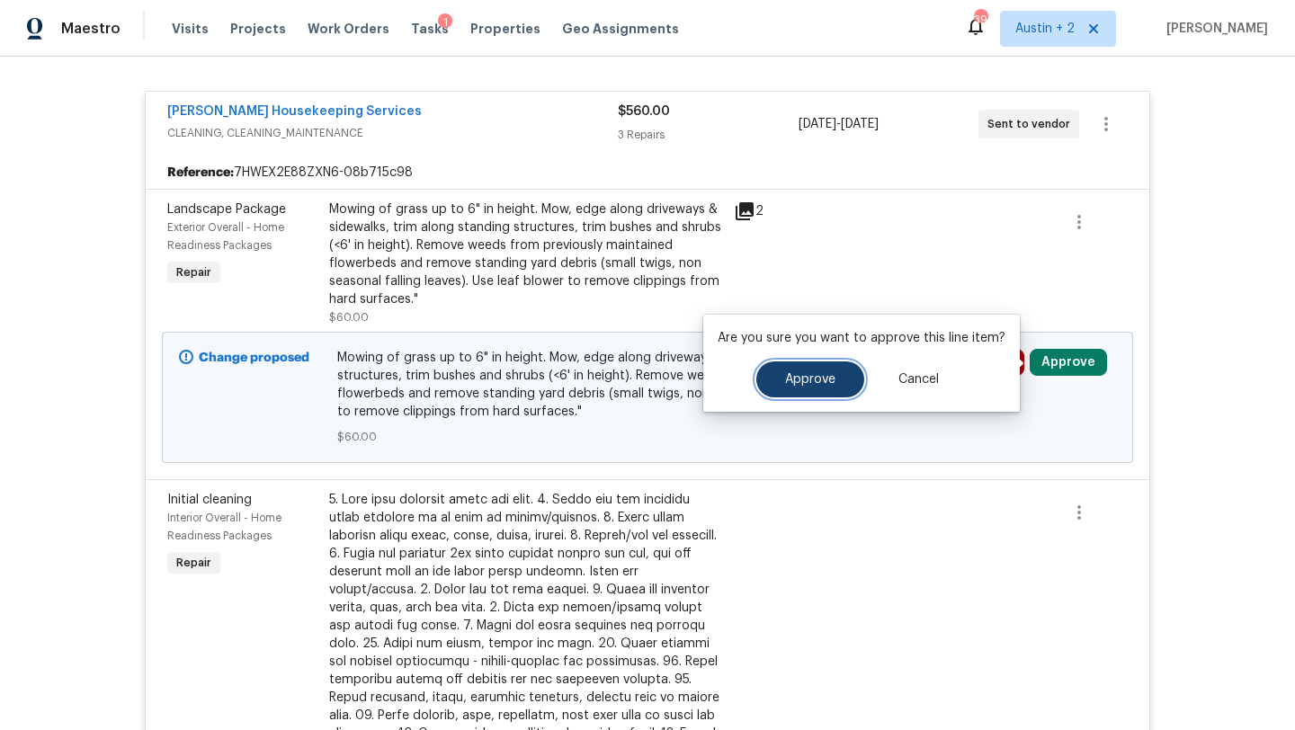
click at [840, 382] on button "Approve" at bounding box center [810, 379] width 108 height 36
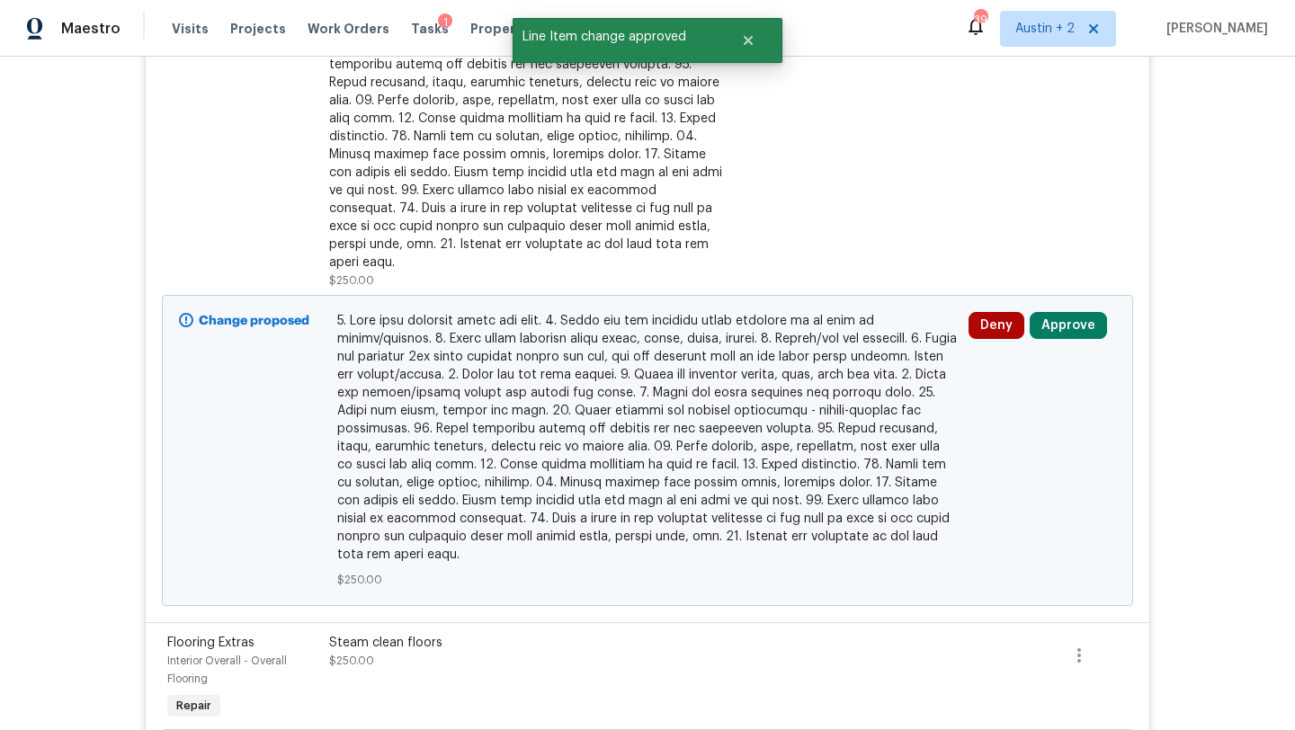
scroll to position [656, 0]
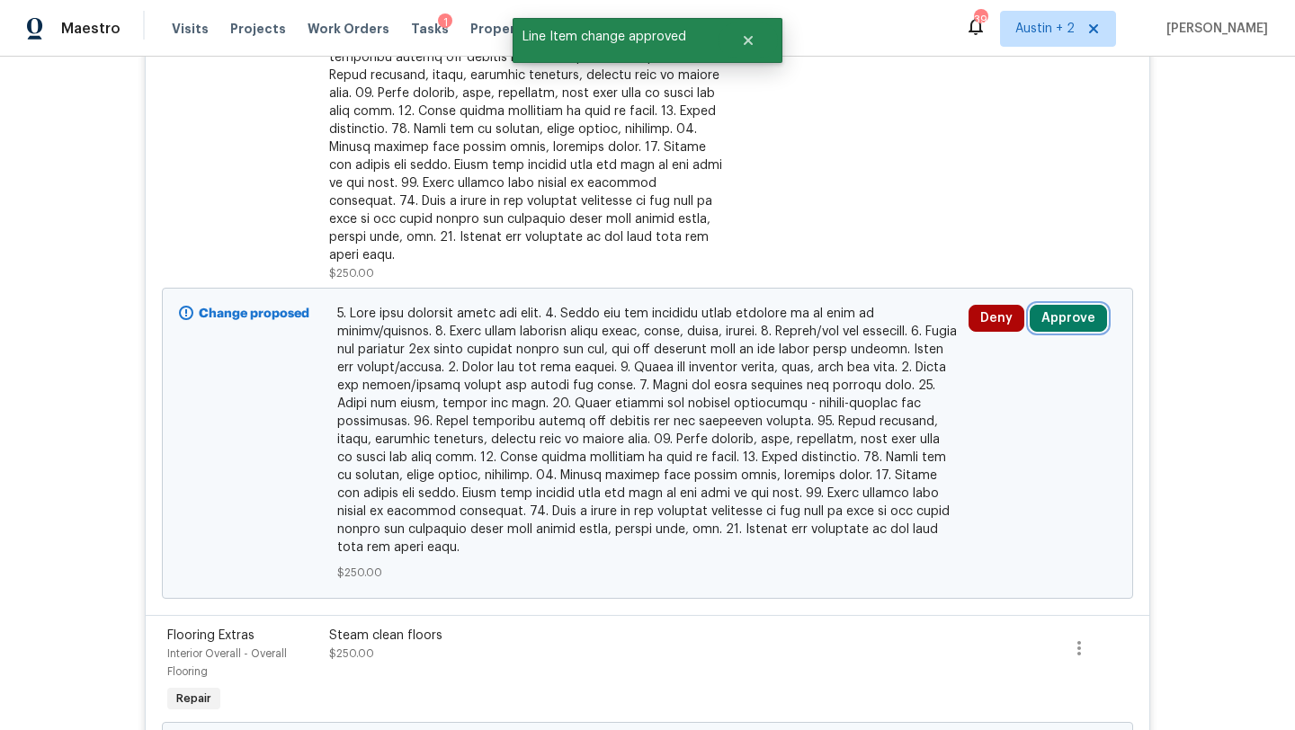
click at [1058, 308] on button "Approve" at bounding box center [1068, 318] width 77 height 27
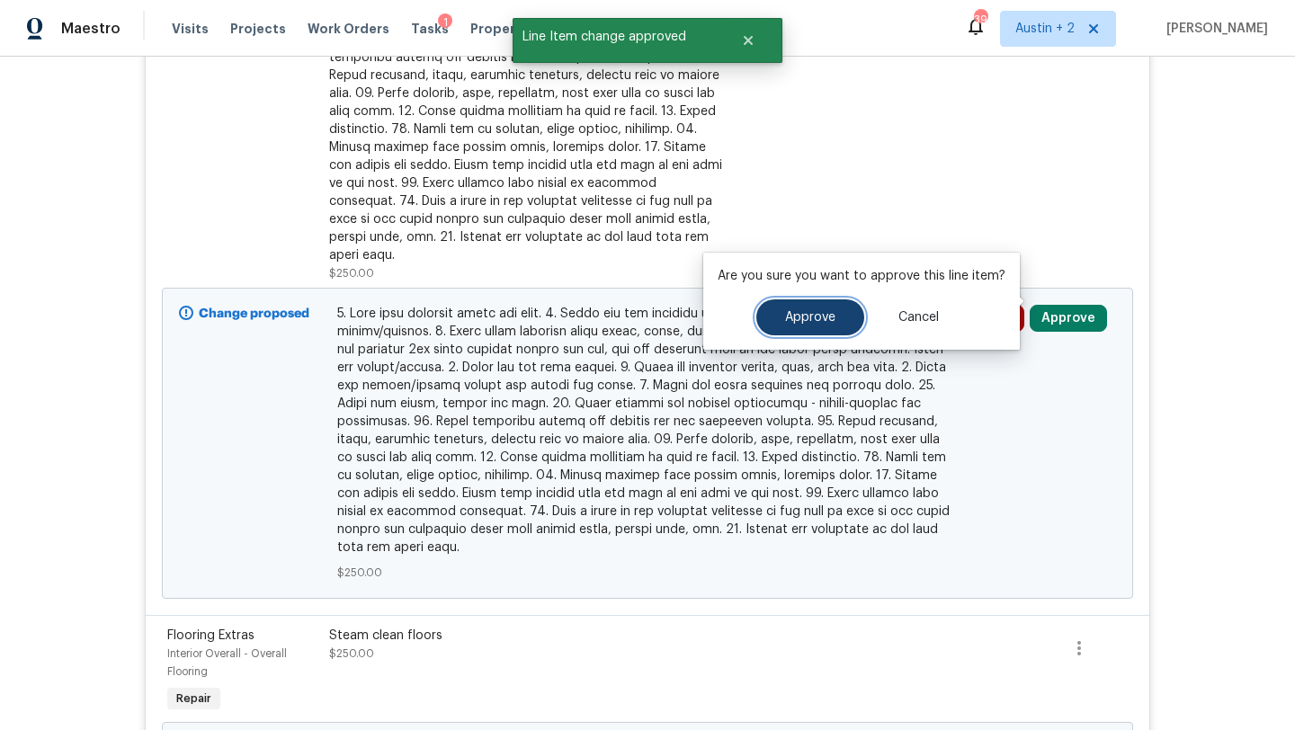
click at [796, 304] on button "Approve" at bounding box center [810, 317] width 108 height 36
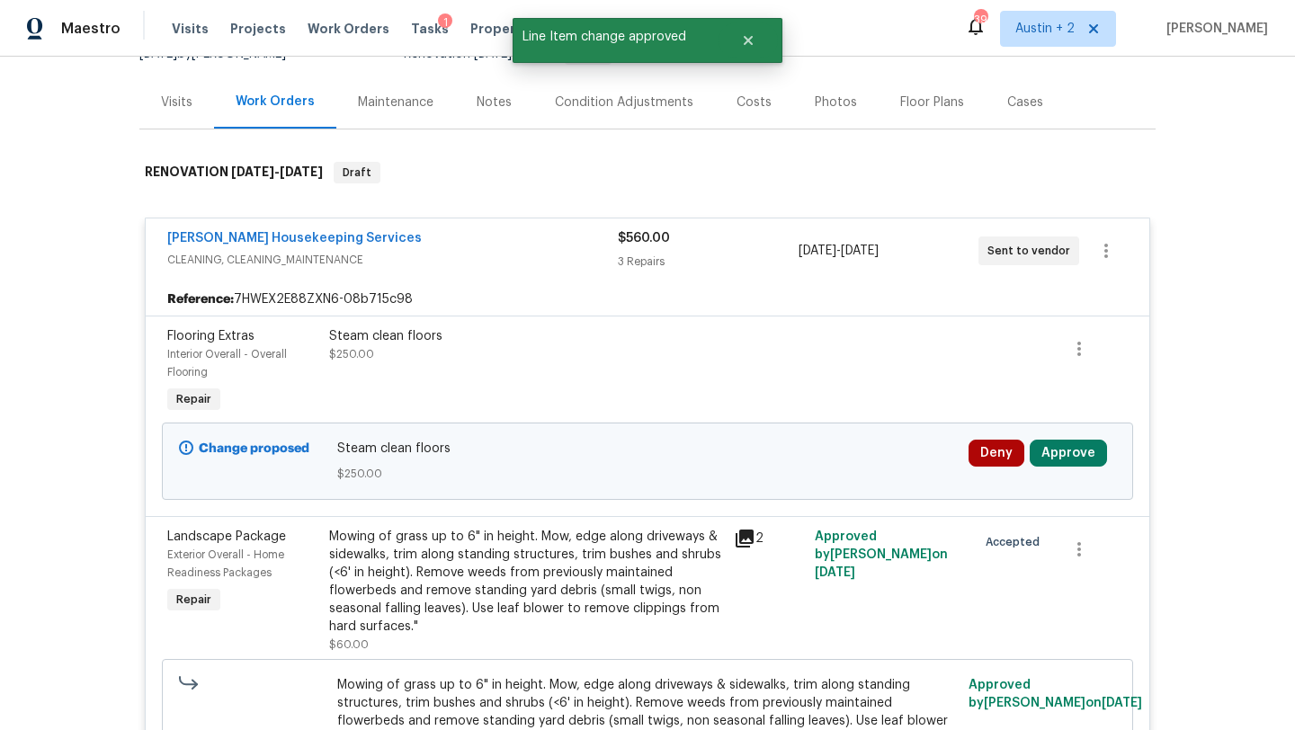
scroll to position [200, 0]
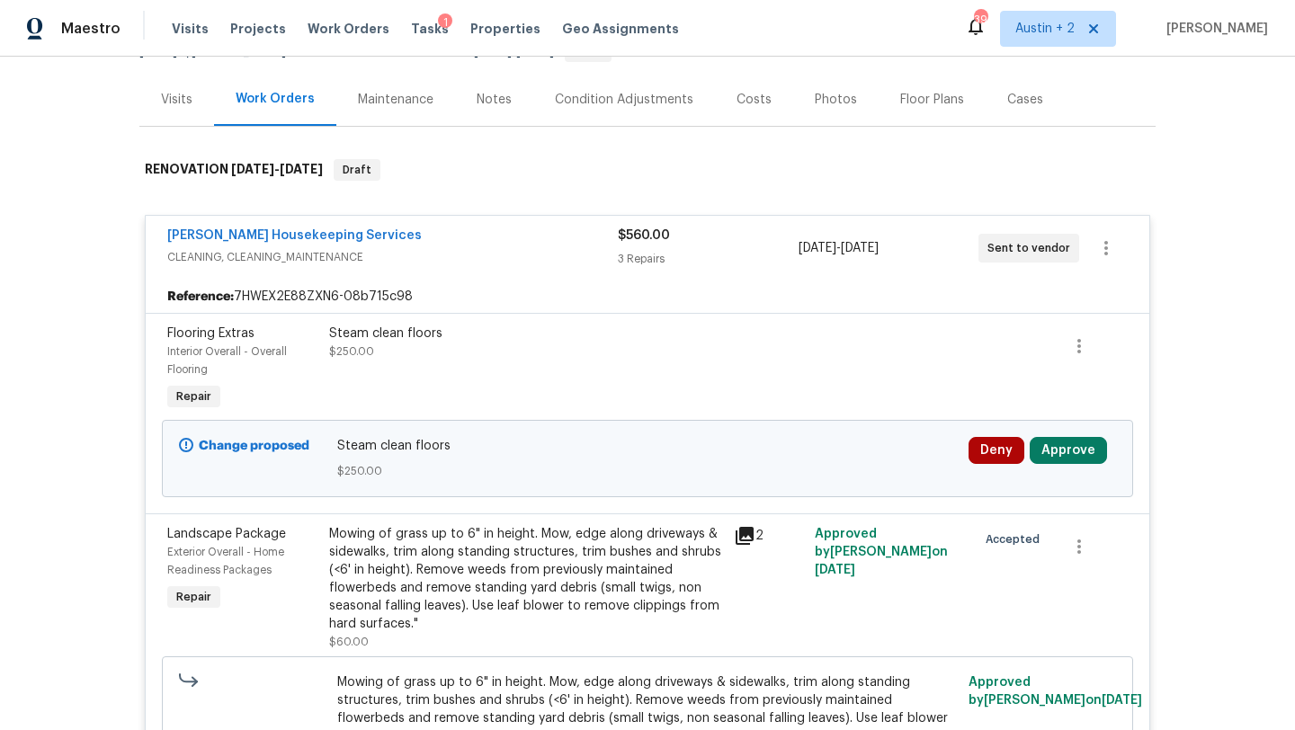
click at [428, 347] on div "Steam clean floors $250.00" at bounding box center [526, 343] width 394 height 36
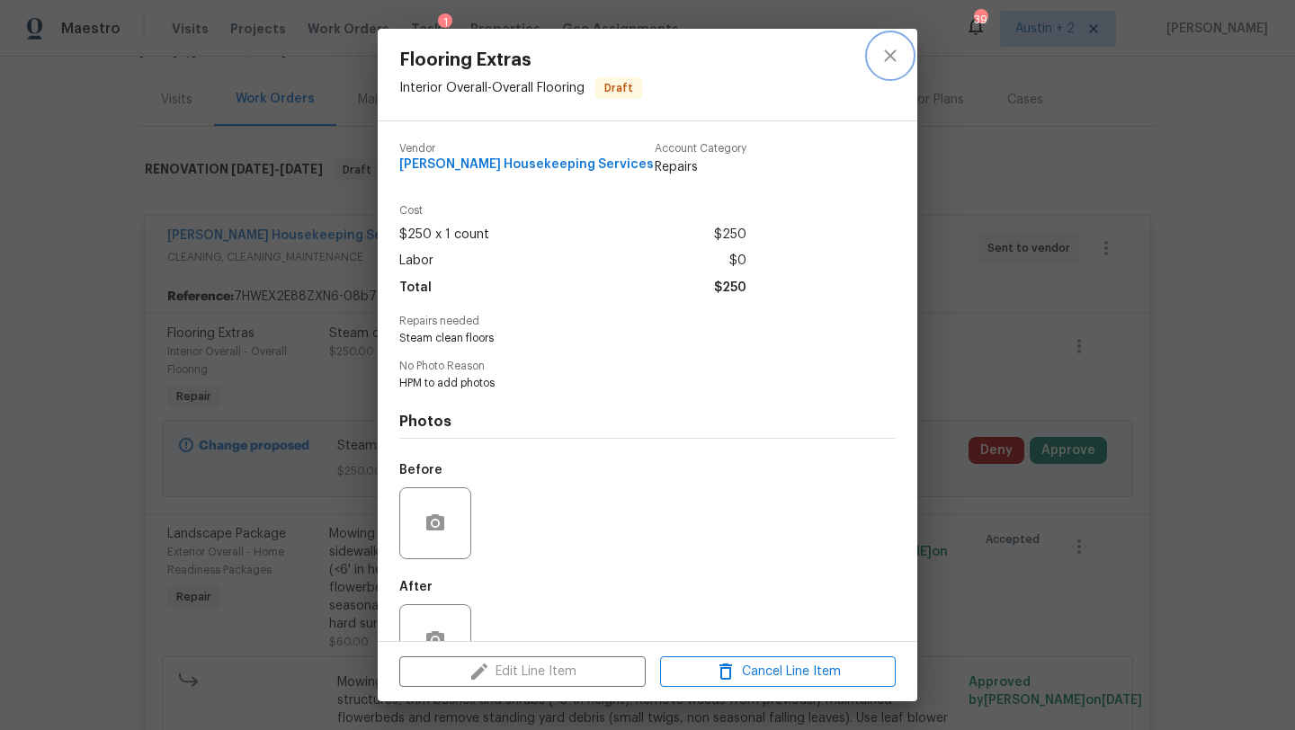
click at [892, 50] on icon "close" at bounding box center [890, 56] width 22 height 22
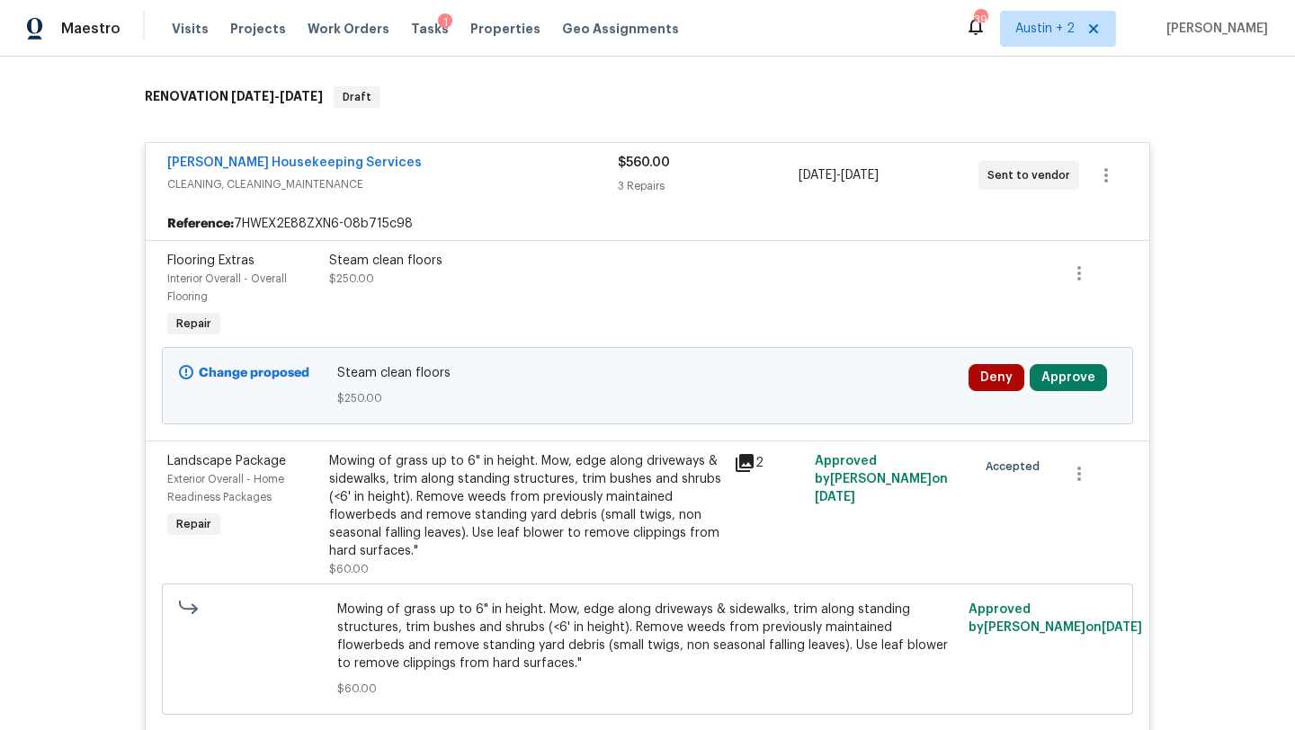
scroll to position [0, 0]
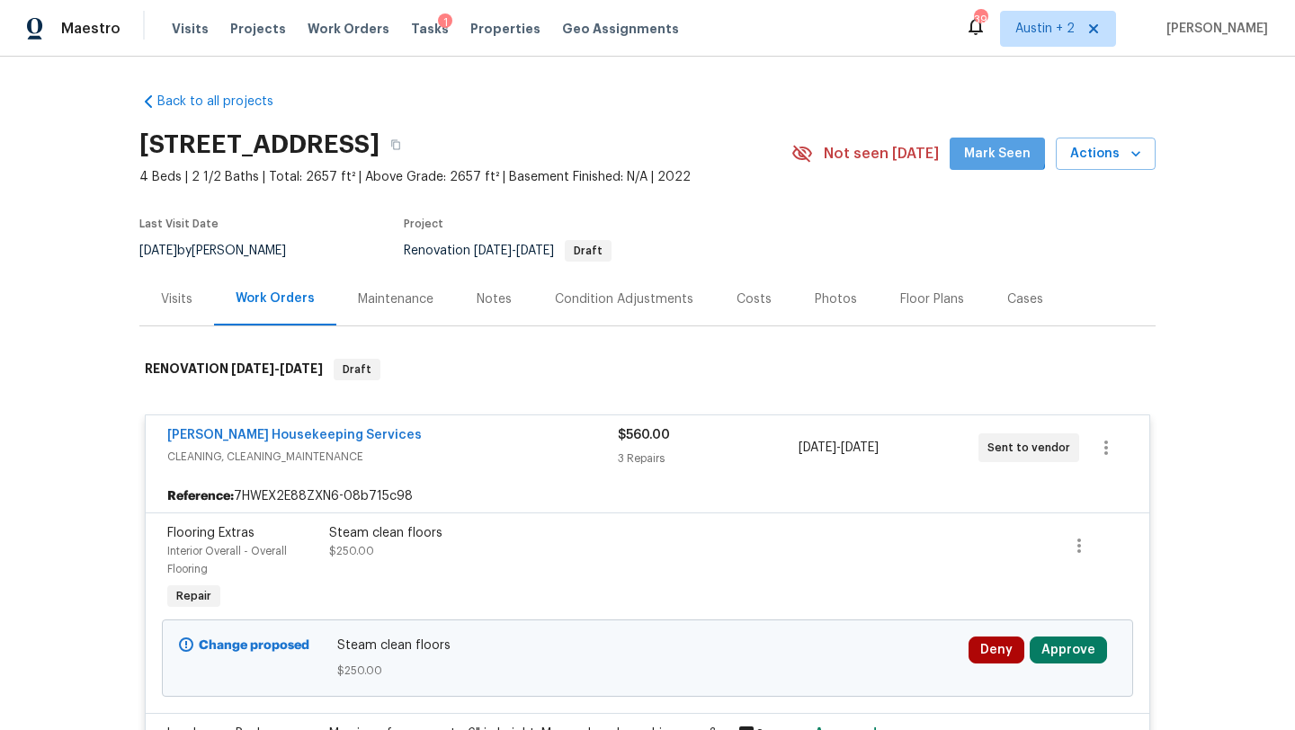
click at [970, 142] on button "Mark Seen" at bounding box center [997, 154] width 95 height 33
click at [1110, 156] on span "Actions" at bounding box center [1105, 154] width 71 height 22
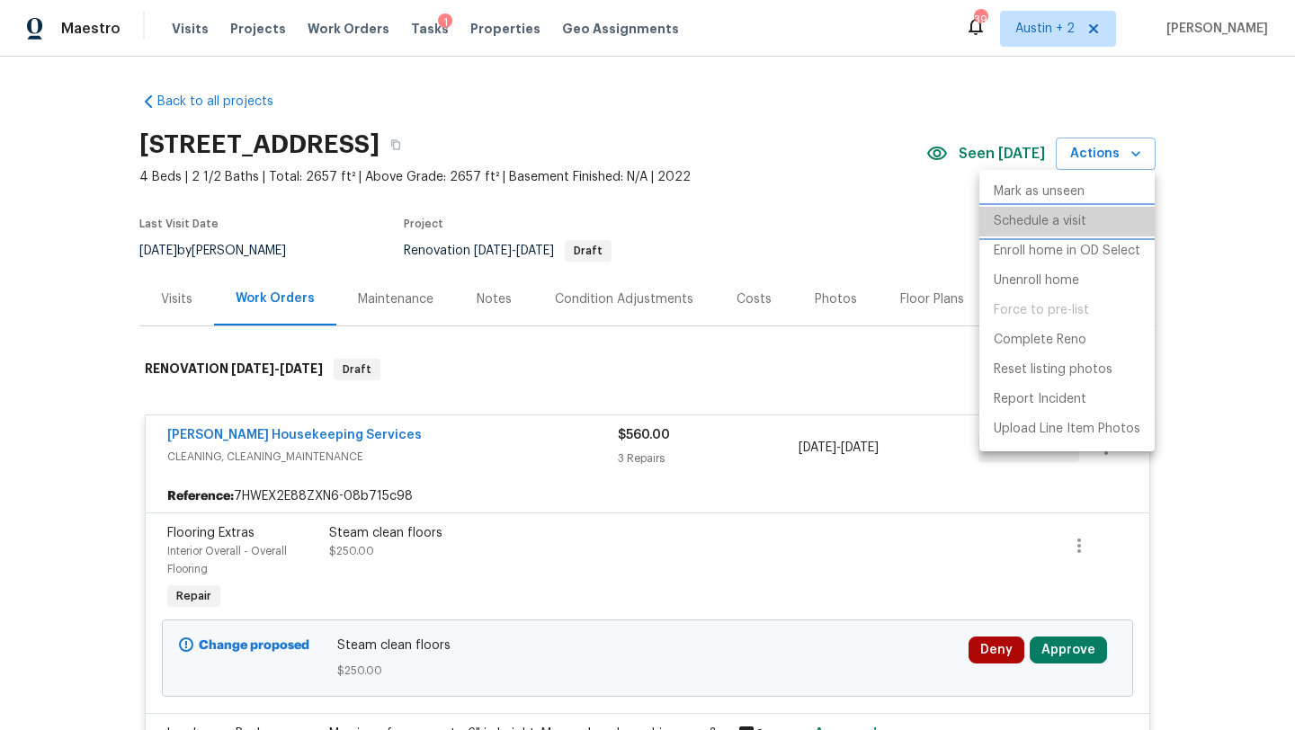
click at [1067, 222] on p "Schedule a visit" at bounding box center [1040, 221] width 93 height 19
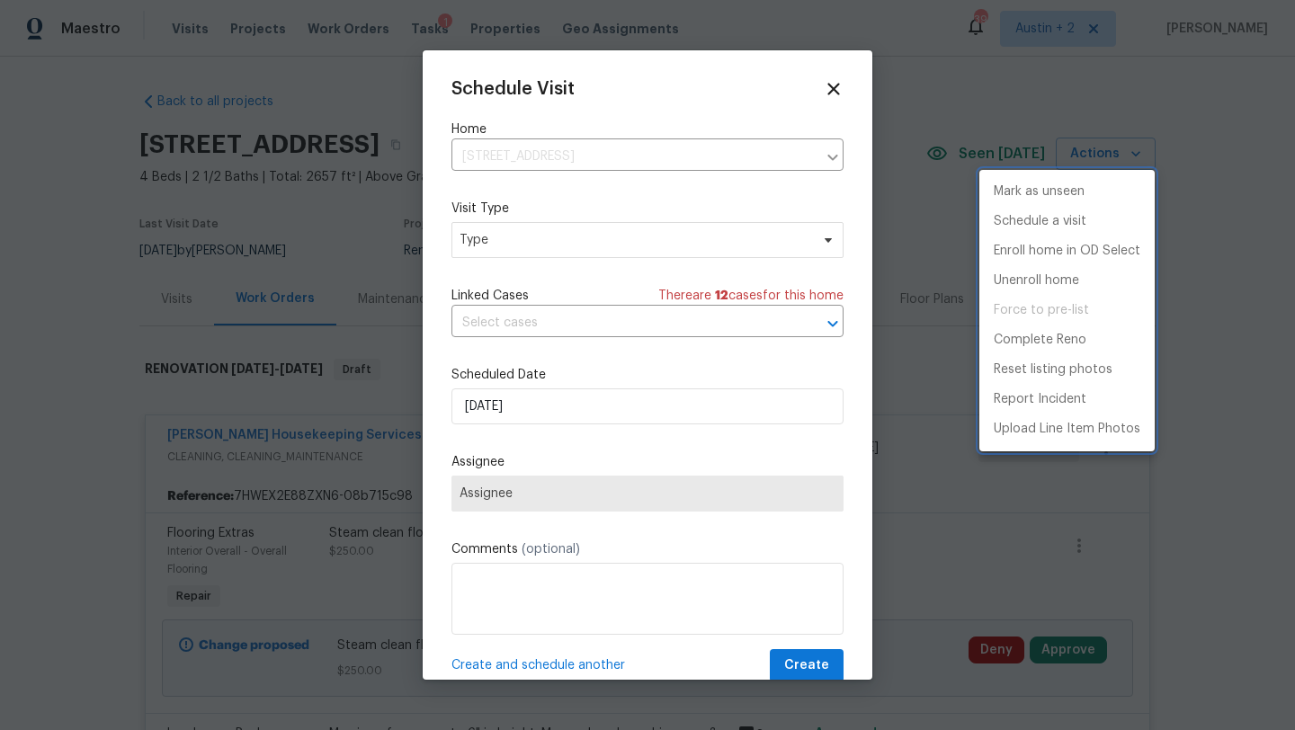
click at [570, 237] on div at bounding box center [647, 365] width 1295 height 730
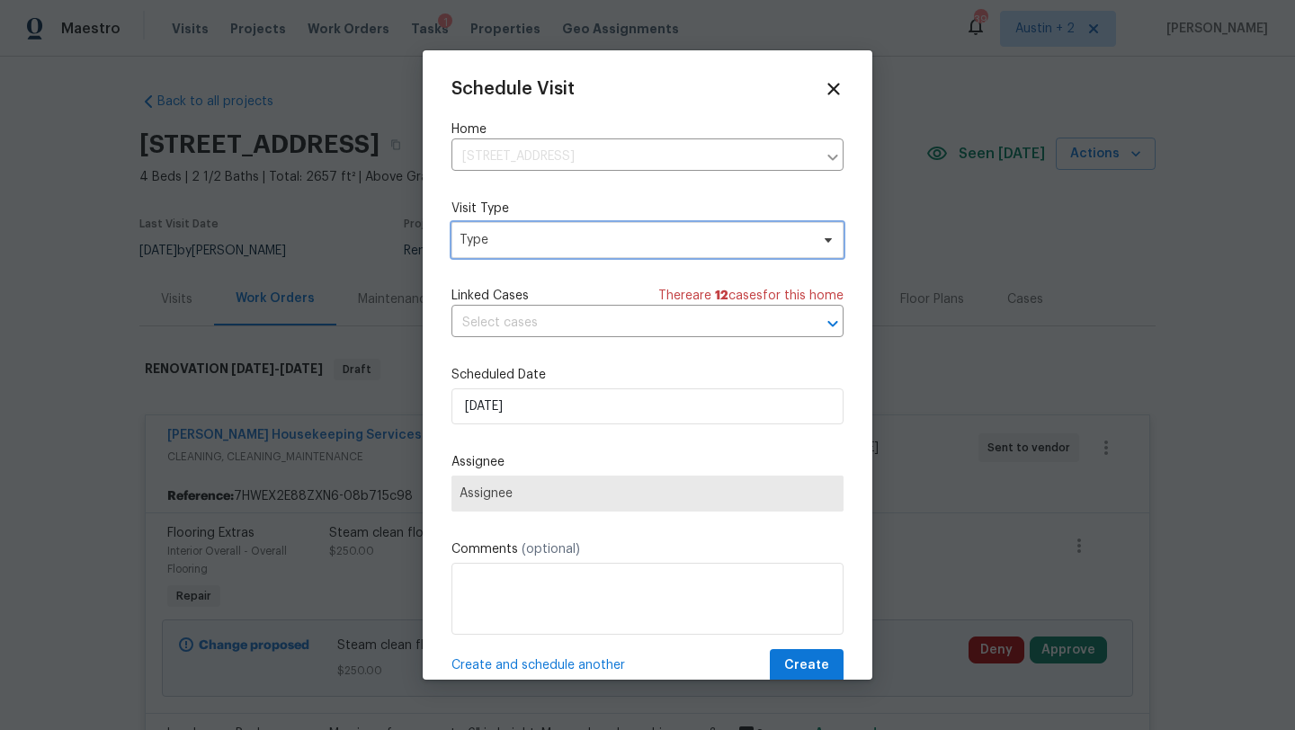
click at [578, 240] on span "Type" at bounding box center [635, 240] width 350 height 18
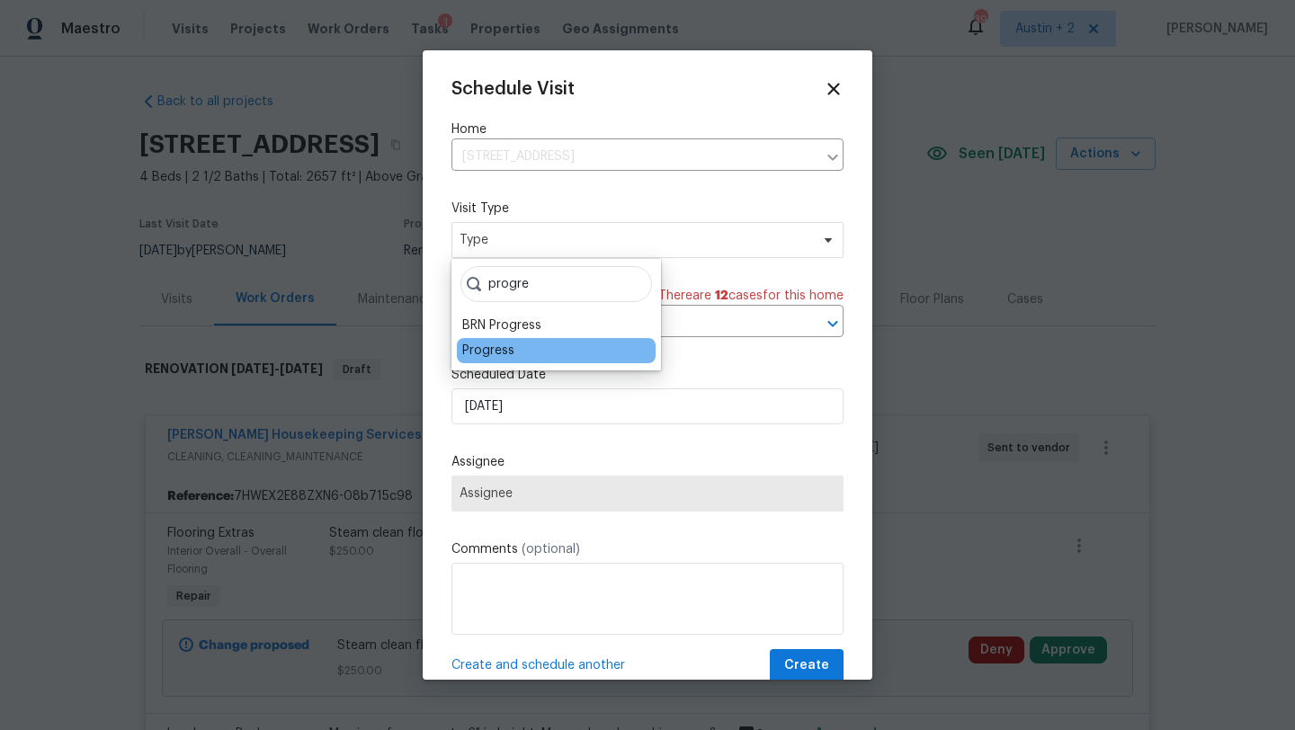
type input "progre"
click at [493, 350] on div "Progress" at bounding box center [488, 351] width 52 height 18
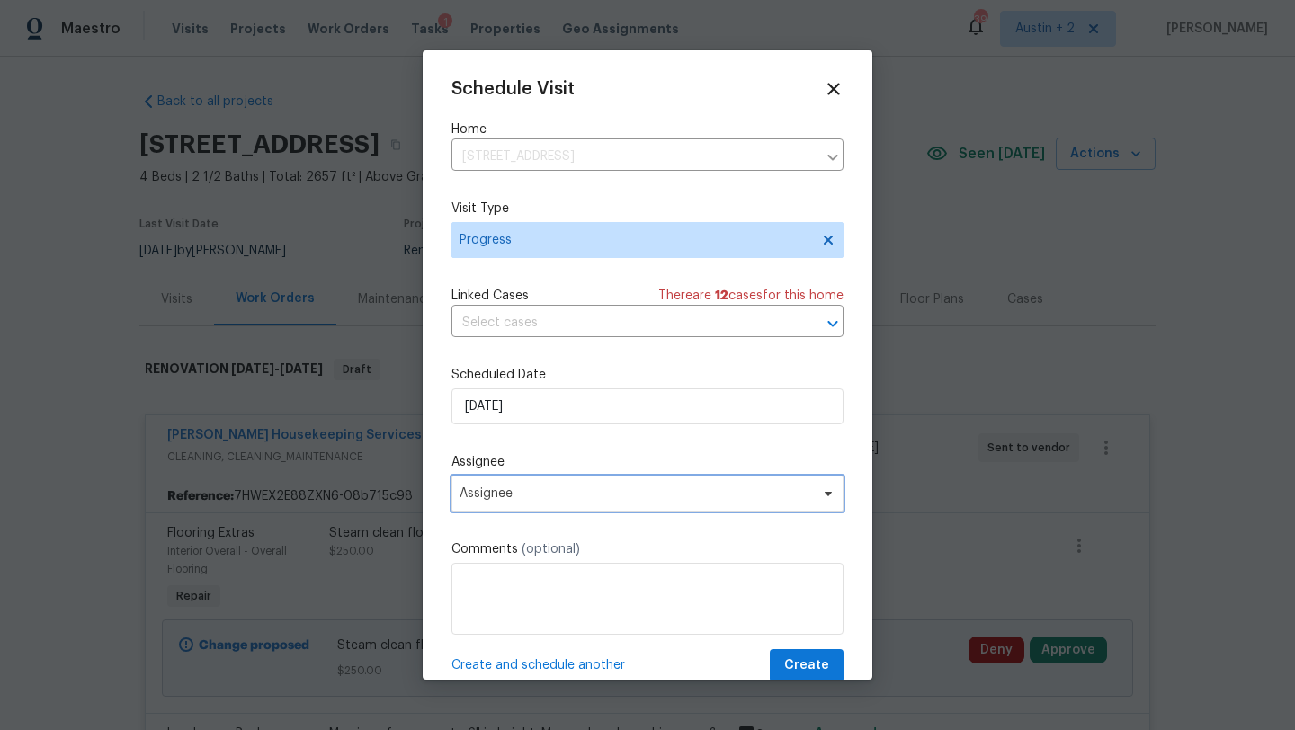
click at [510, 507] on span "Assignee" at bounding box center [647, 494] width 392 height 36
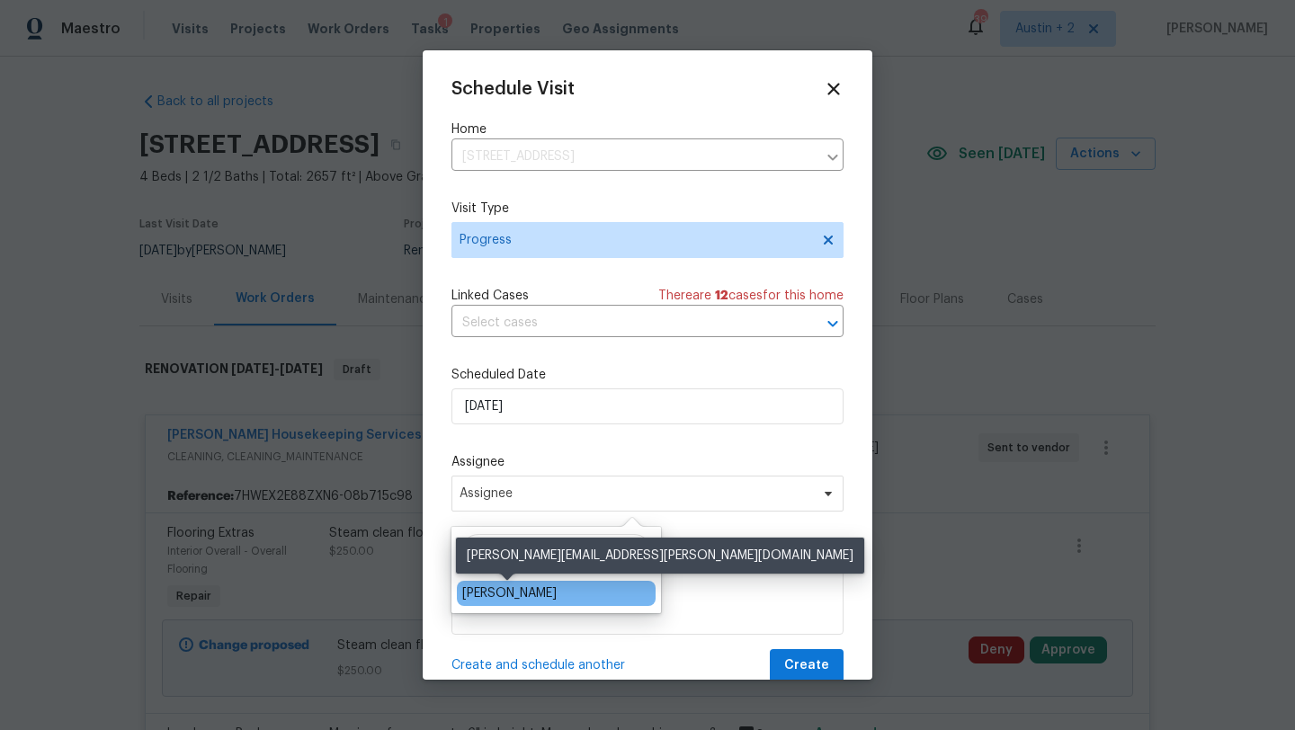
type input "sheila"
click at [533, 593] on div "[PERSON_NAME]" at bounding box center [509, 594] width 94 height 18
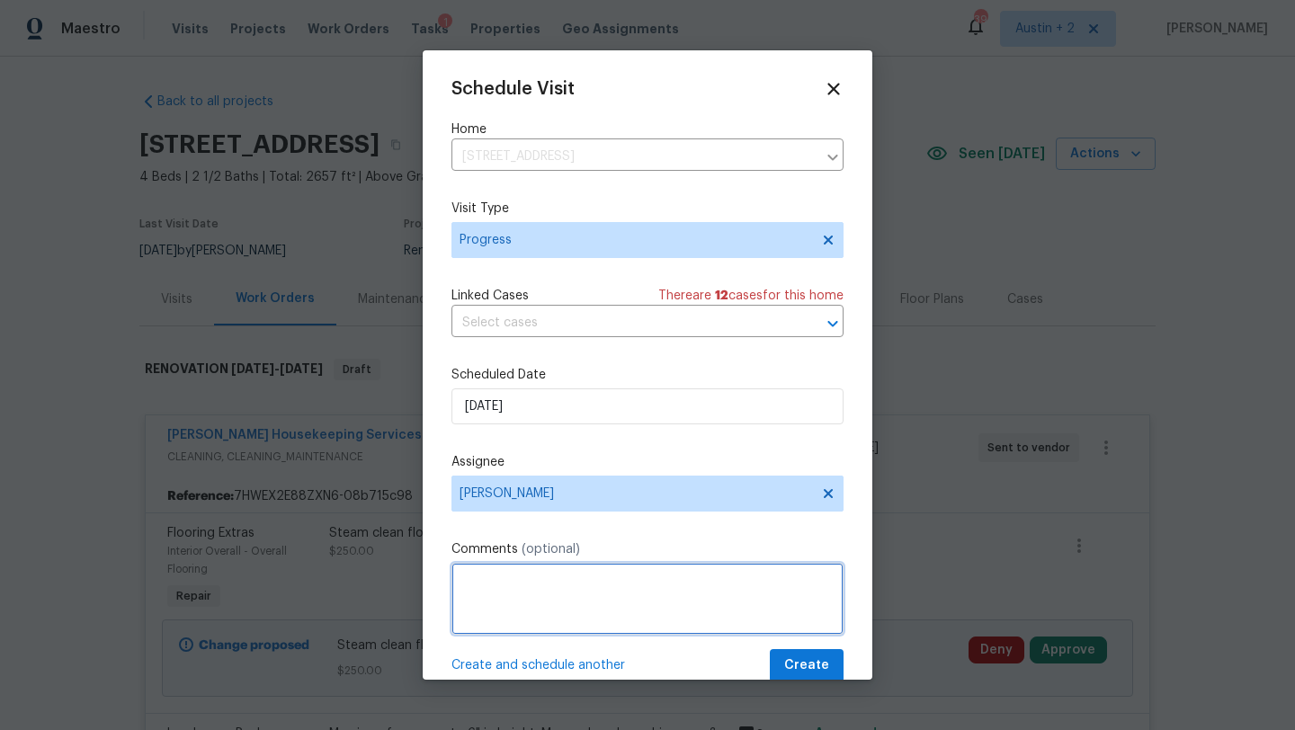
click at [533, 593] on textarea at bounding box center [647, 599] width 392 height 72
type textarea "Steam Clean to $175"
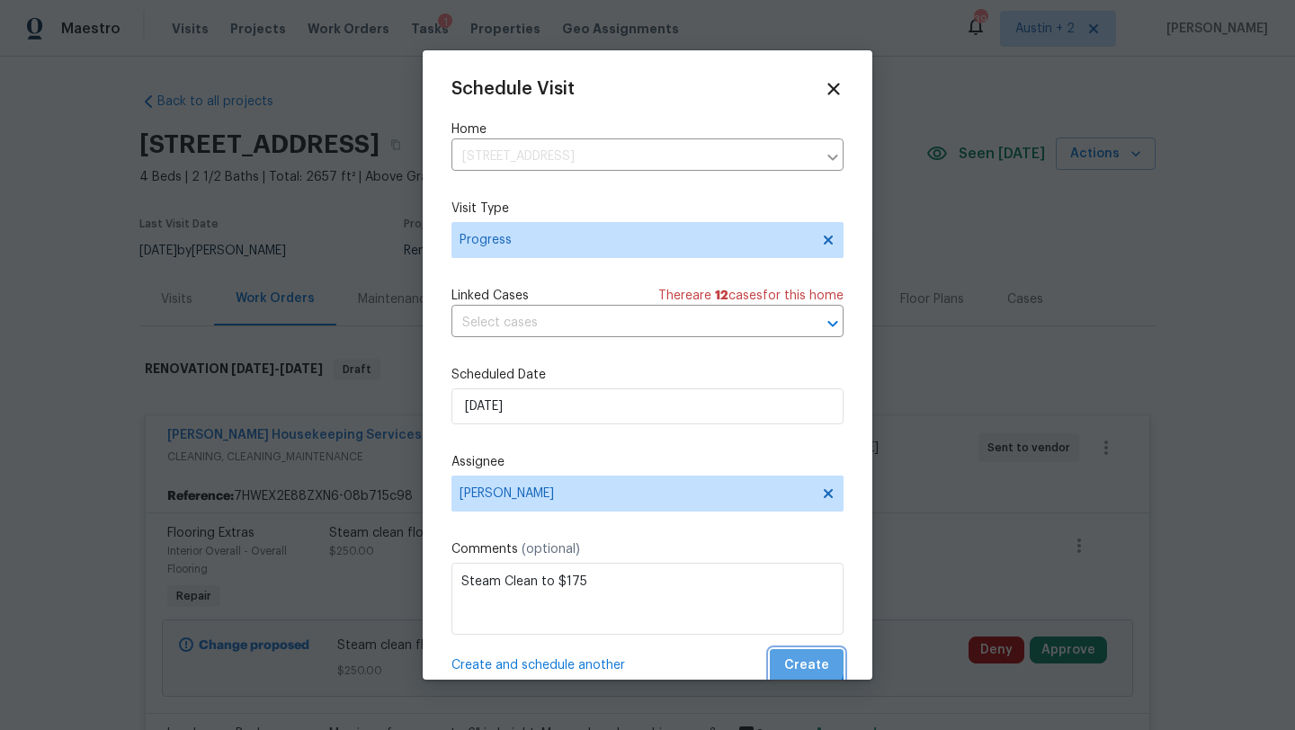
click at [795, 661] on span "Create" at bounding box center [806, 666] width 45 height 22
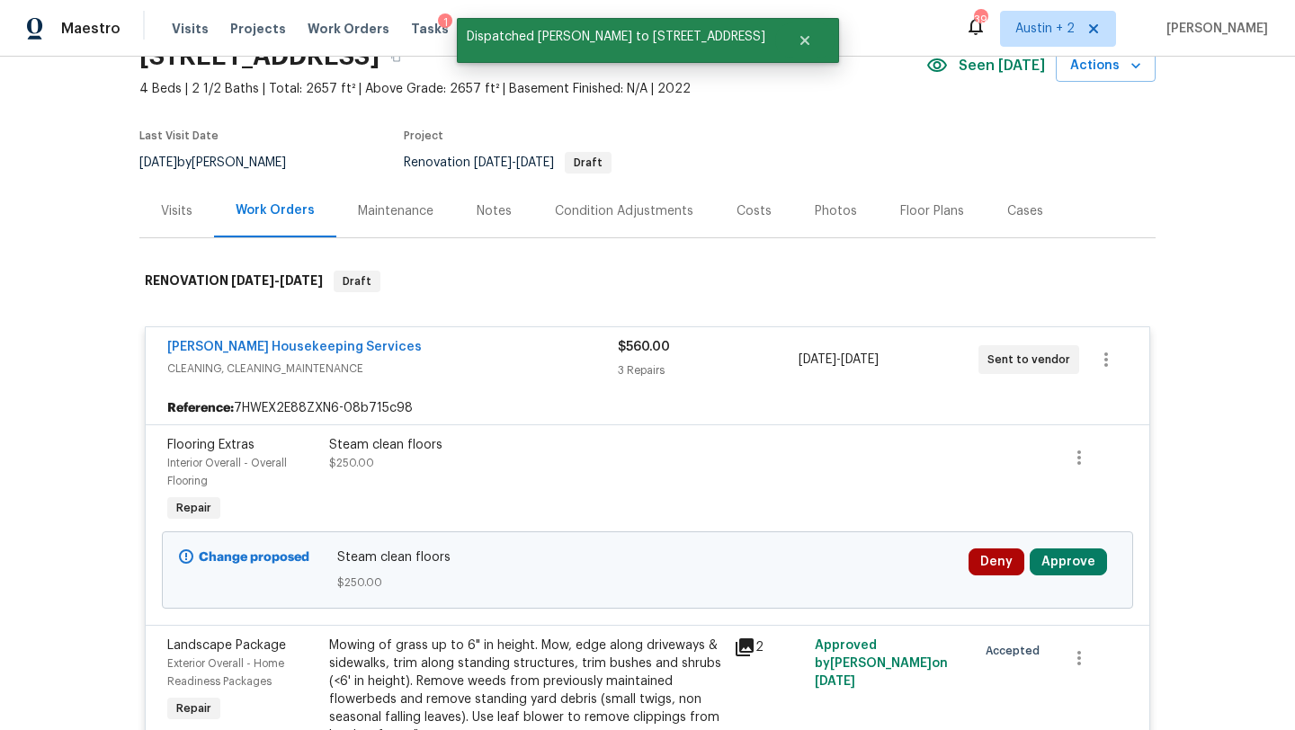
scroll to position [92, 0]
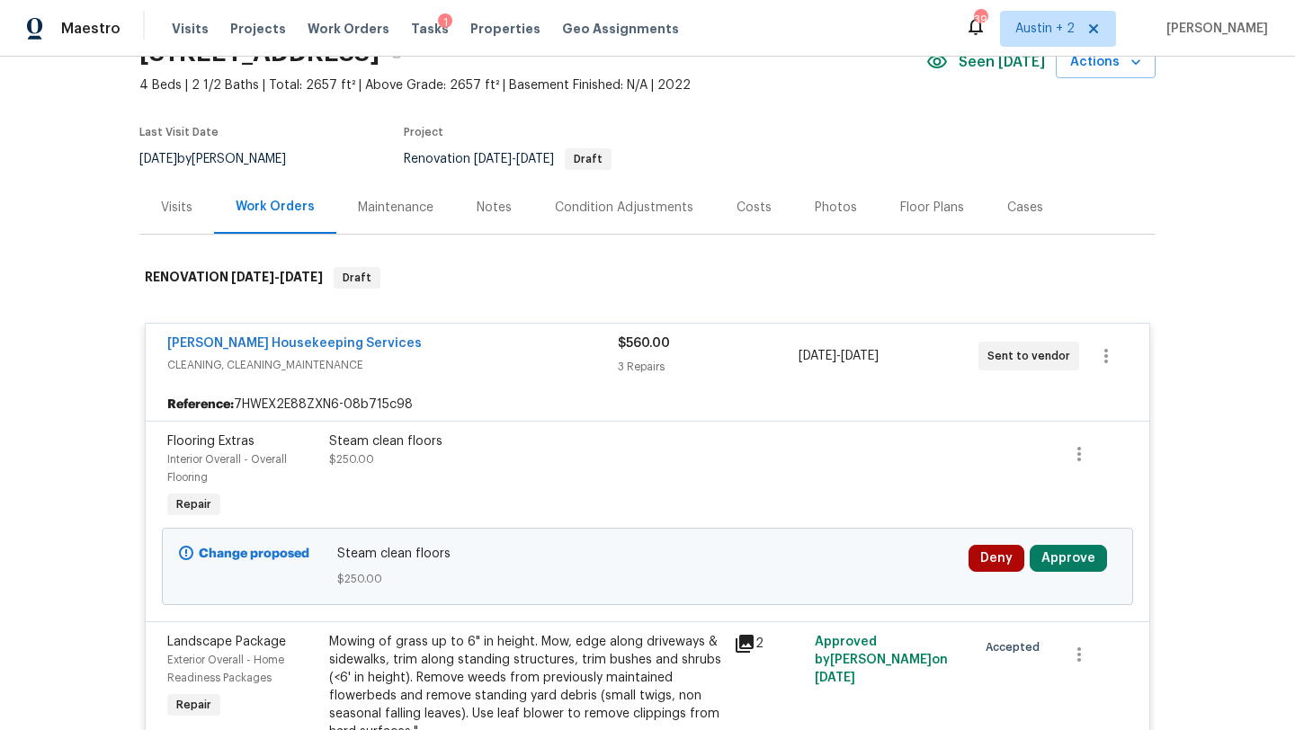
click at [479, 199] on div "Notes" at bounding box center [494, 208] width 35 height 18
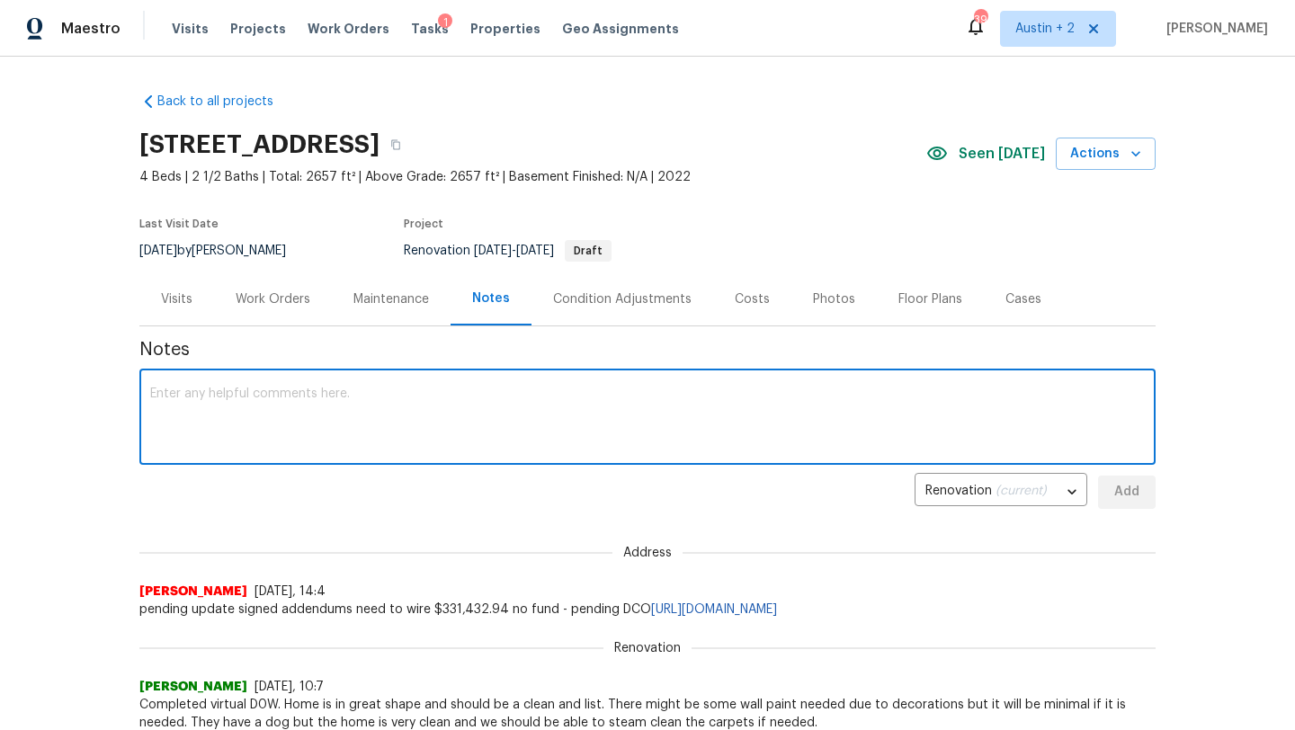
click at [378, 404] on textarea at bounding box center [647, 419] width 995 height 63
type textarea "Steam Clean flooring should be $175, not $250. Adjusting CO for Arelis."
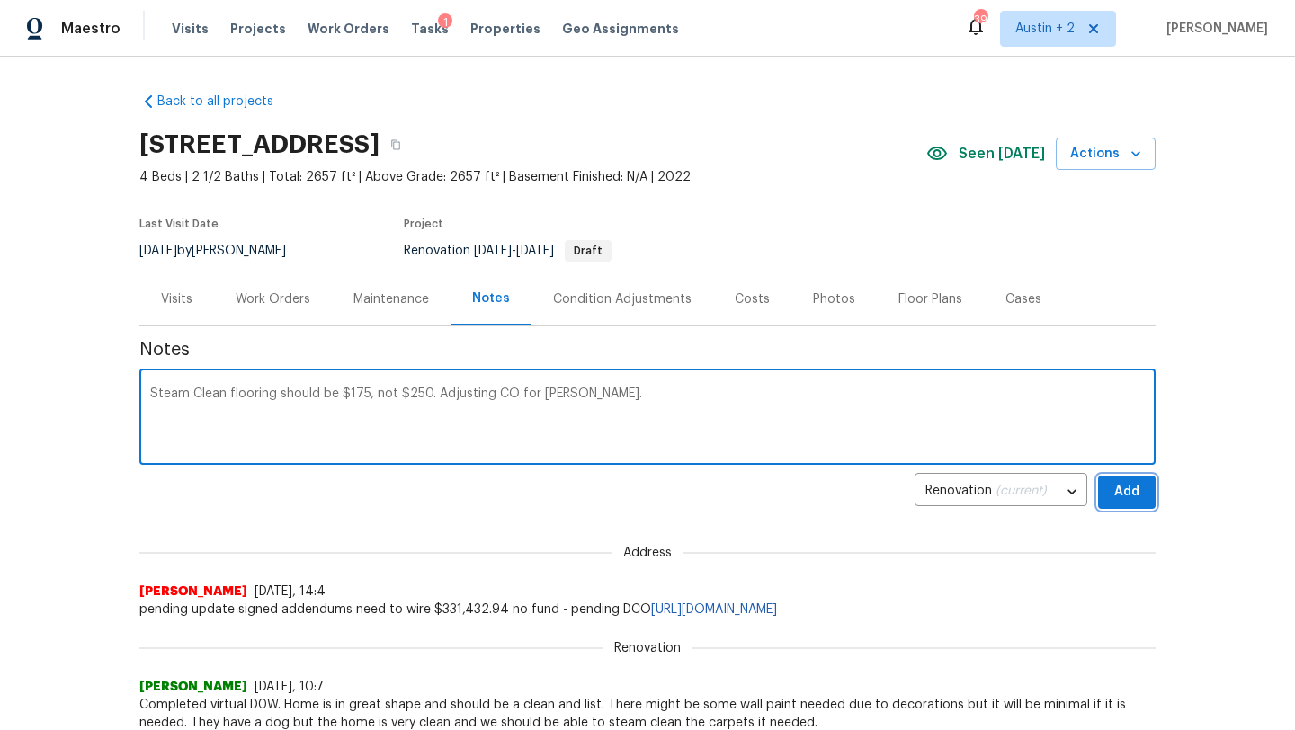
click at [1117, 494] on span "Add" at bounding box center [1126, 492] width 29 height 22
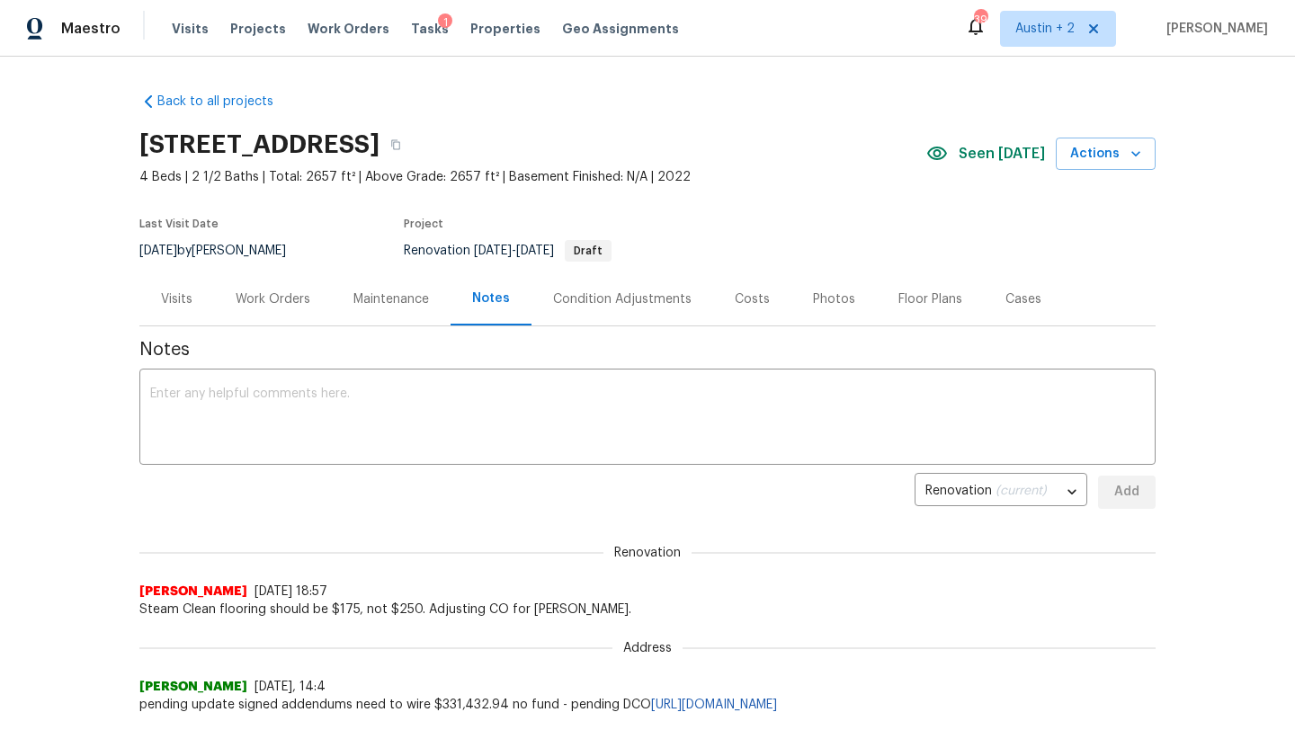
click at [737, 305] on div "Costs" at bounding box center [752, 299] width 35 height 18
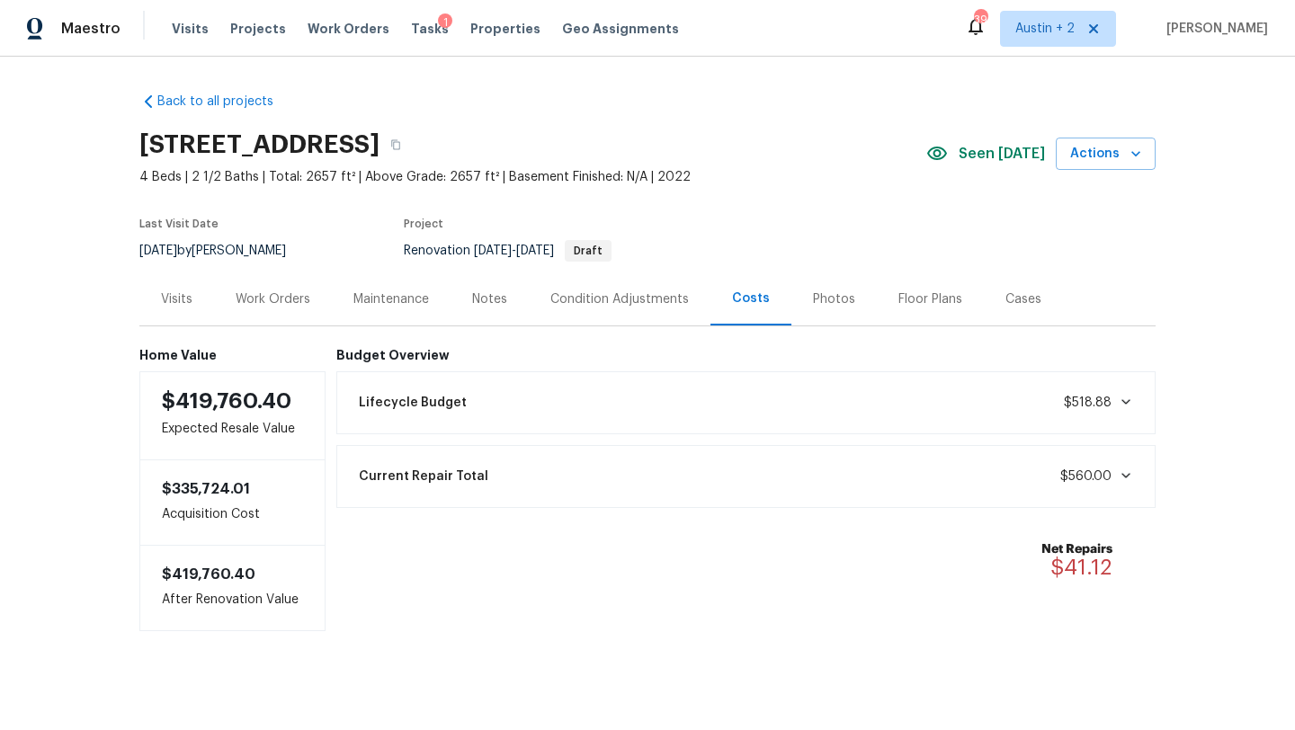
click at [417, 38] on div "Visits Projects Work Orders Tasks 1 Properties Geo Assignments" at bounding box center [436, 29] width 529 height 36
click at [416, 31] on span "Tasks" at bounding box center [430, 28] width 38 height 13
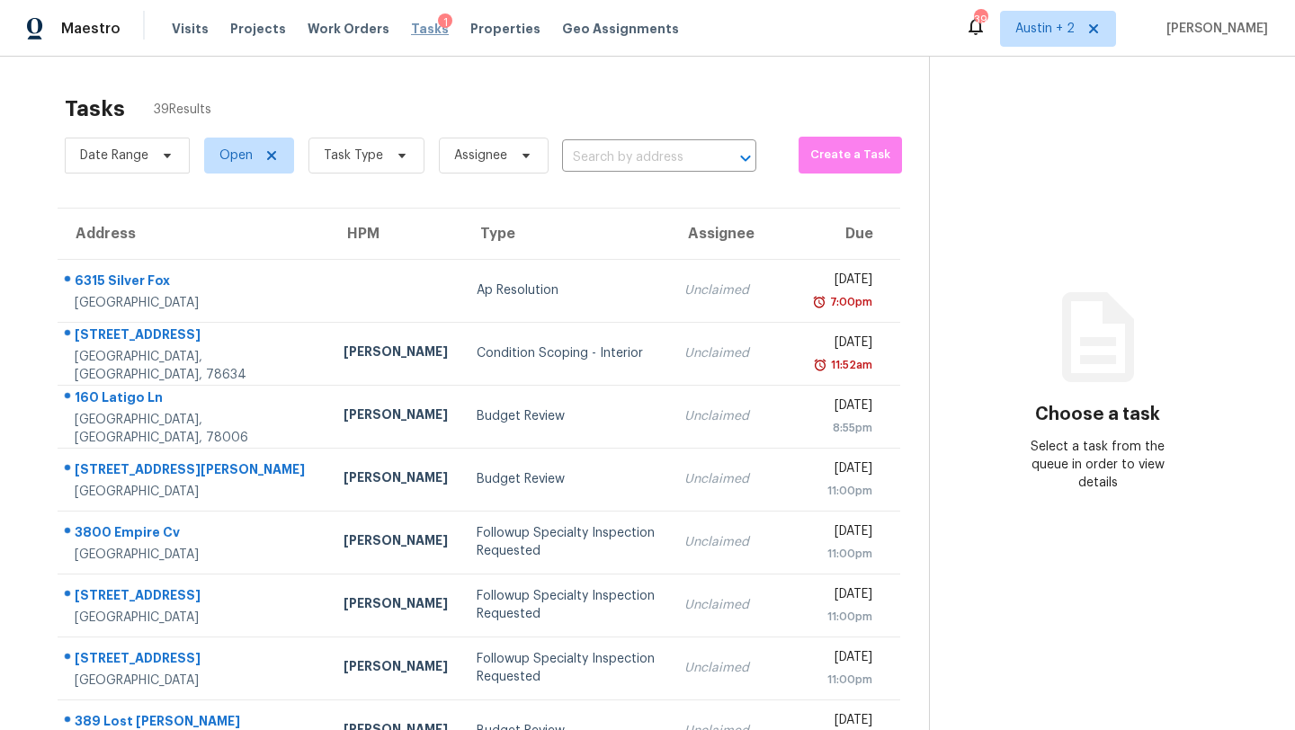
click at [416, 31] on span "Tasks" at bounding box center [430, 28] width 38 height 13
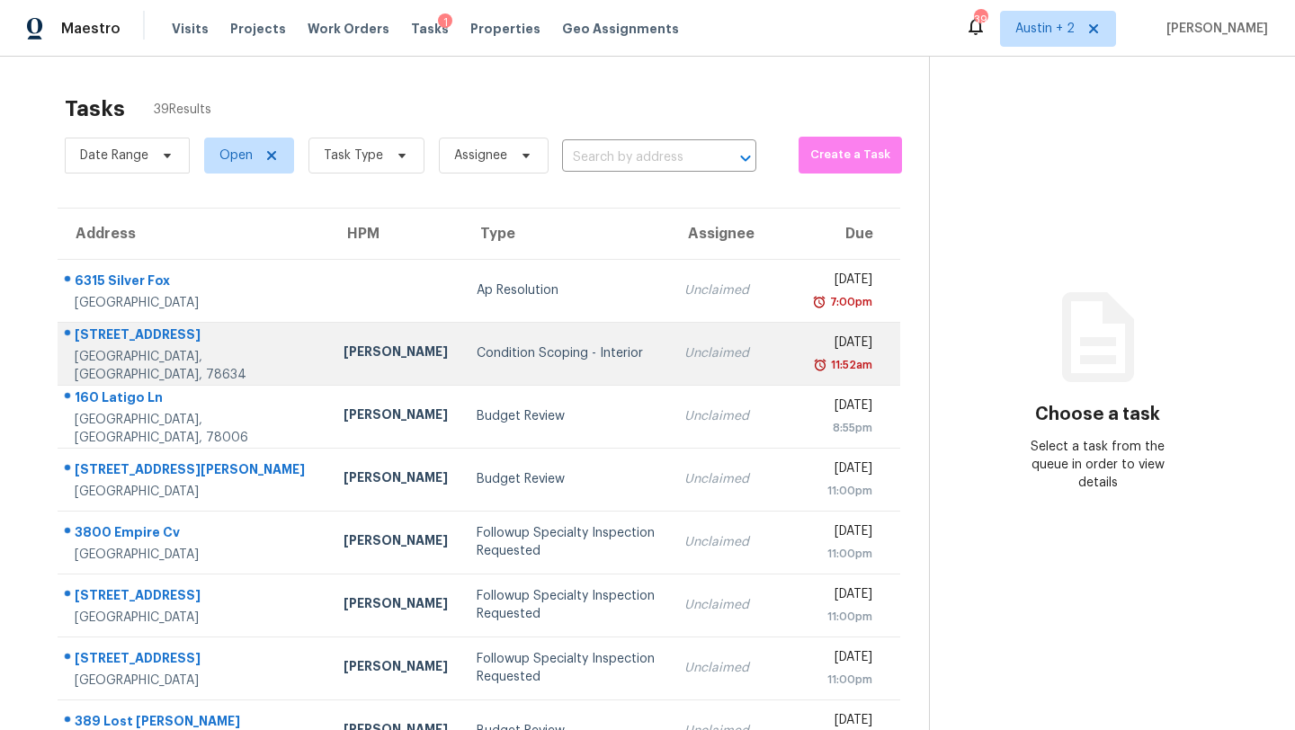
scroll to position [206, 0]
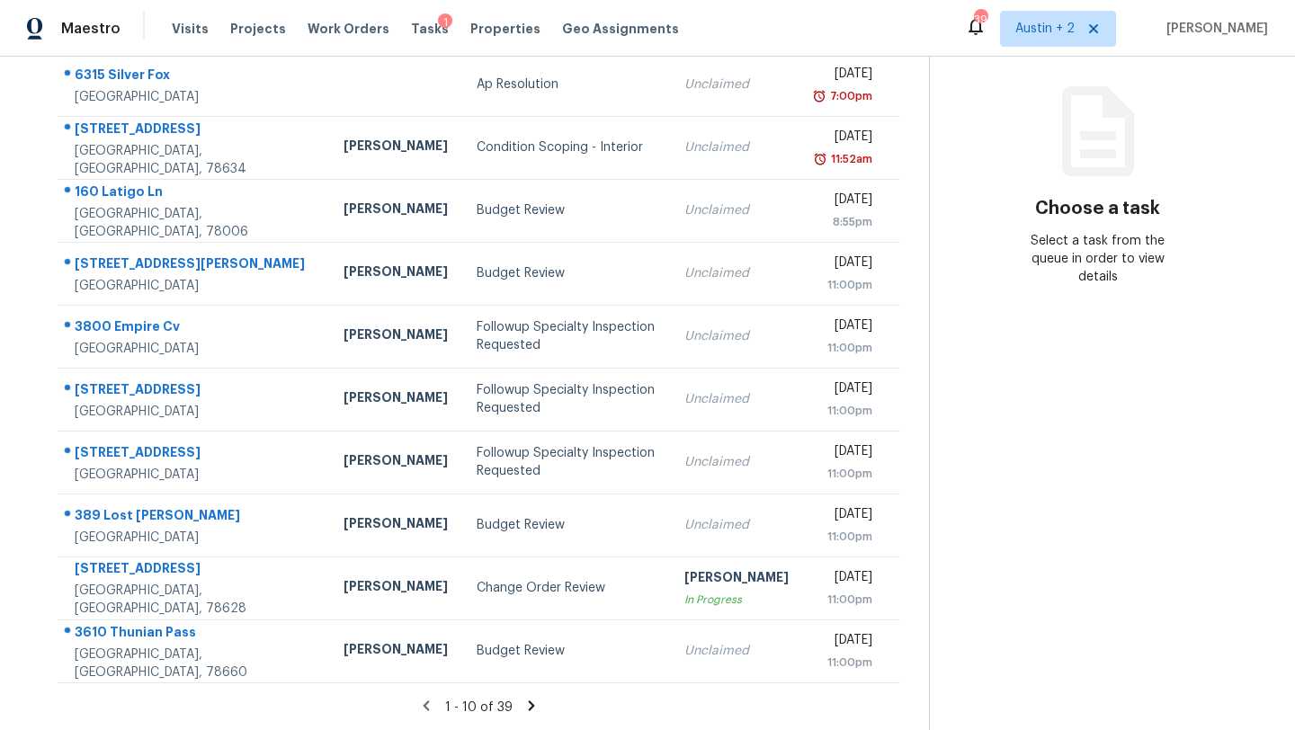
click at [529, 703] on icon at bounding box center [532, 706] width 6 height 10
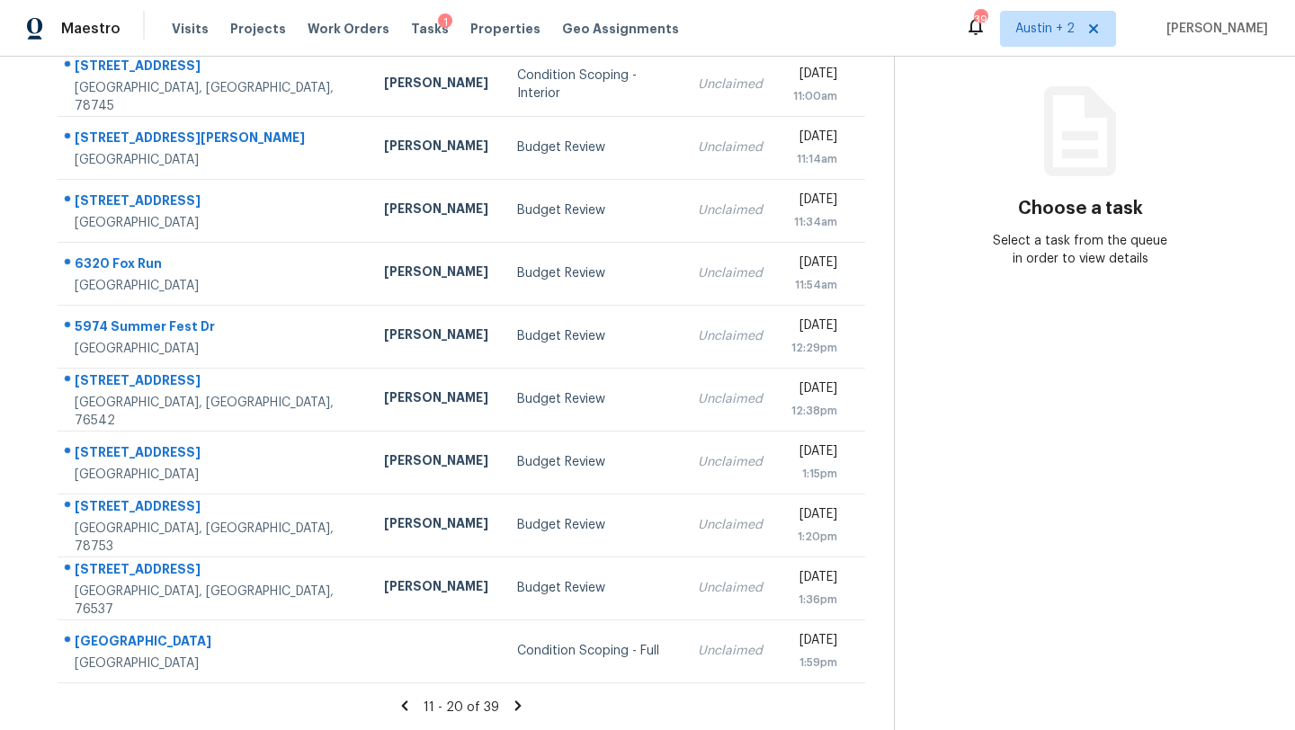
click at [404, 706] on icon at bounding box center [405, 706] width 16 height 16
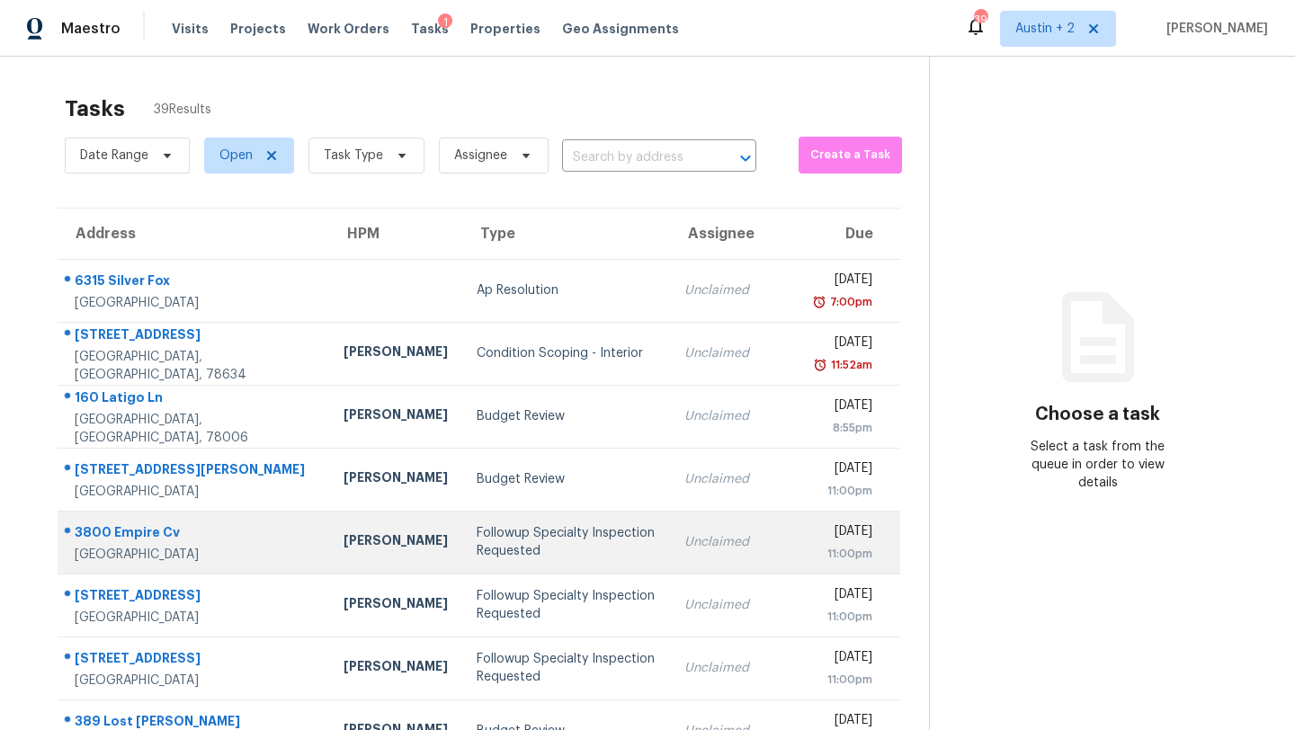
scroll to position [1, 0]
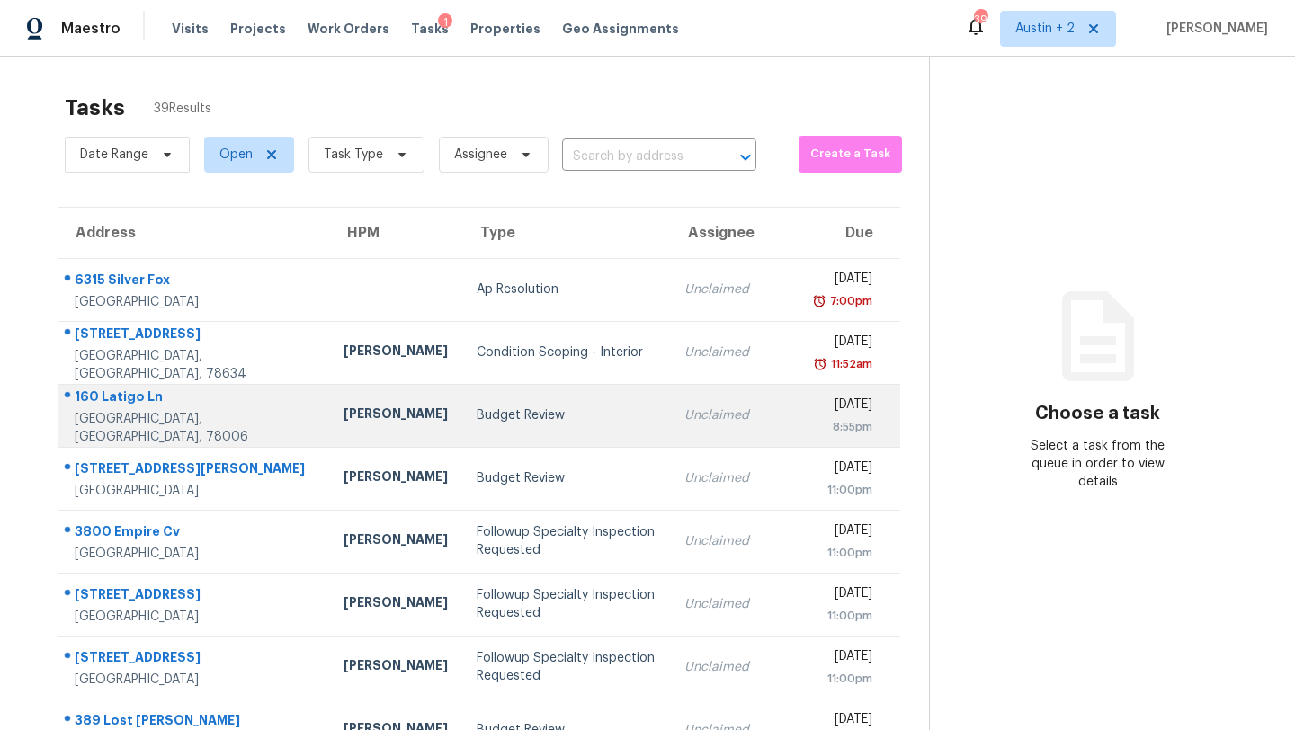
click at [477, 415] on div "Budget Review" at bounding box center [566, 415] width 179 height 18
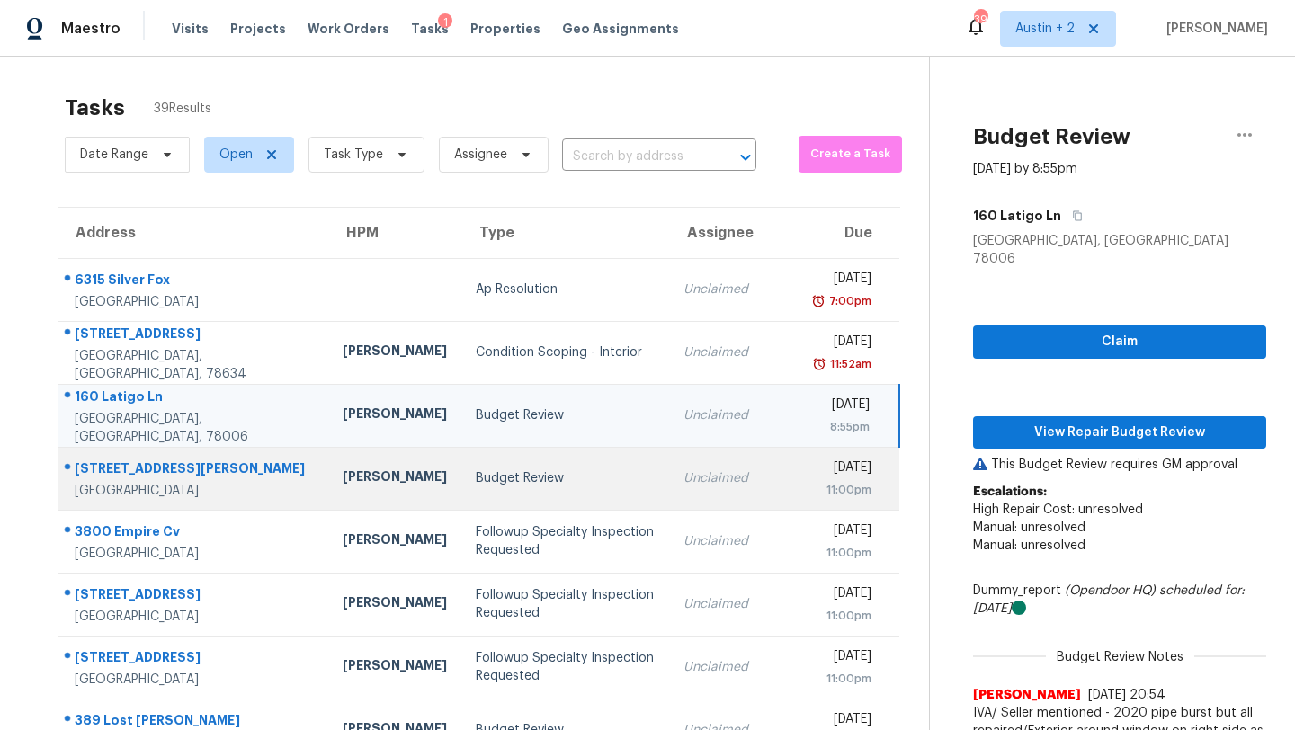
click at [476, 485] on div "Budget Review" at bounding box center [565, 478] width 178 height 18
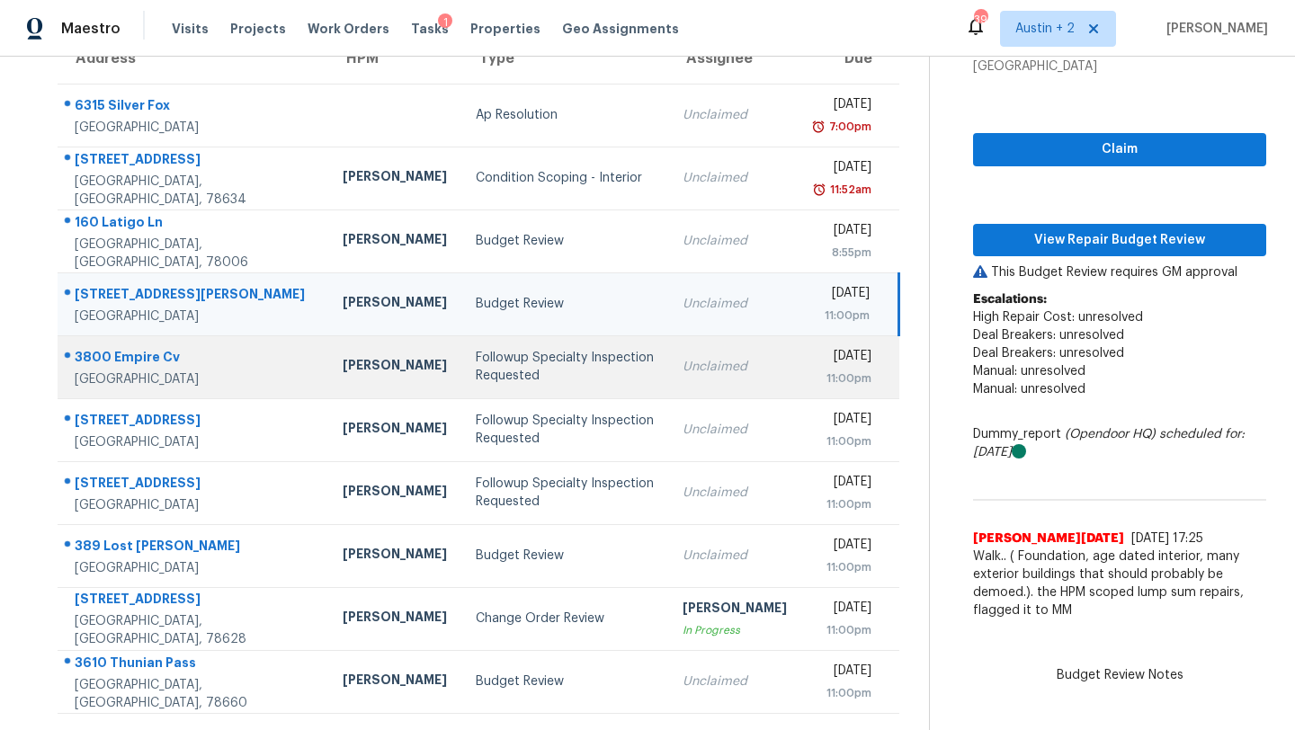
scroll to position [206, 0]
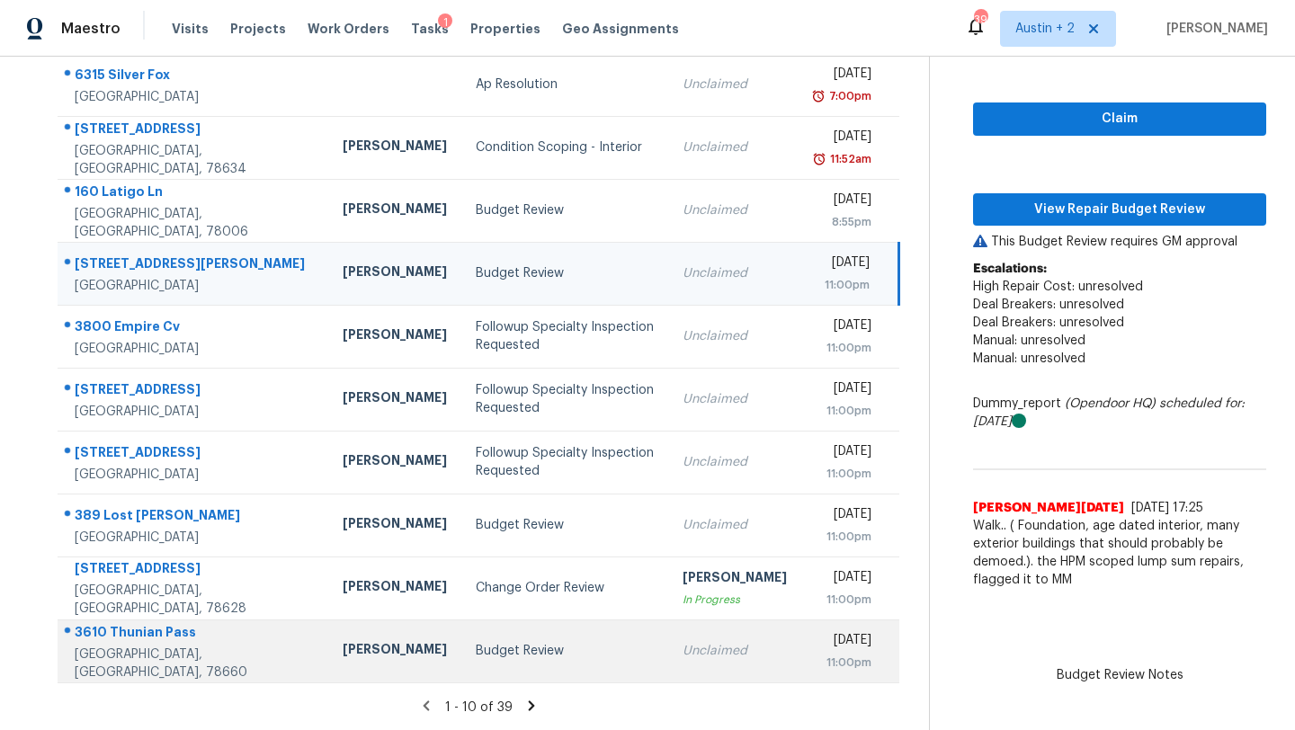
click at [461, 634] on td "Budget Review" at bounding box center [564, 651] width 207 height 63
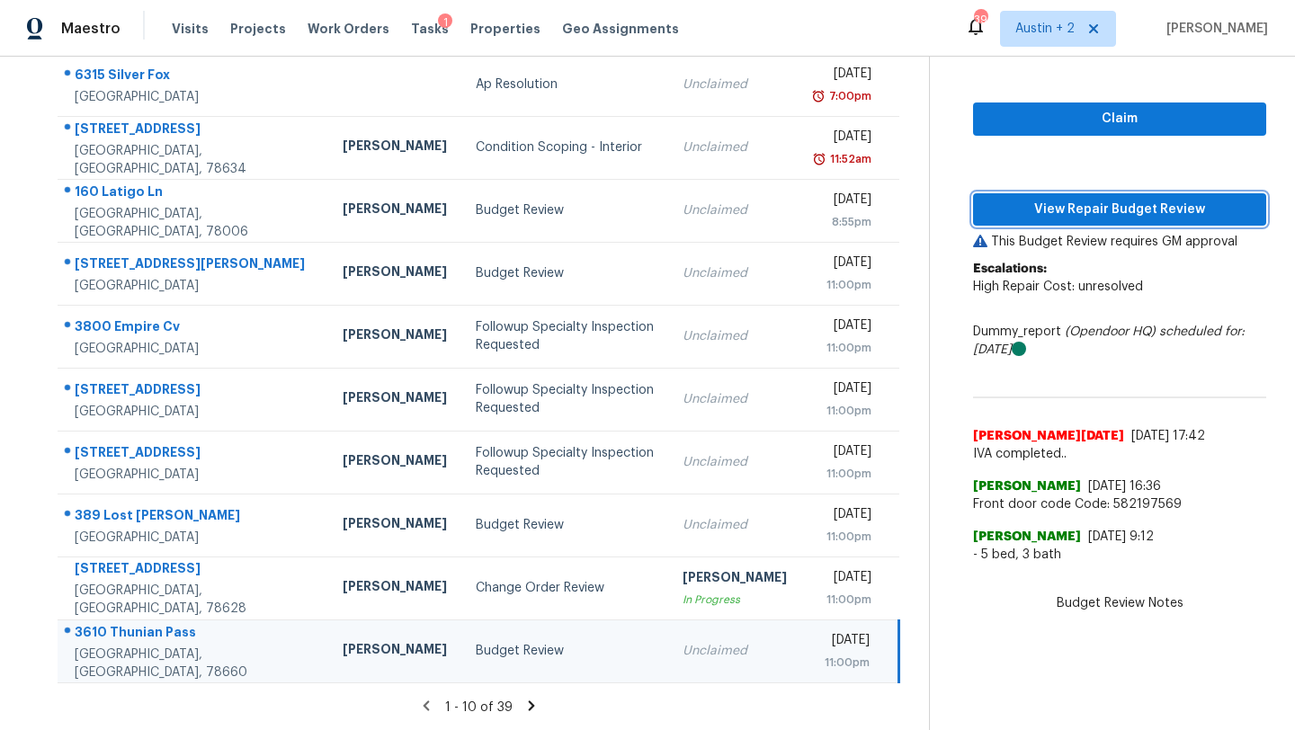
click at [1049, 210] on span "View Repair Budget Review" at bounding box center [1119, 210] width 264 height 22
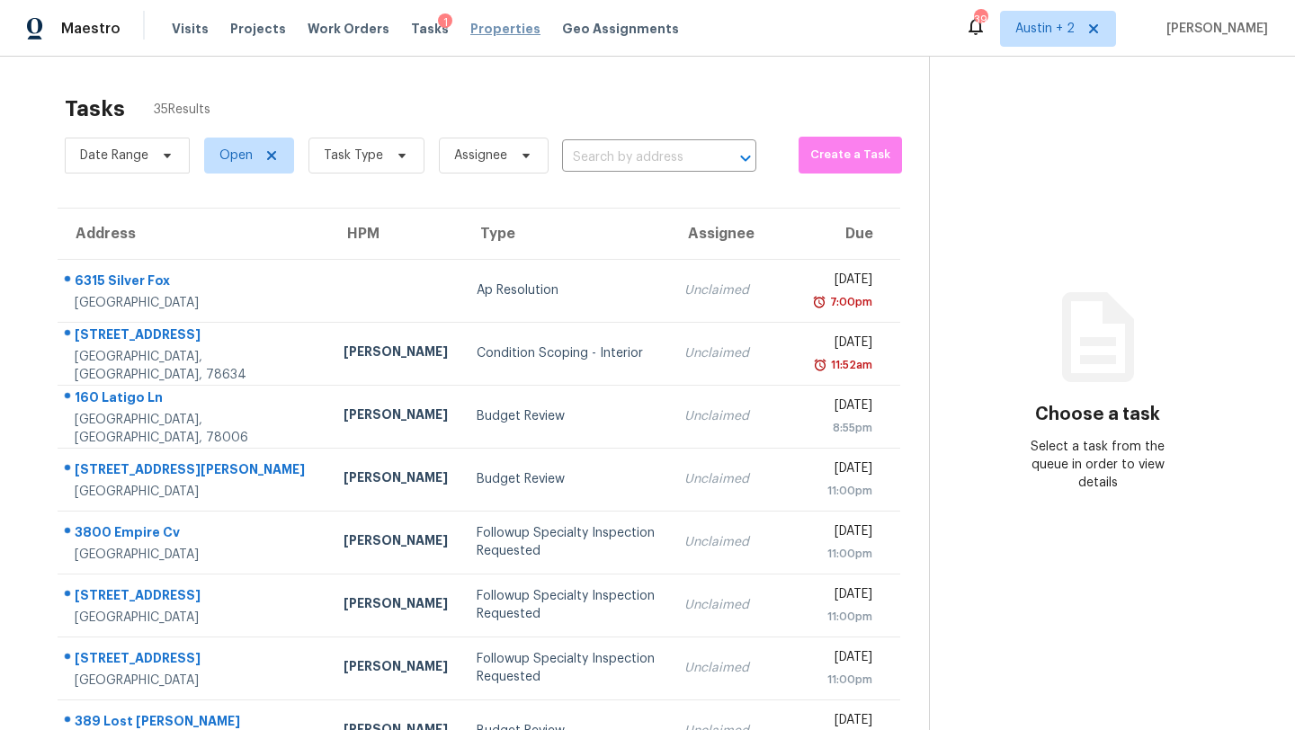
click at [470, 28] on span "Properties" at bounding box center [505, 29] width 70 height 18
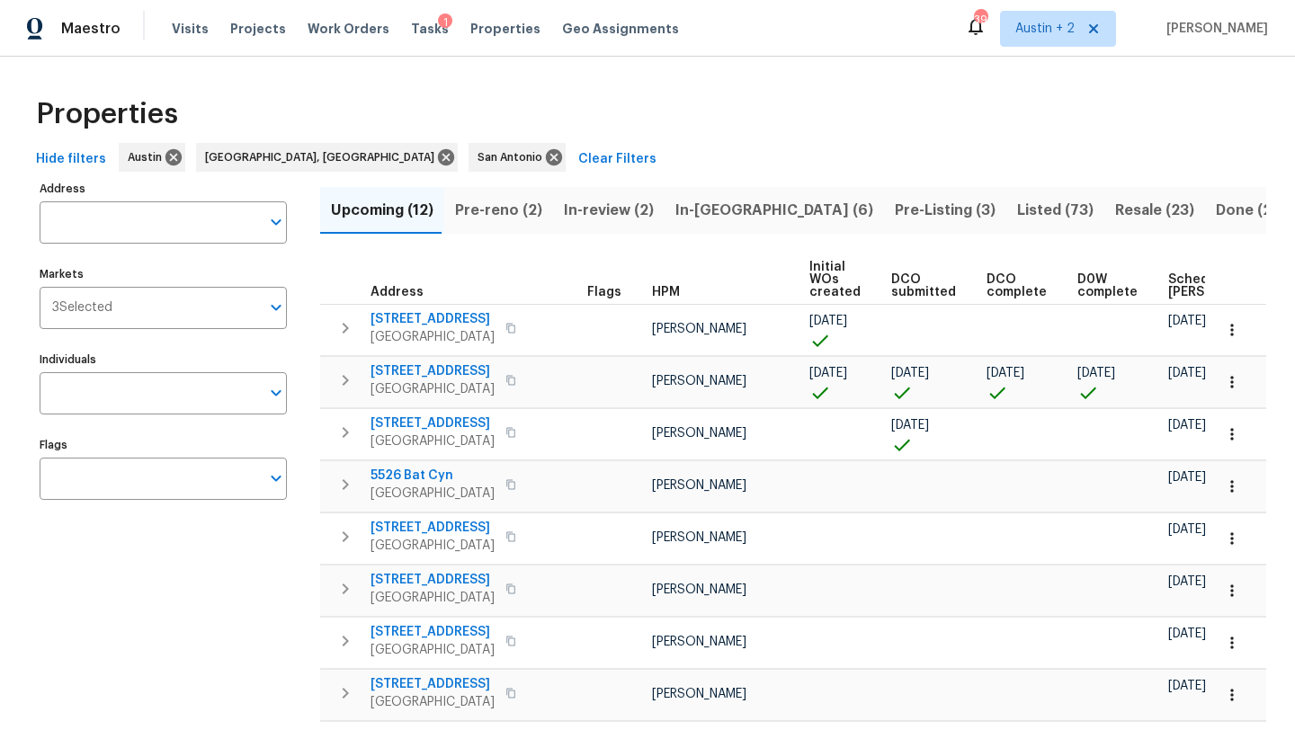
click at [707, 209] on span "In-[GEOGRAPHIC_DATA] (6)" at bounding box center [774, 210] width 198 height 25
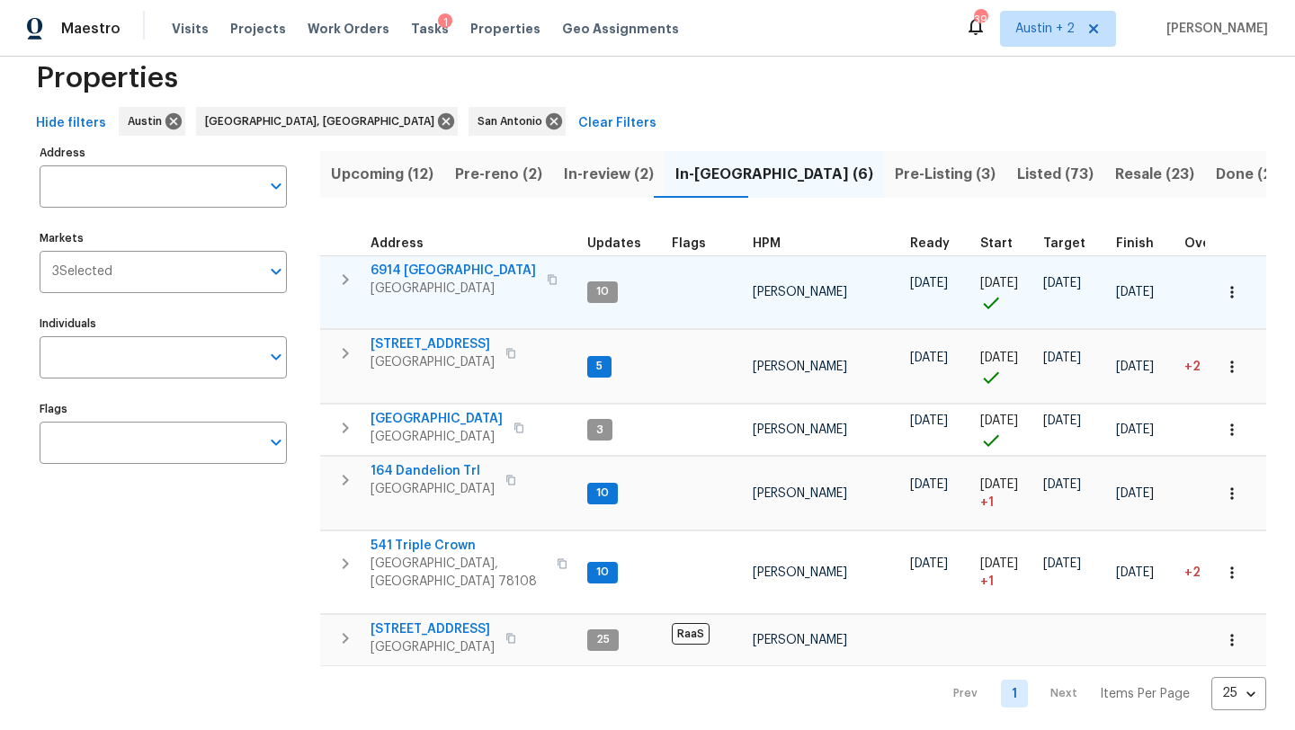
scroll to position [4, 0]
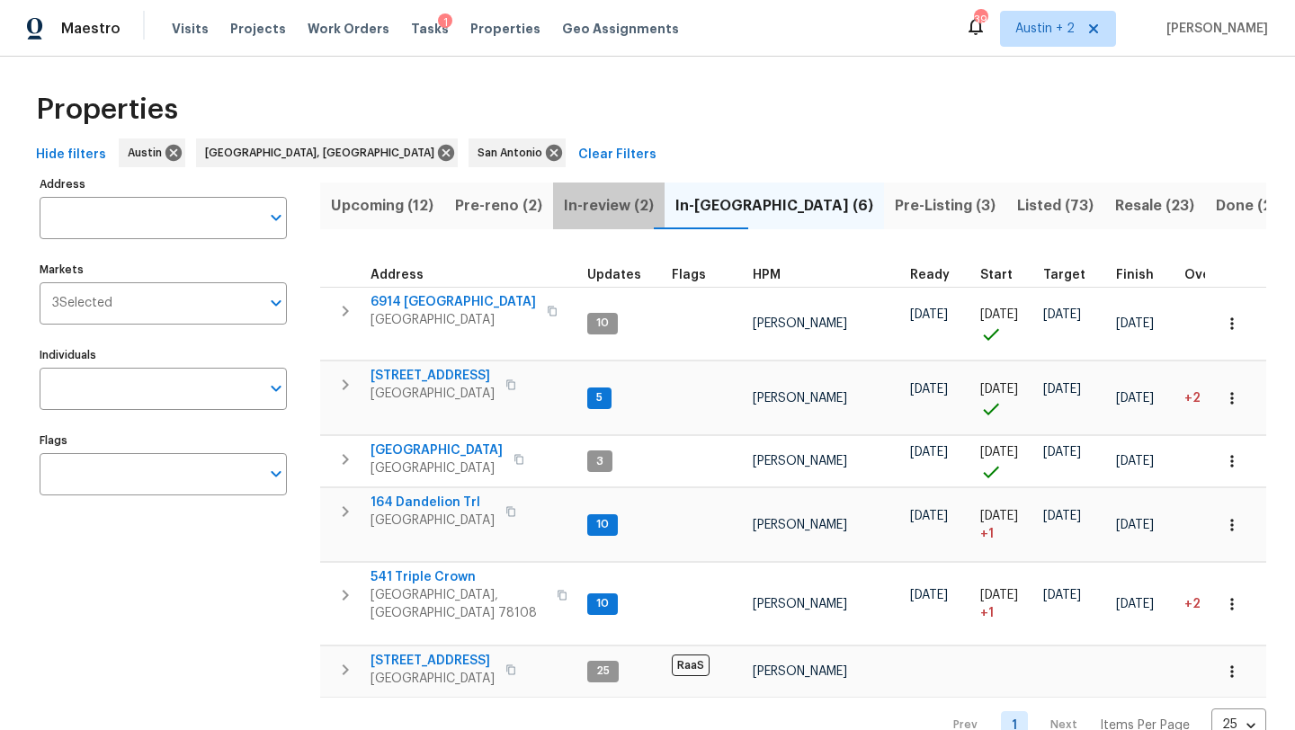
click at [602, 210] on span "In-review (2)" at bounding box center [609, 205] width 90 height 25
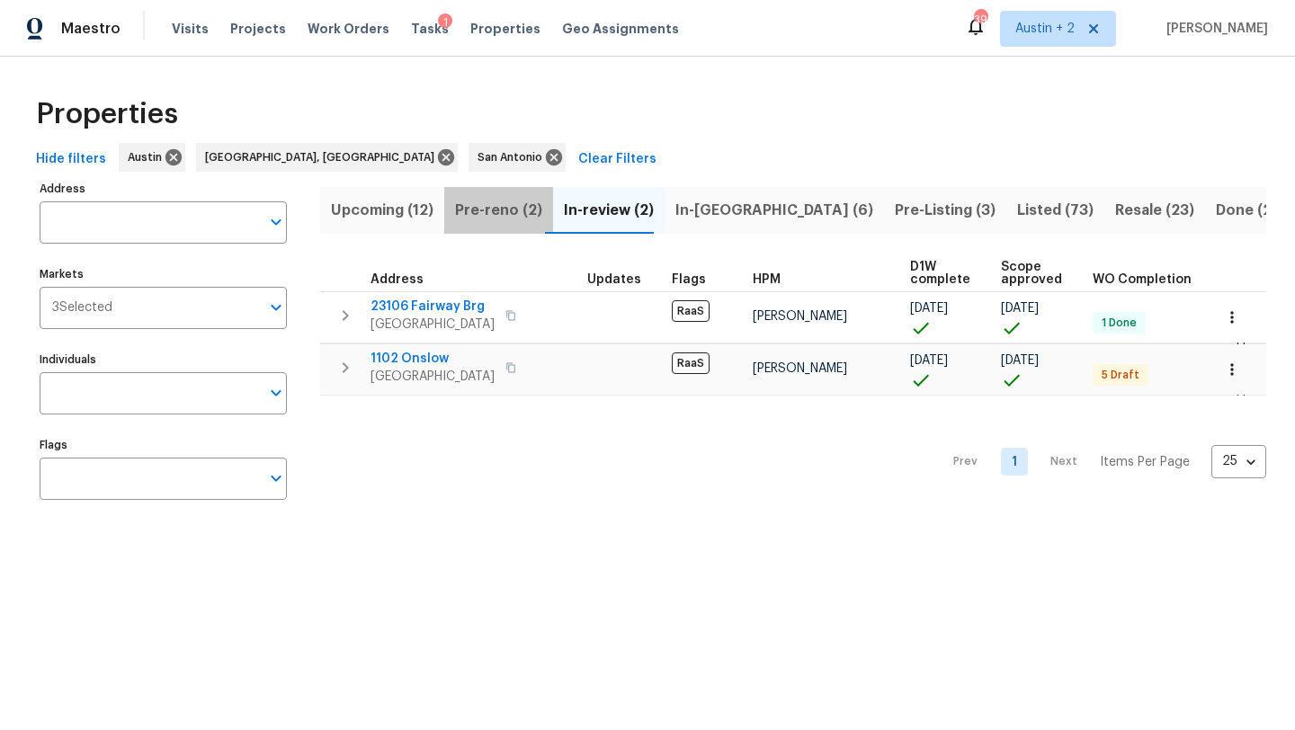
click at [504, 209] on span "Pre-reno (2)" at bounding box center [498, 210] width 87 height 25
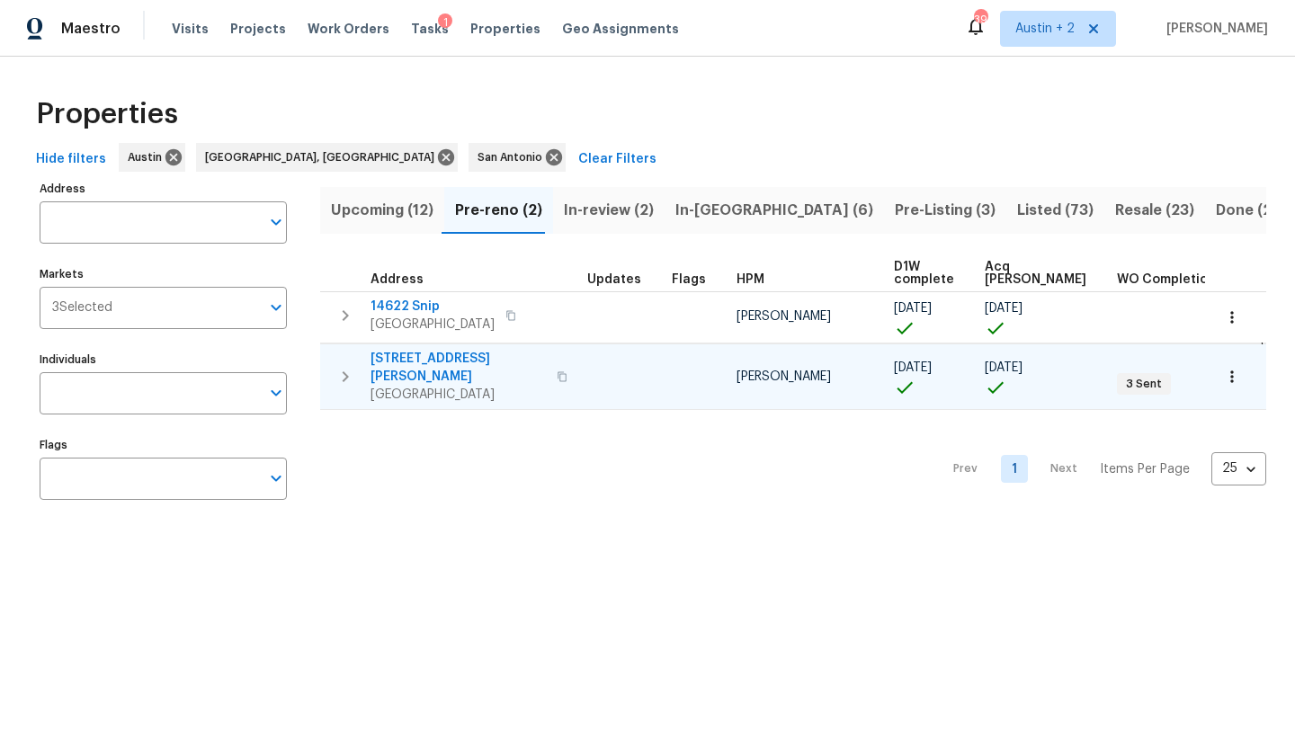
click at [415, 365] on span "[STREET_ADDRESS][PERSON_NAME]" at bounding box center [457, 368] width 175 height 36
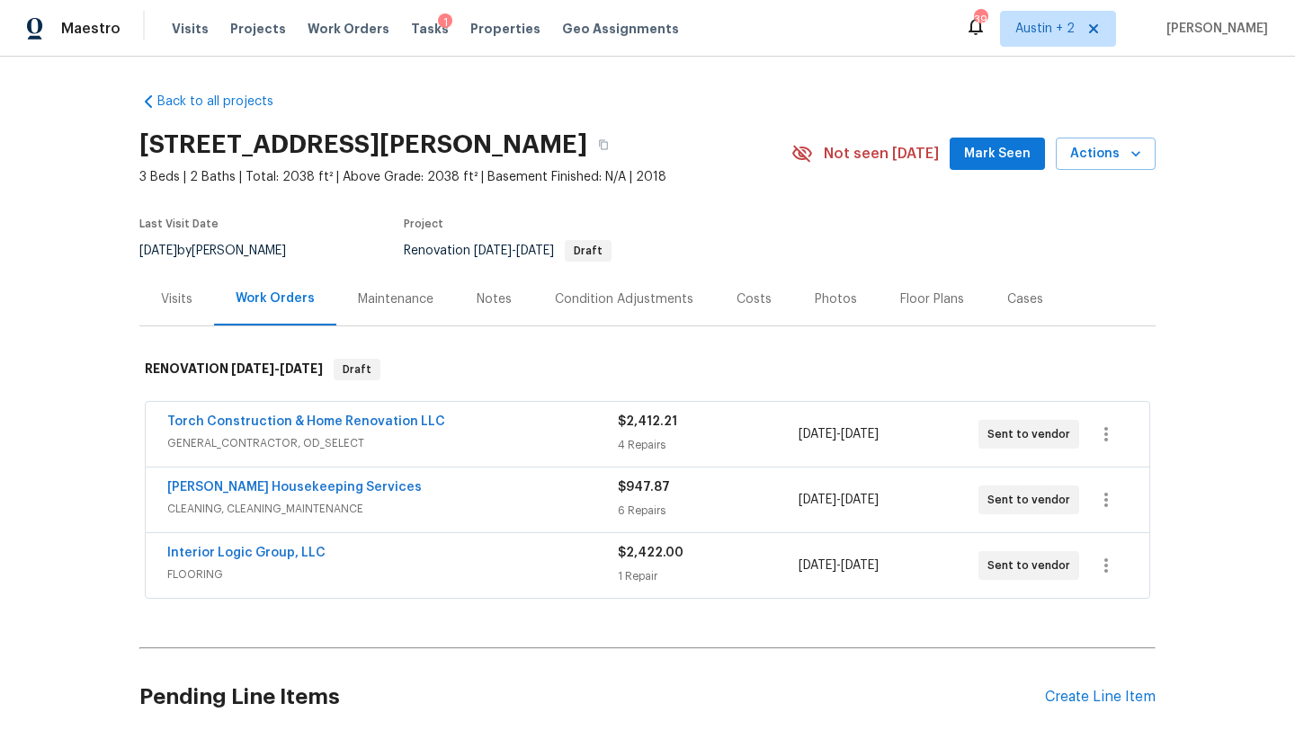
click at [740, 297] on div "Costs" at bounding box center [753, 299] width 35 height 18
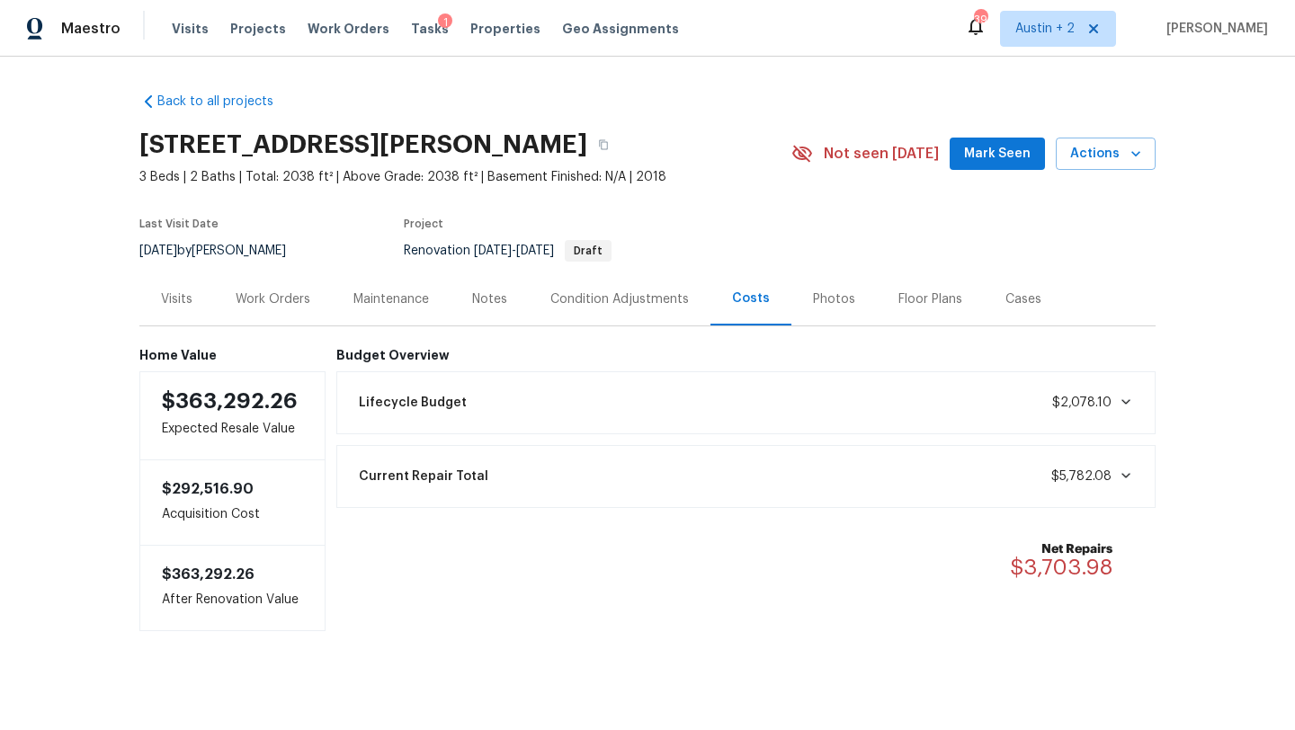
click at [614, 299] on div "Condition Adjustments" at bounding box center [619, 299] width 138 height 18
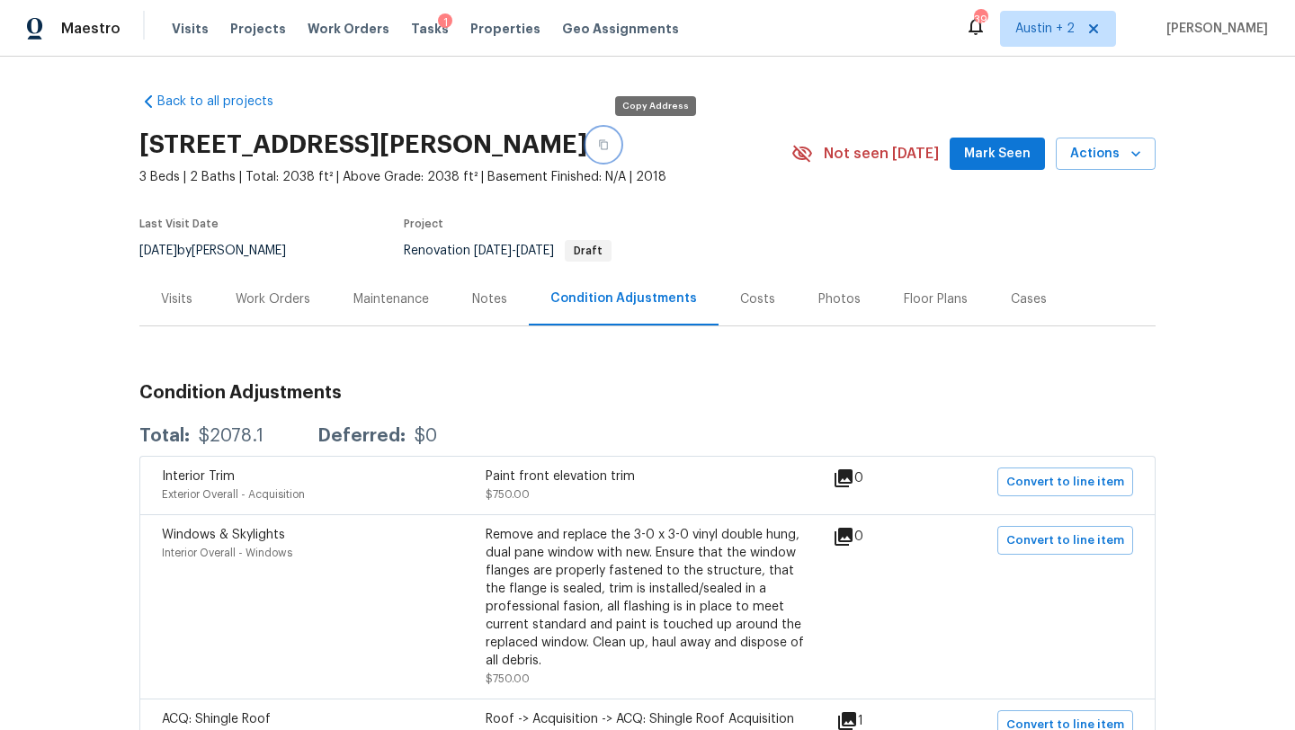
click at [620, 150] on button "button" at bounding box center [603, 145] width 32 height 32
click at [1000, 156] on span "Mark Seen" at bounding box center [997, 154] width 67 height 22
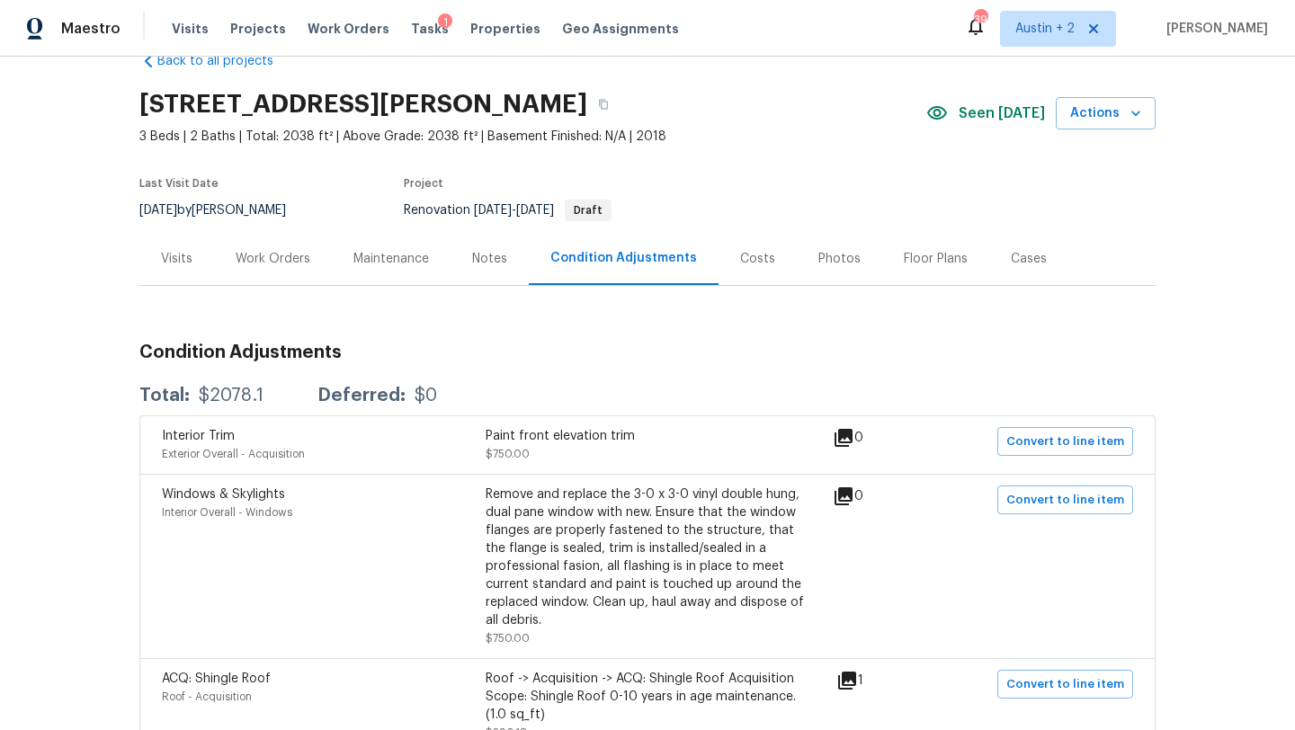
scroll to position [38, 0]
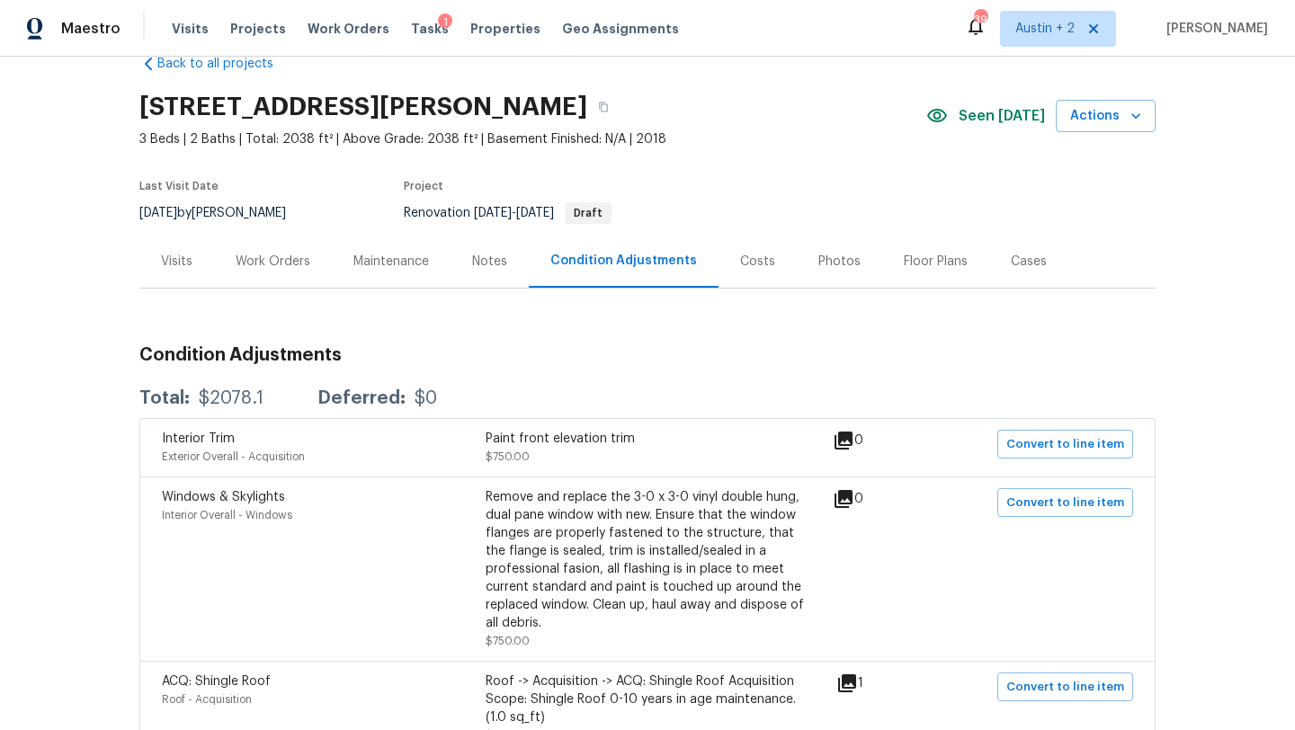
click at [753, 264] on div "Costs" at bounding box center [757, 262] width 35 height 18
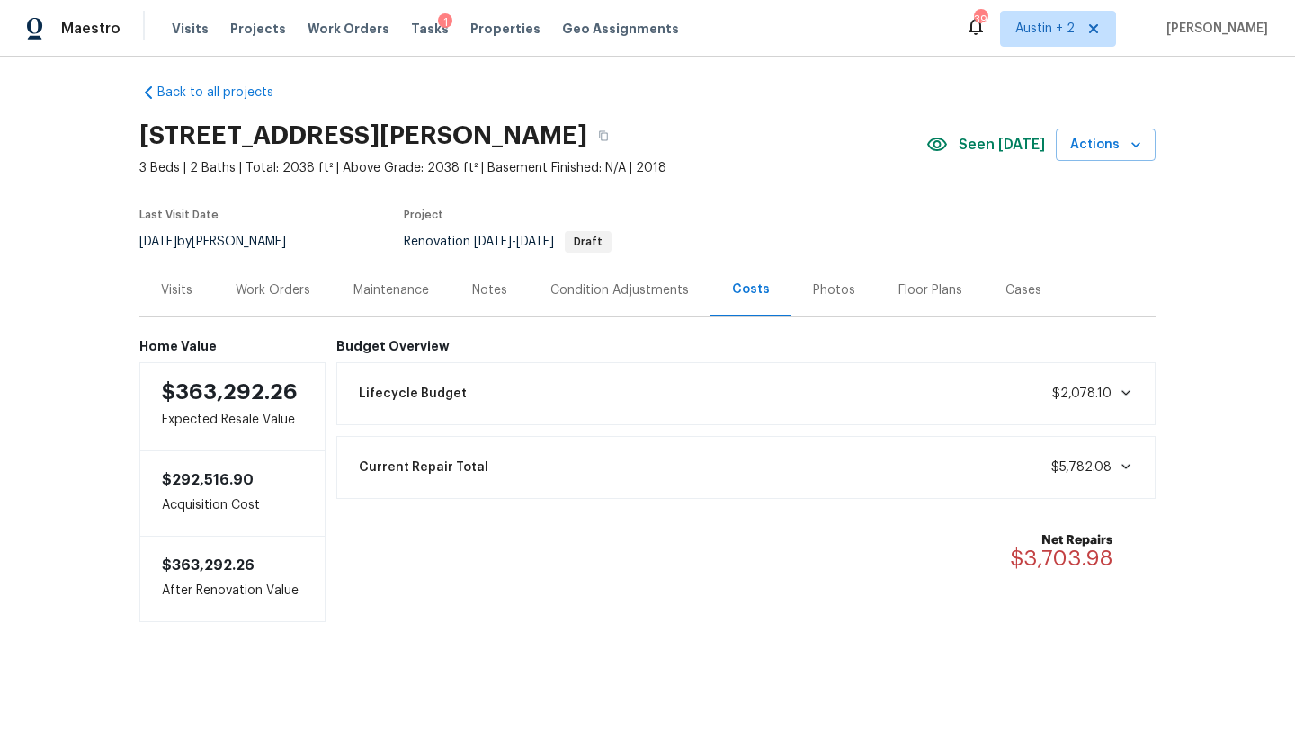
scroll to position [10, 0]
click at [289, 289] on div "Work Orders" at bounding box center [273, 290] width 75 height 18
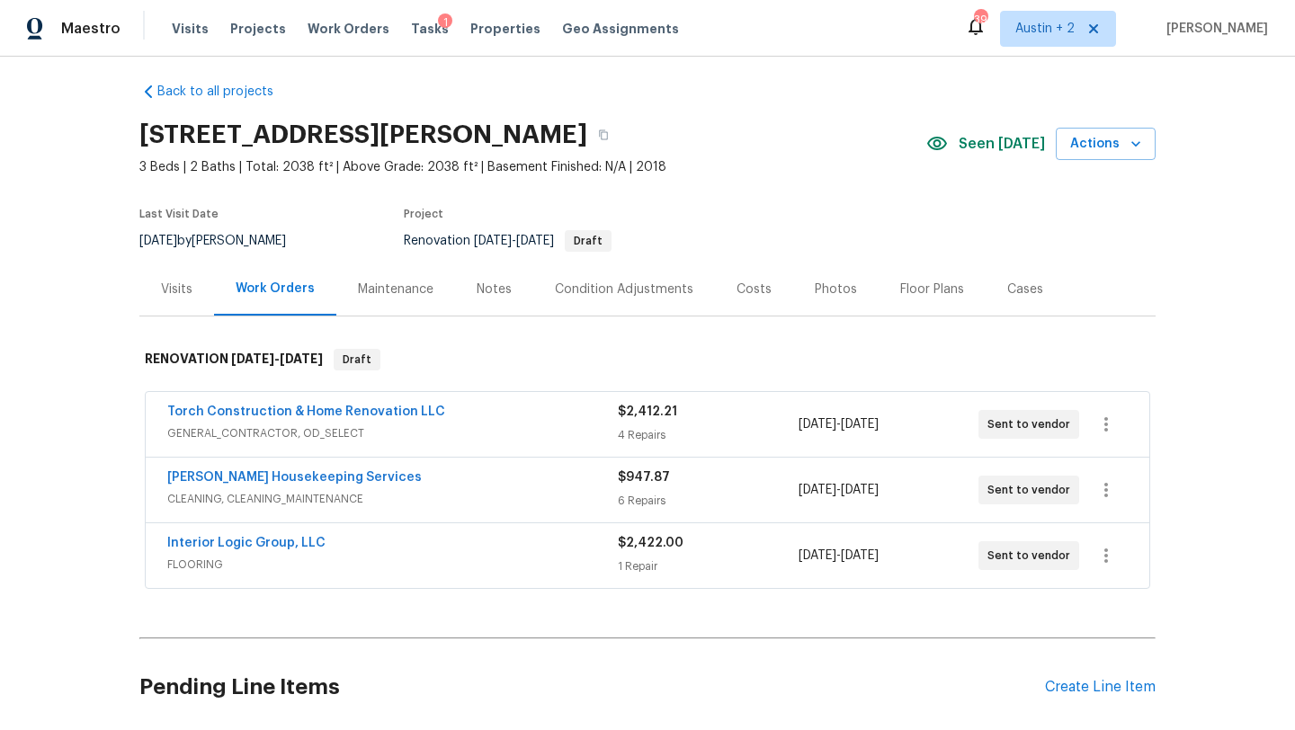
scroll to position [38, 0]
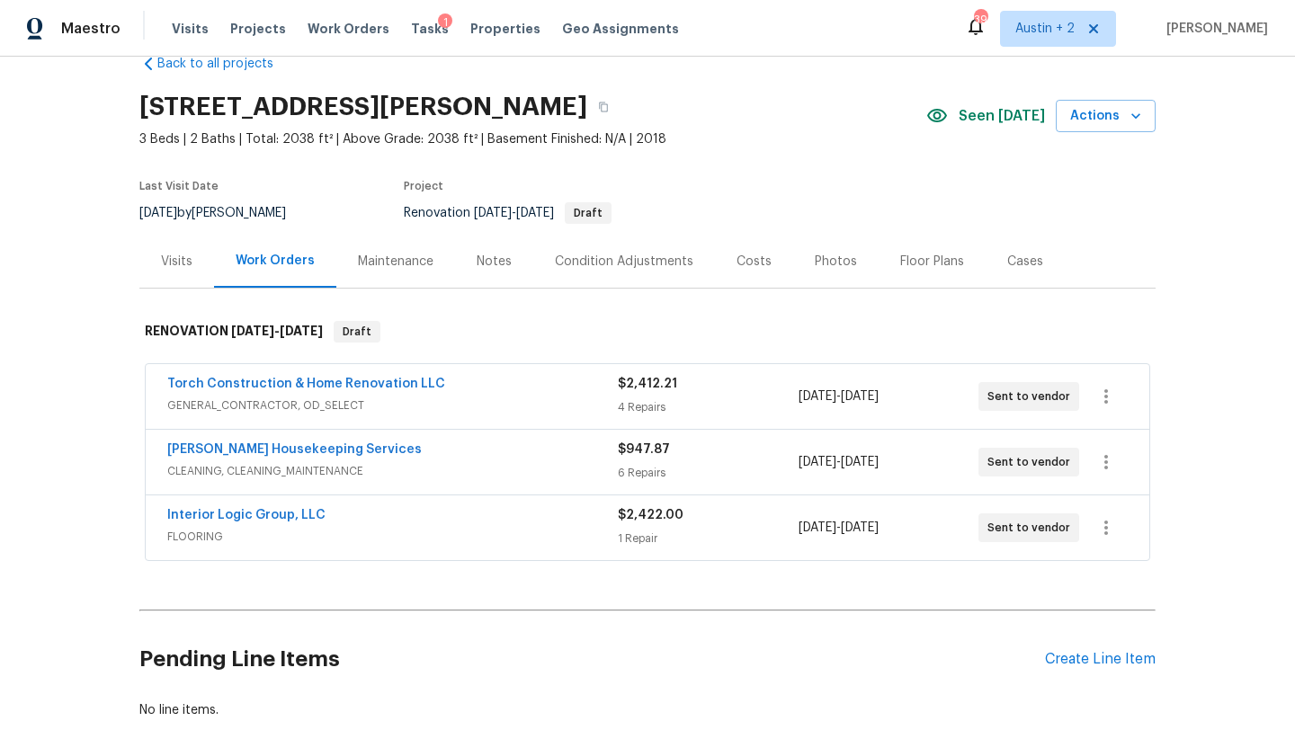
click at [530, 387] on div "Torch Construction & Home Renovation LLC" at bounding box center [392, 386] width 451 height 22
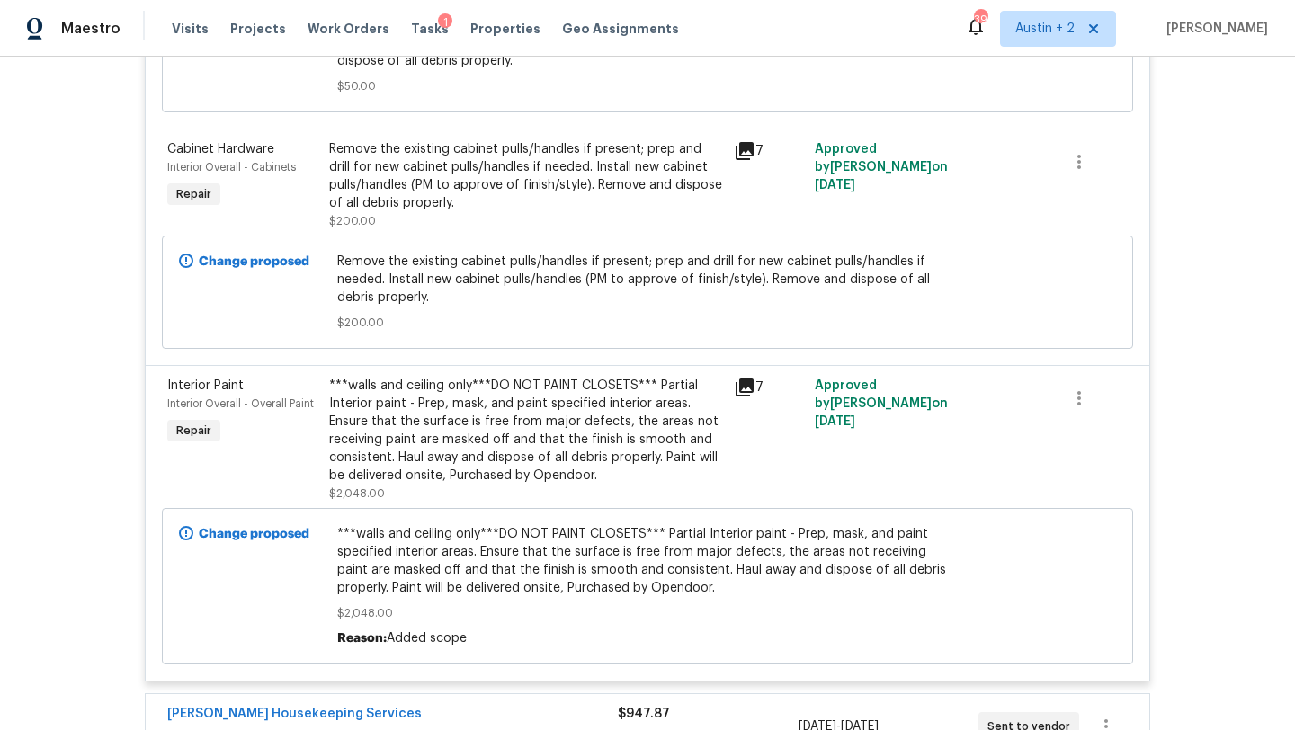
scroll to position [824, 0]
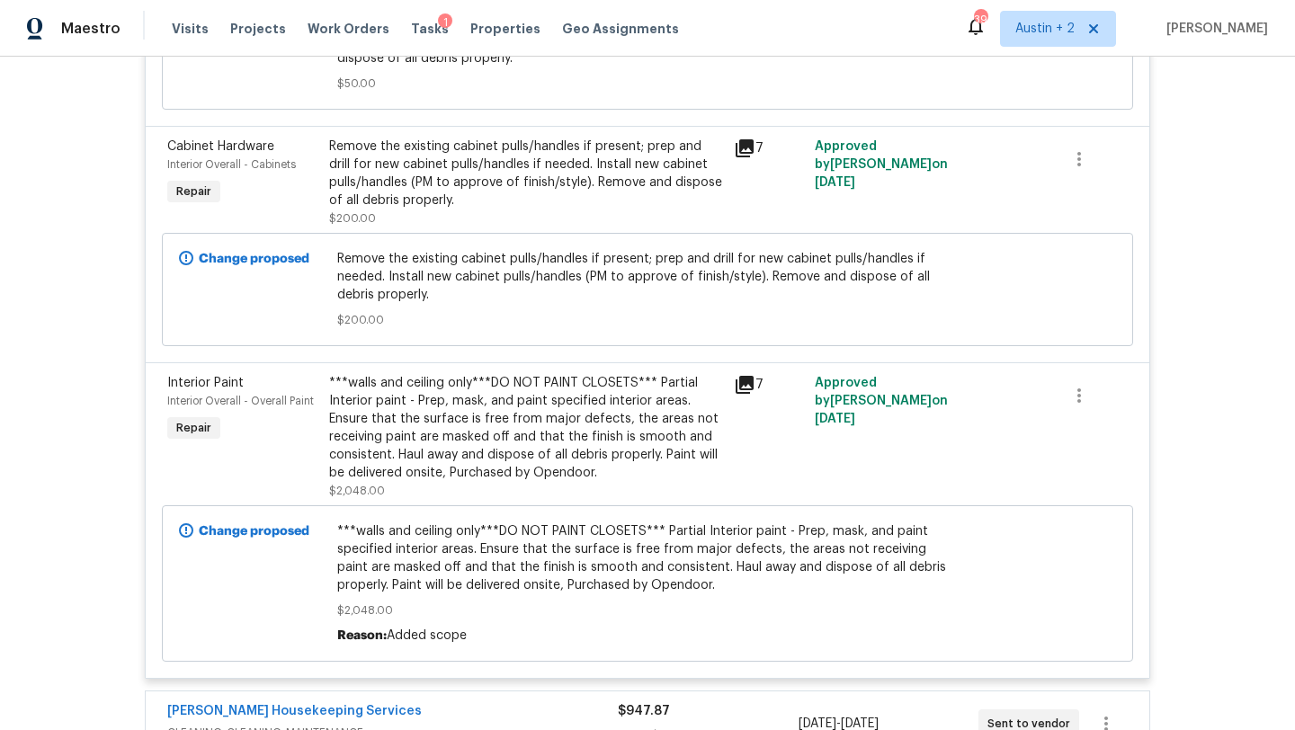
click at [745, 149] on icon at bounding box center [745, 148] width 18 height 18
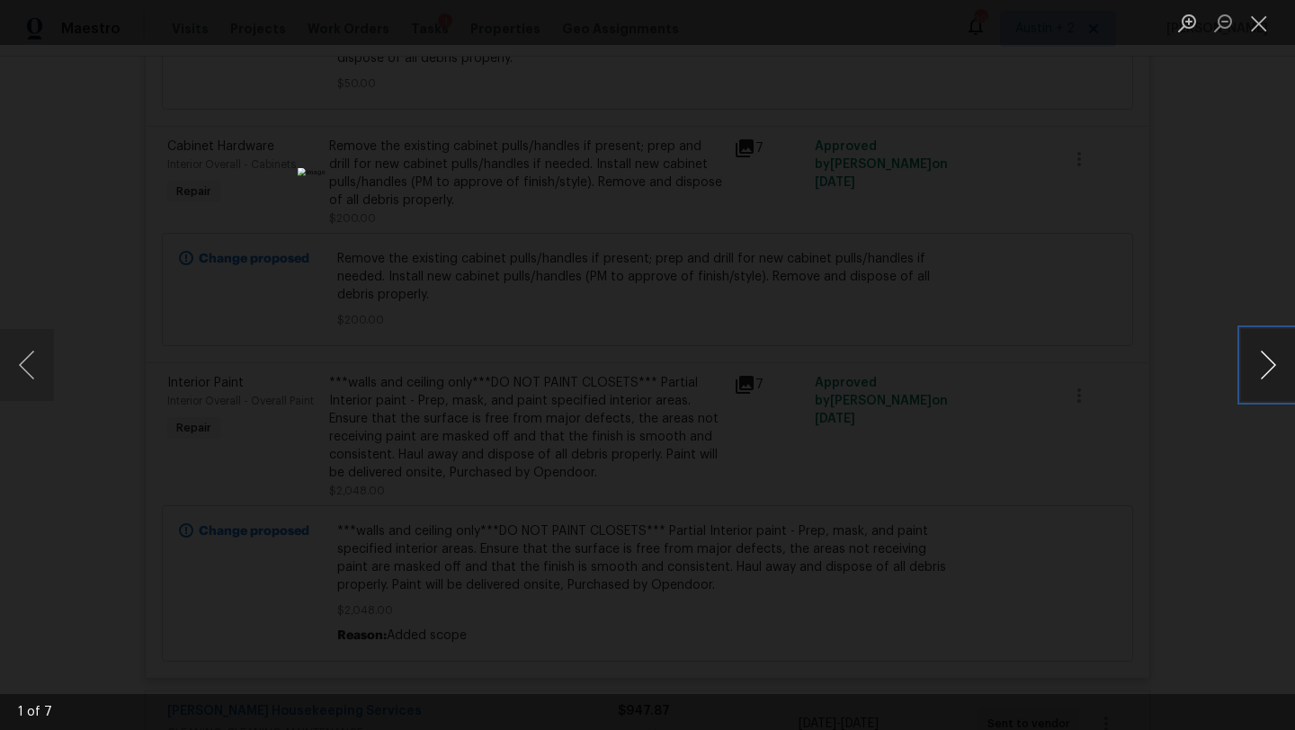
click at [1261, 366] on button "Next image" at bounding box center [1268, 365] width 54 height 72
click at [1257, 18] on button "Close lightbox" at bounding box center [1259, 22] width 36 height 31
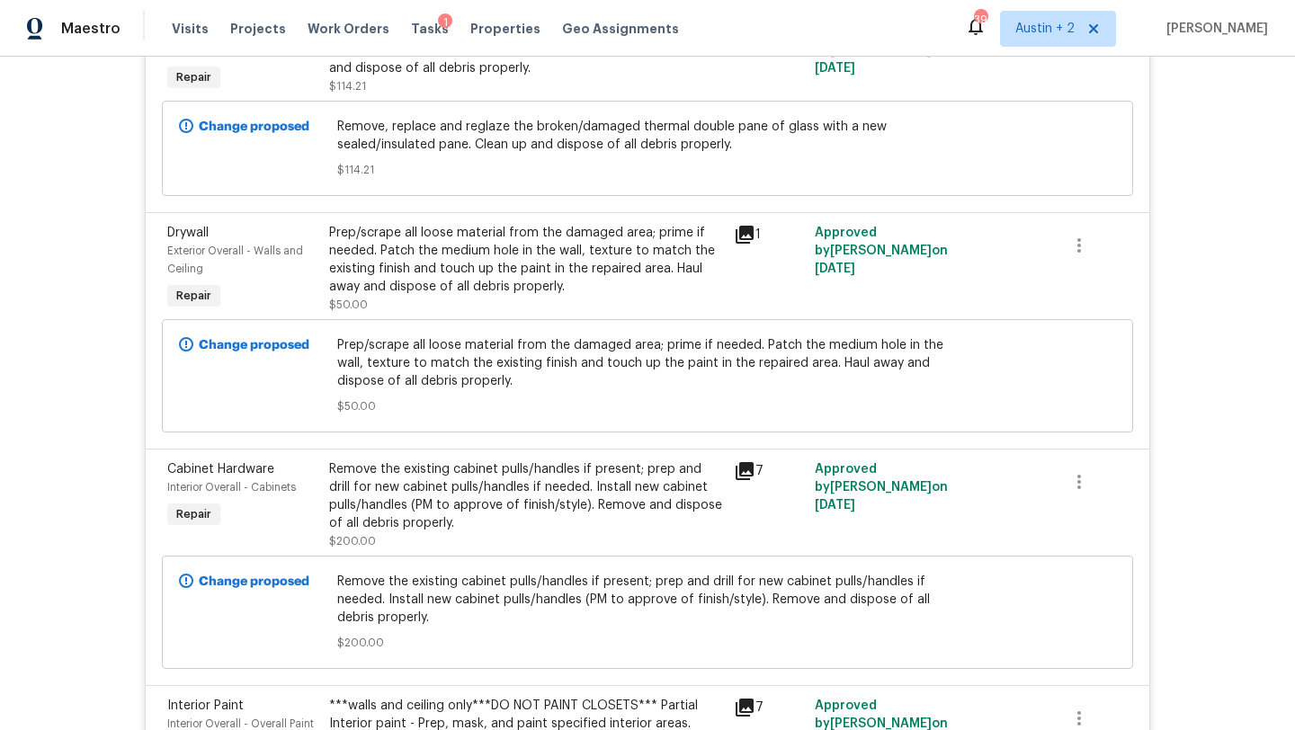
scroll to position [0, 0]
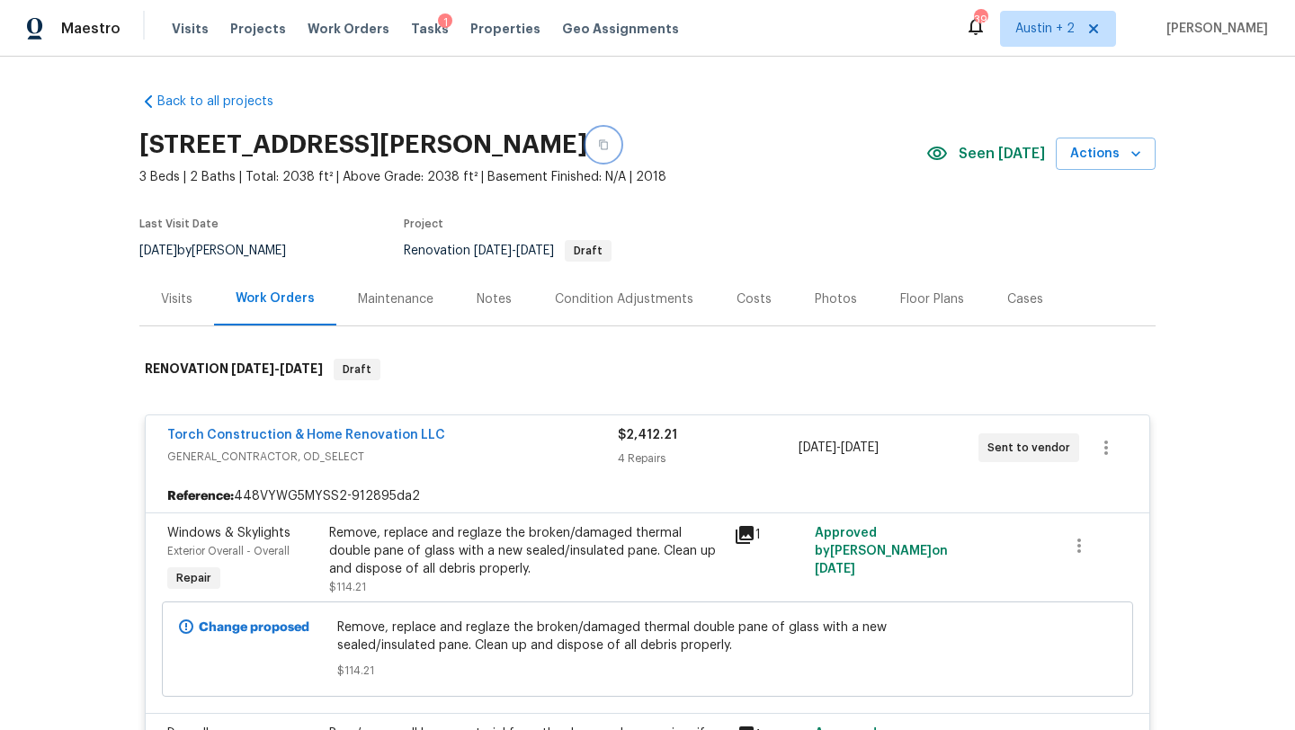
click at [609, 147] on icon "button" at bounding box center [603, 144] width 11 height 11
click at [589, 300] on div "Condition Adjustments" at bounding box center [624, 299] width 138 height 18
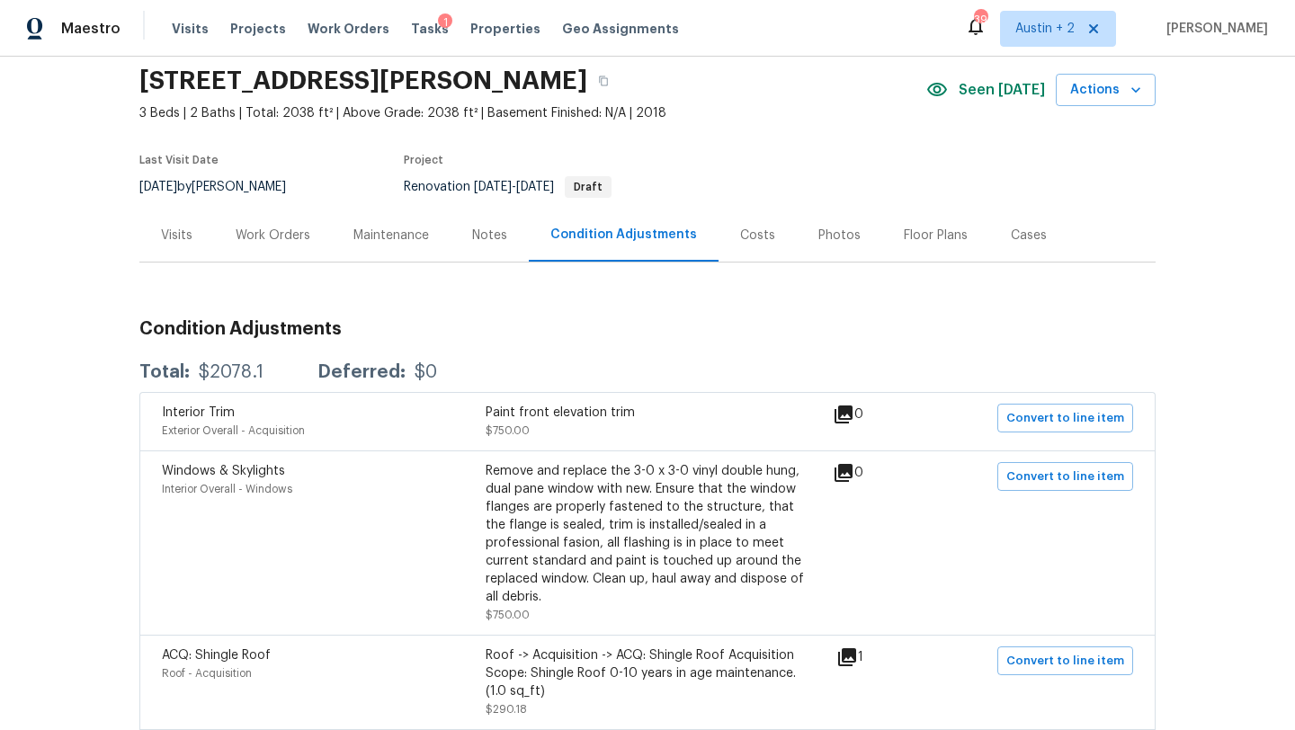
scroll to position [15, 0]
